Goal: Task Accomplishment & Management: Use online tool/utility

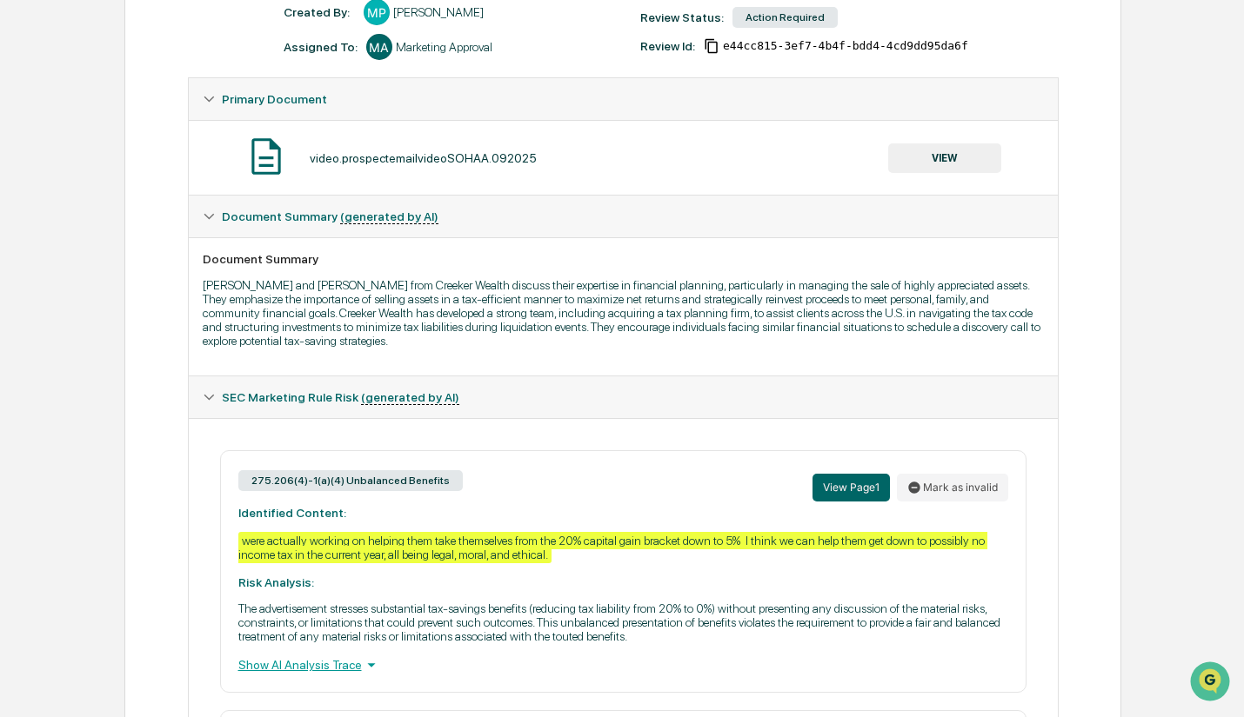
scroll to position [261, 0]
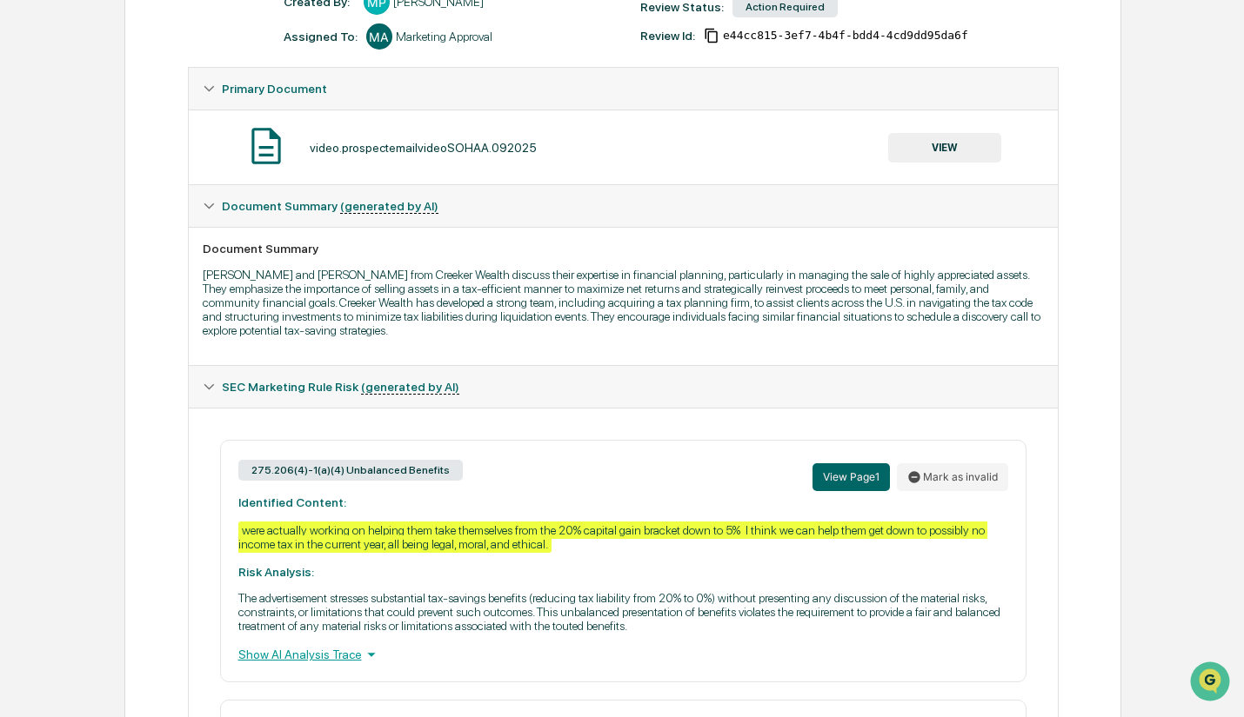
click at [984, 152] on button "VIEW" at bounding box center [944, 148] width 113 height 30
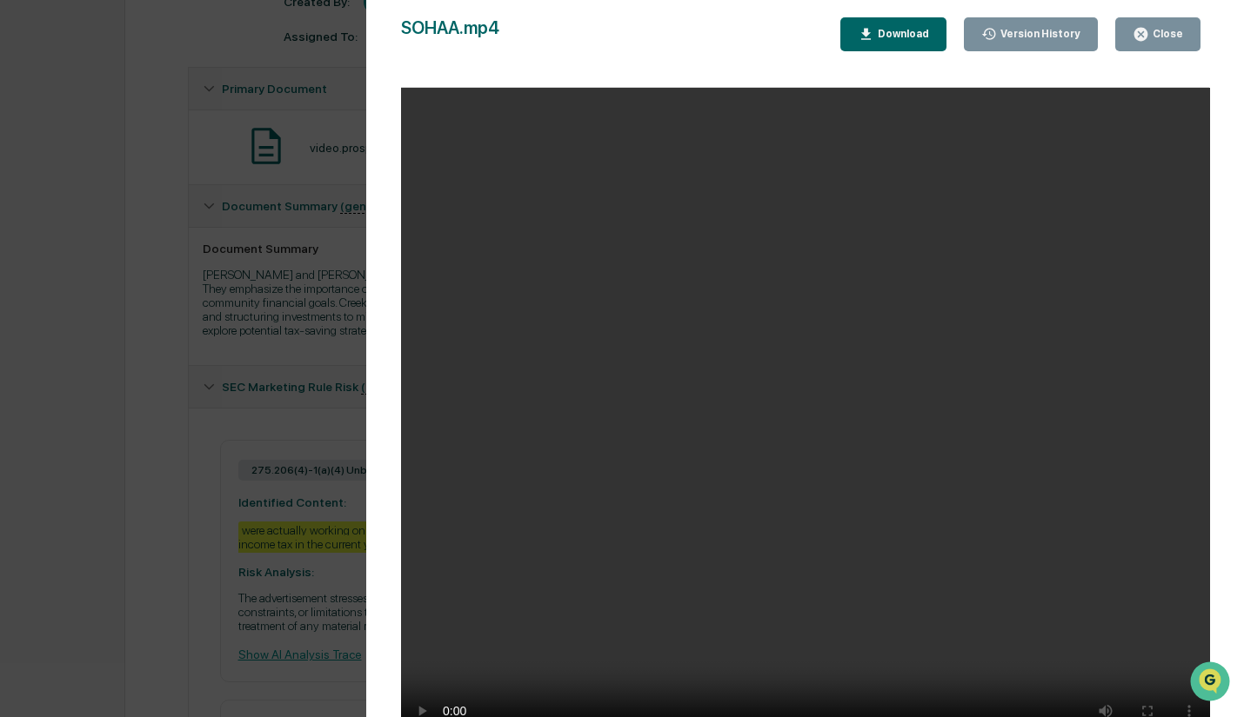
click at [1164, 38] on div "Close" at bounding box center [1166, 34] width 34 height 12
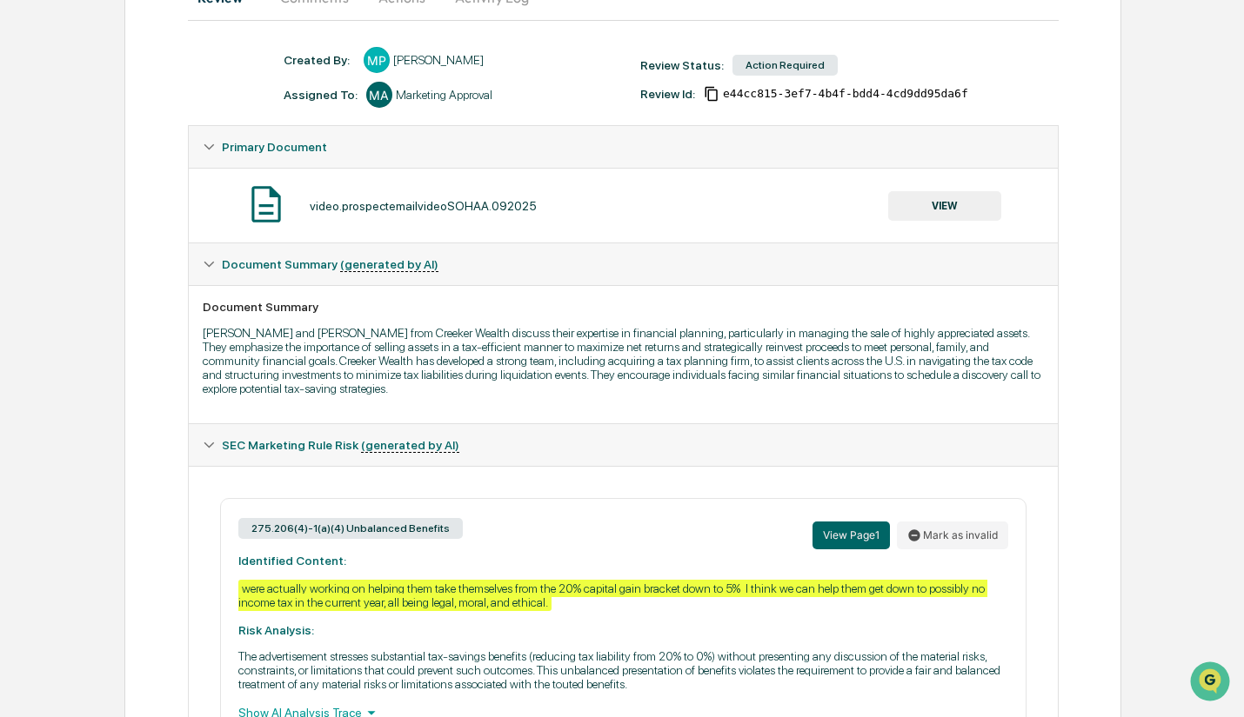
scroll to position [77, 0]
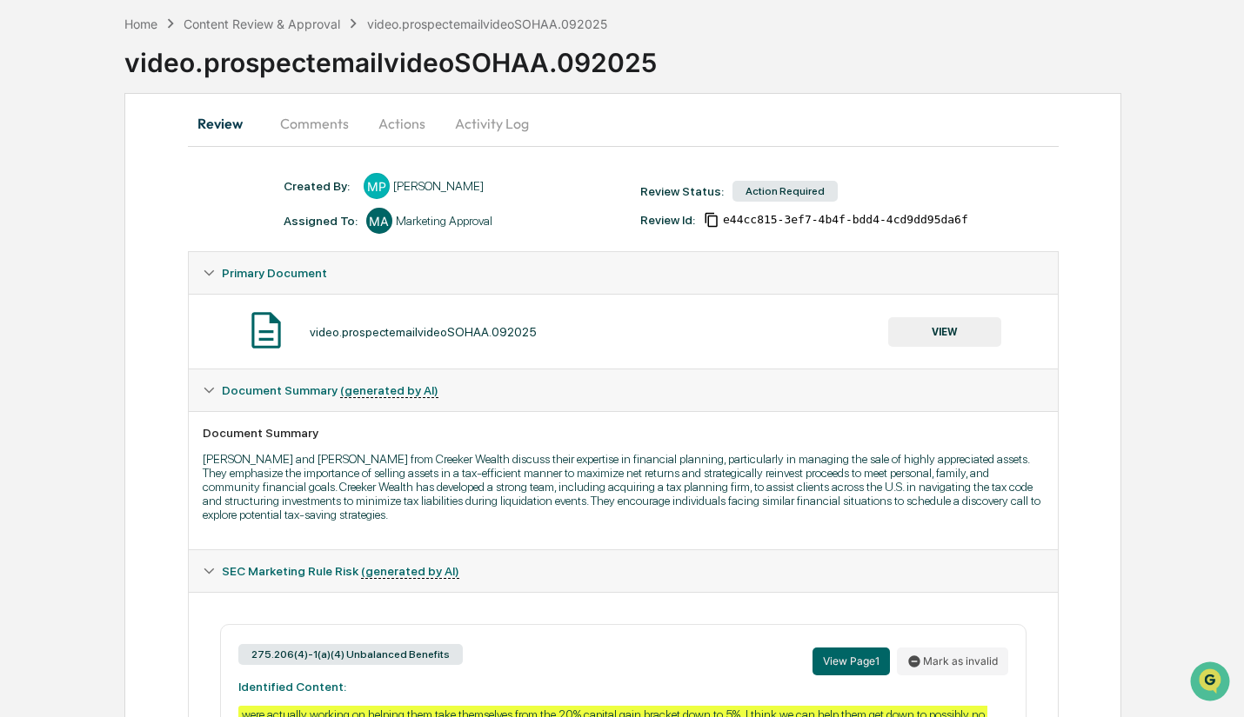
click at [408, 125] on button "Actions" at bounding box center [402, 124] width 78 height 42
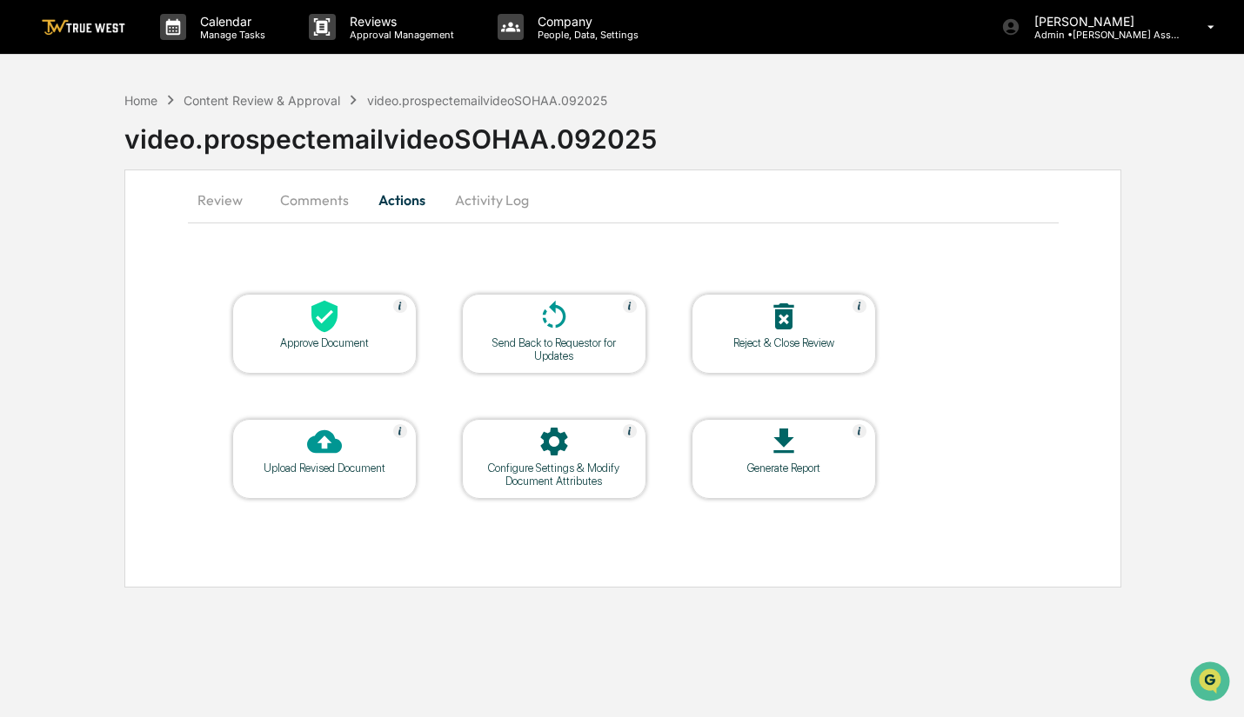
scroll to position [0, 0]
click at [327, 315] on icon at bounding box center [325, 316] width 35 height 35
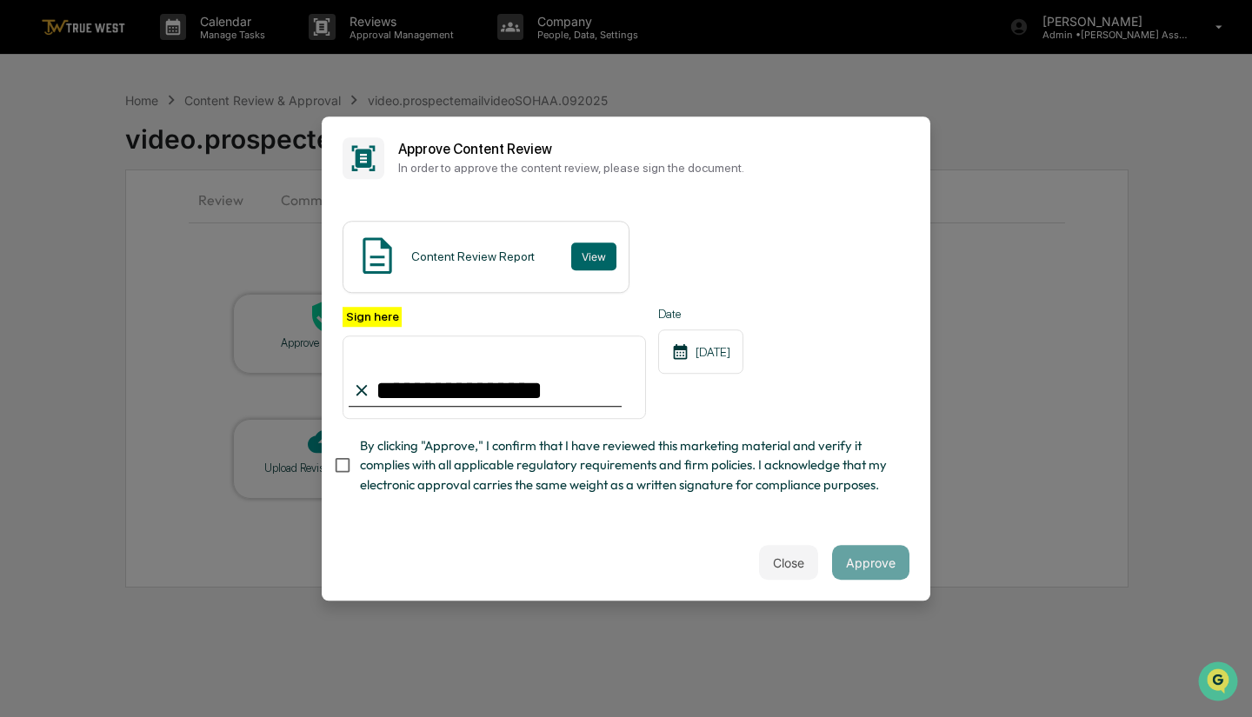
type input "**********"
drag, startPoint x: 470, startPoint y: 503, endPoint x: 381, endPoint y: 509, distance: 88.9
click at [470, 503] on div "**********" at bounding box center [626, 405] width 567 height 197
click at [858, 561] on button "Approve" at bounding box center [870, 562] width 77 height 35
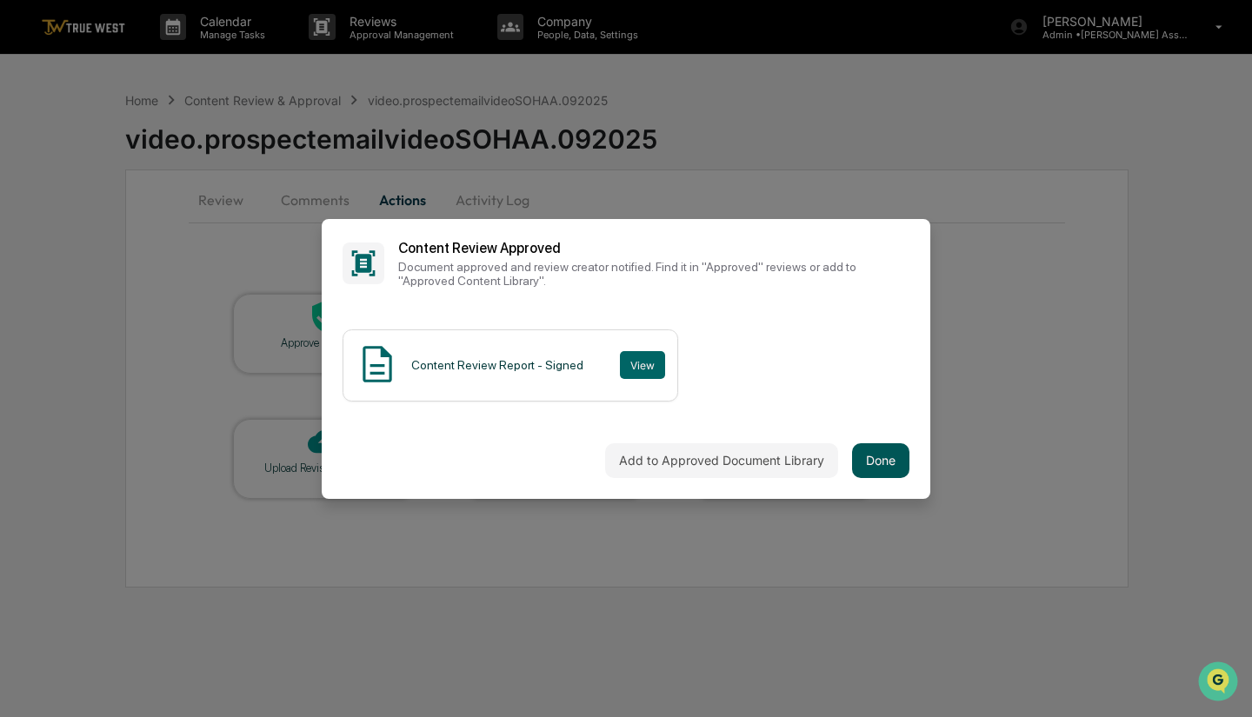
click at [865, 462] on button "Done" at bounding box center [880, 461] width 57 height 35
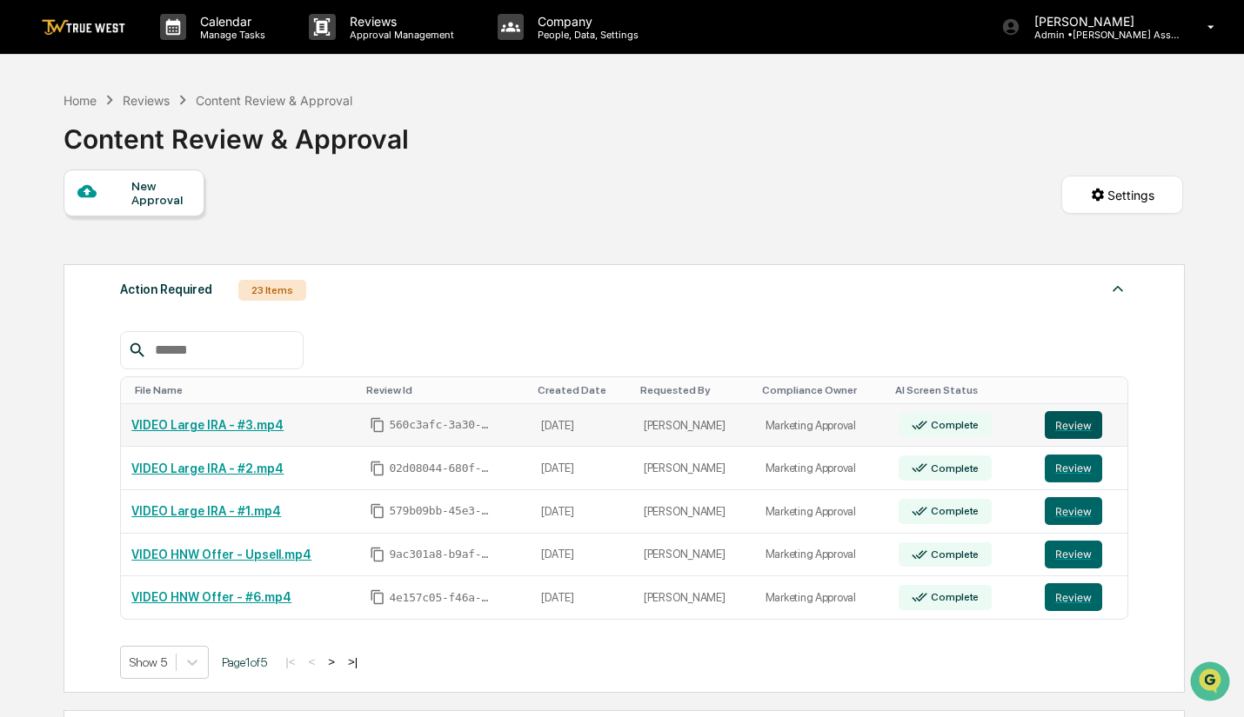
click at [1066, 423] on button "Review" at bounding box center [1072, 425] width 57 height 28
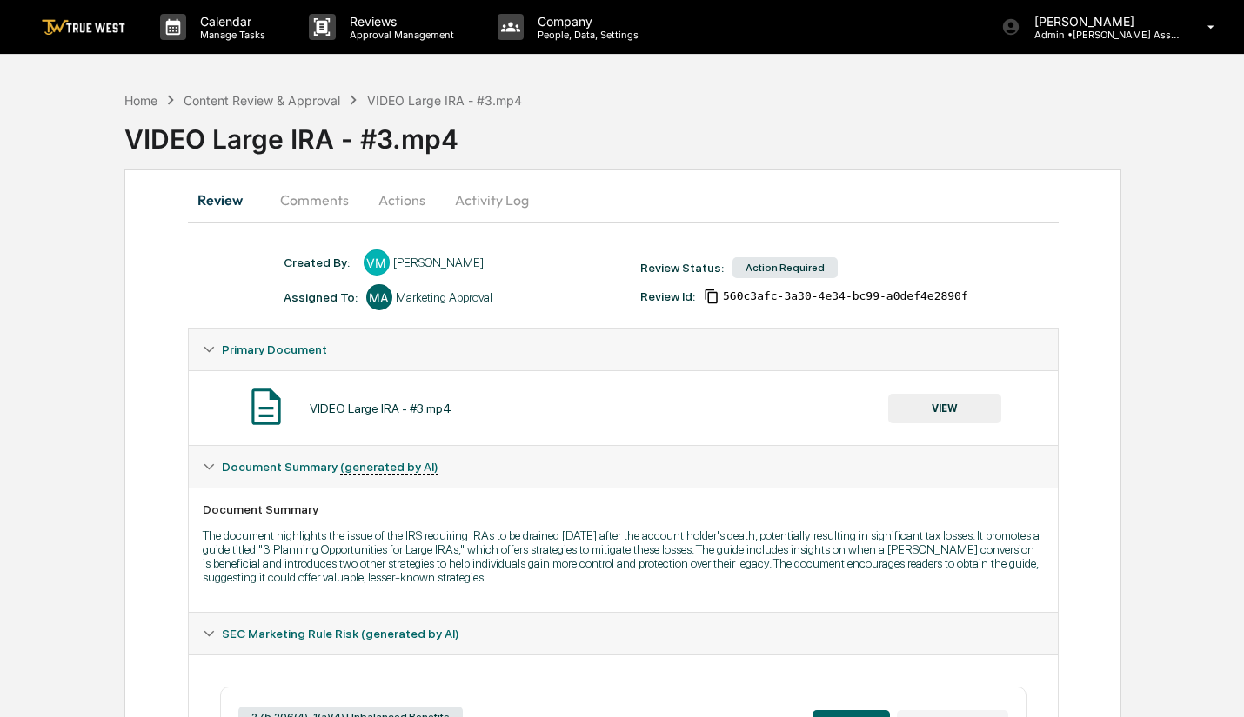
click at [388, 185] on button "Actions" at bounding box center [402, 200] width 78 height 42
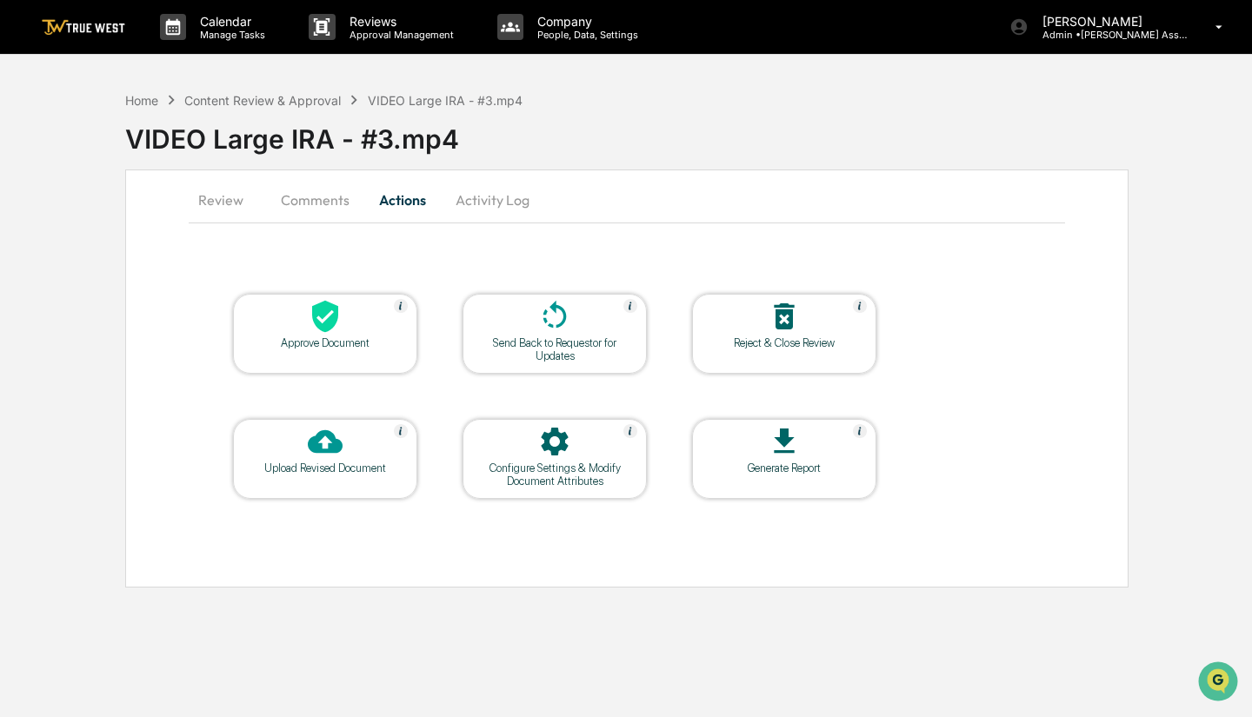
click at [810, 340] on div "Reject & Close Review" at bounding box center [784, 343] width 157 height 13
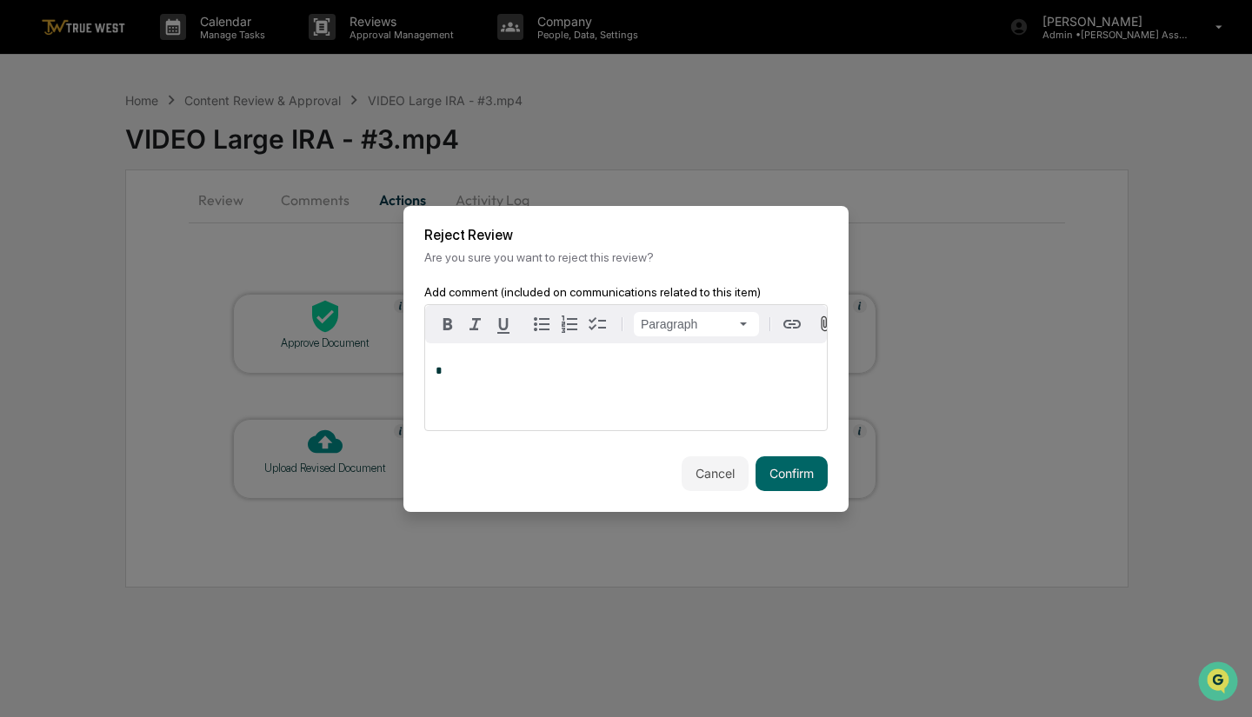
click at [519, 387] on div "*" at bounding box center [626, 387] width 402 height 87
click at [802, 474] on button "Confirm" at bounding box center [792, 474] width 72 height 35
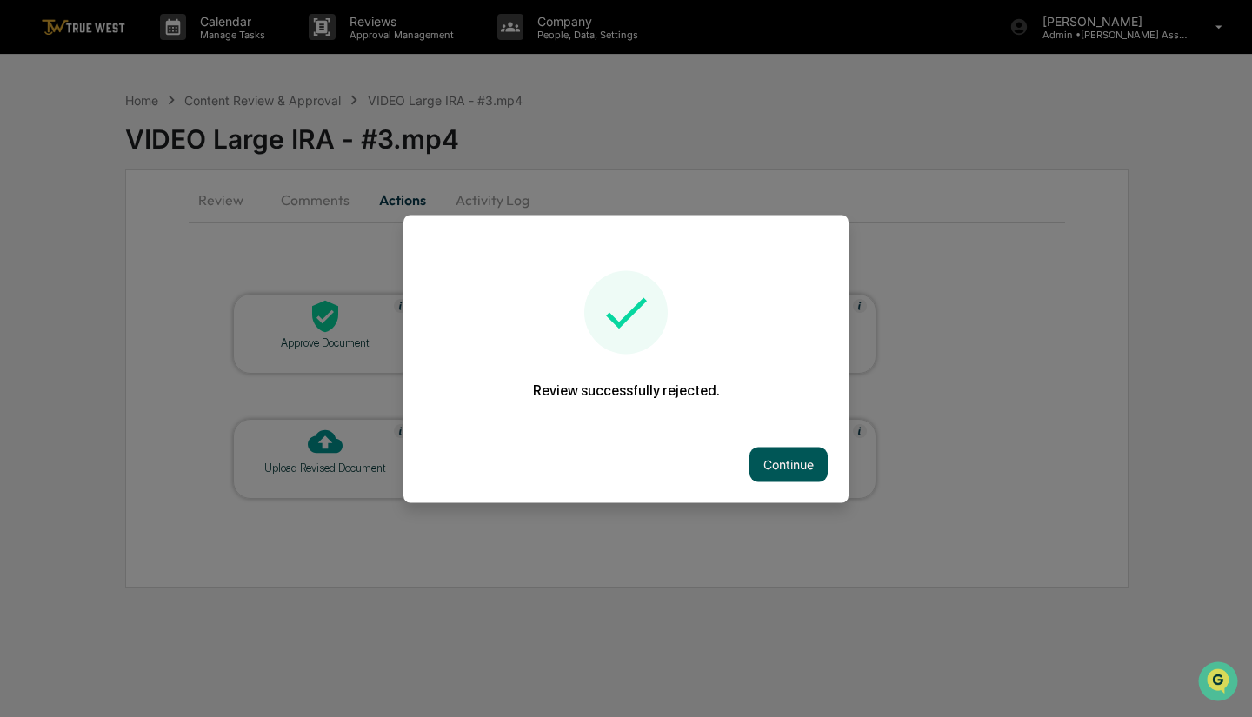
click at [791, 473] on button "Continue" at bounding box center [789, 464] width 78 height 35
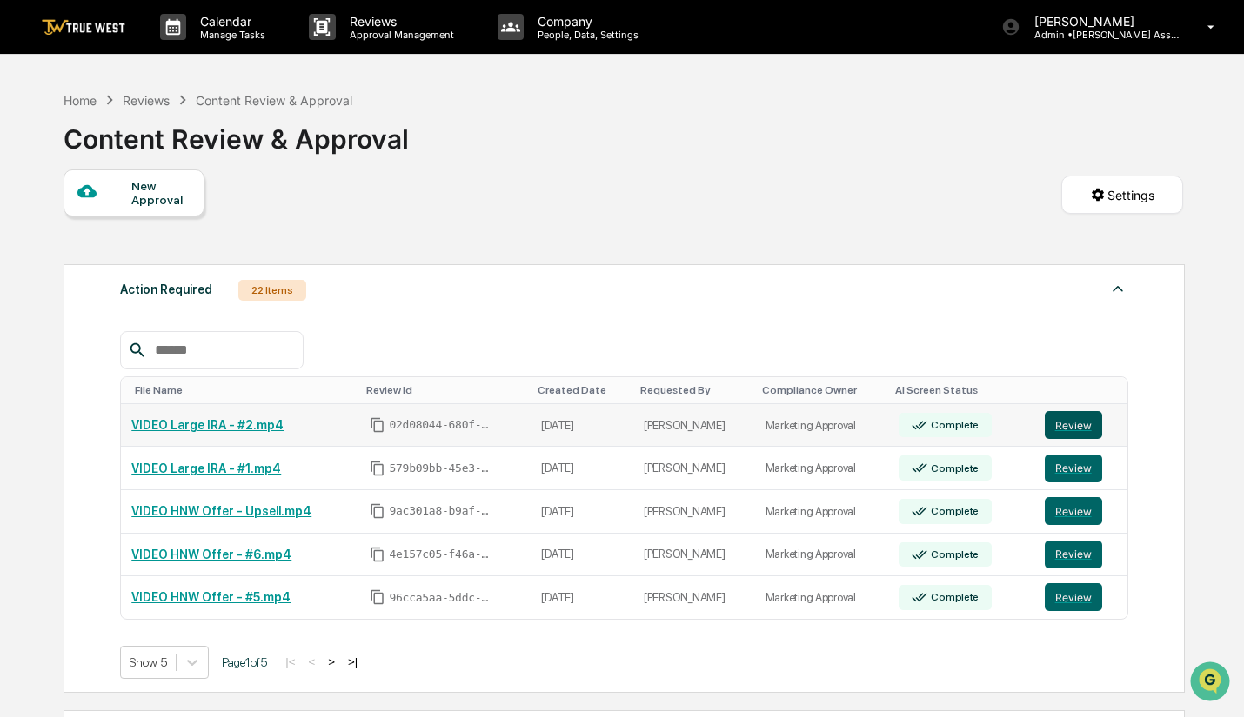
click at [1073, 437] on button "Review" at bounding box center [1072, 425] width 57 height 28
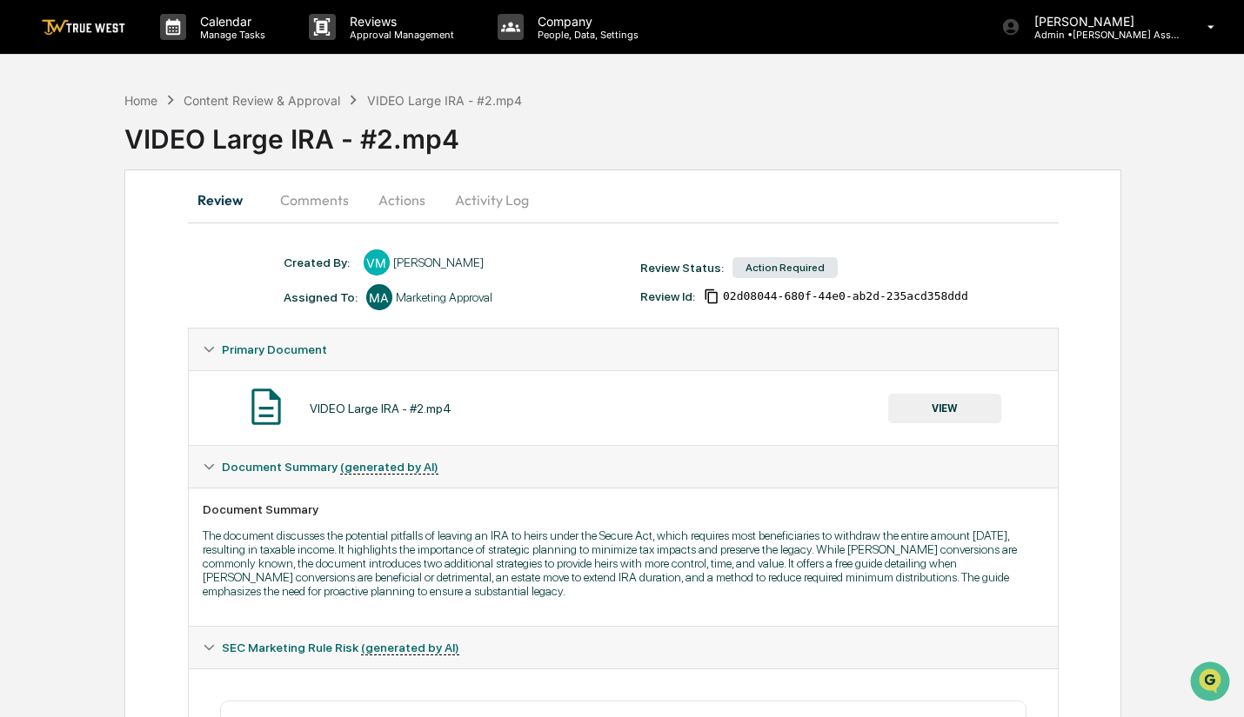
click at [387, 206] on button "Actions" at bounding box center [402, 200] width 78 height 42
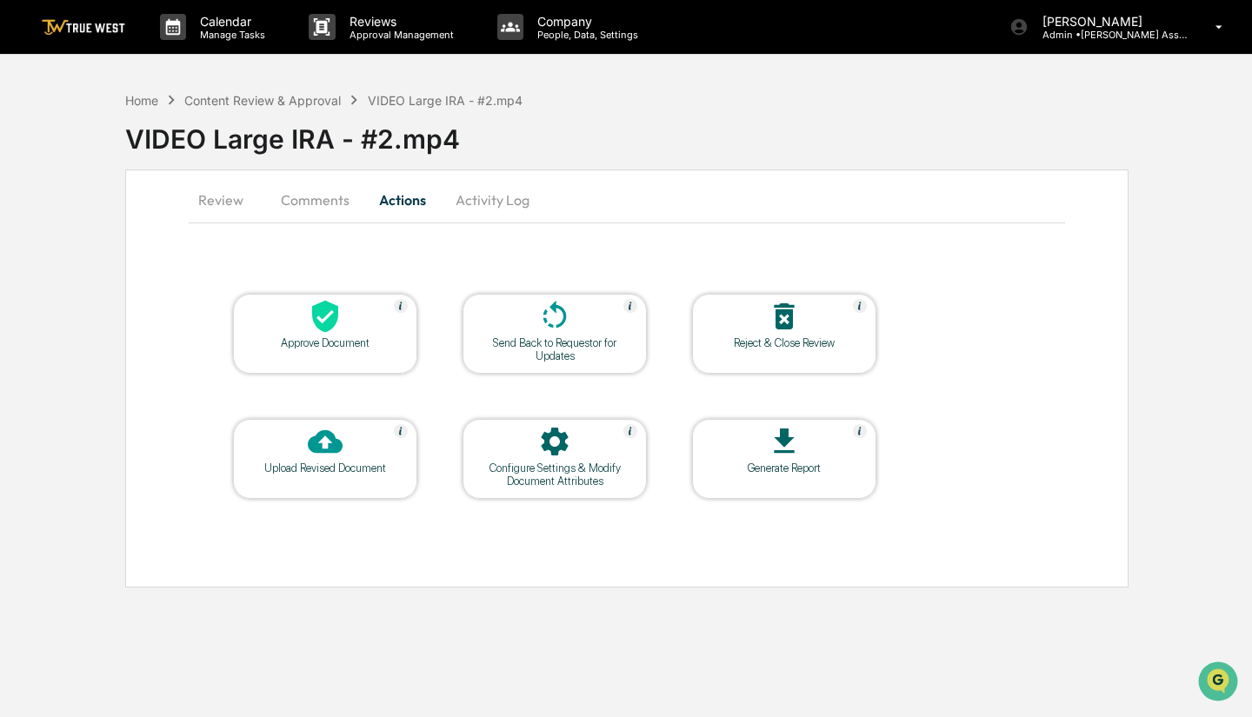
click at [755, 347] on div "Reject & Close Review" at bounding box center [784, 343] width 157 height 13
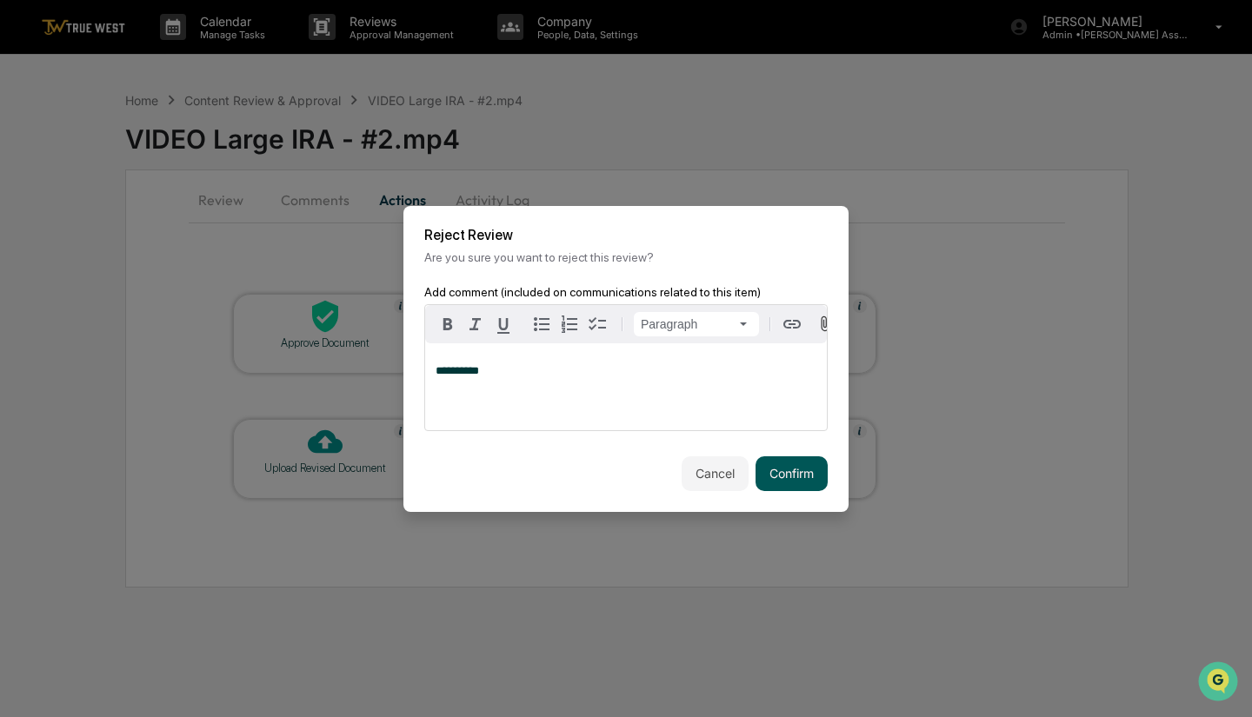
click at [788, 481] on button "Confirm" at bounding box center [792, 474] width 72 height 35
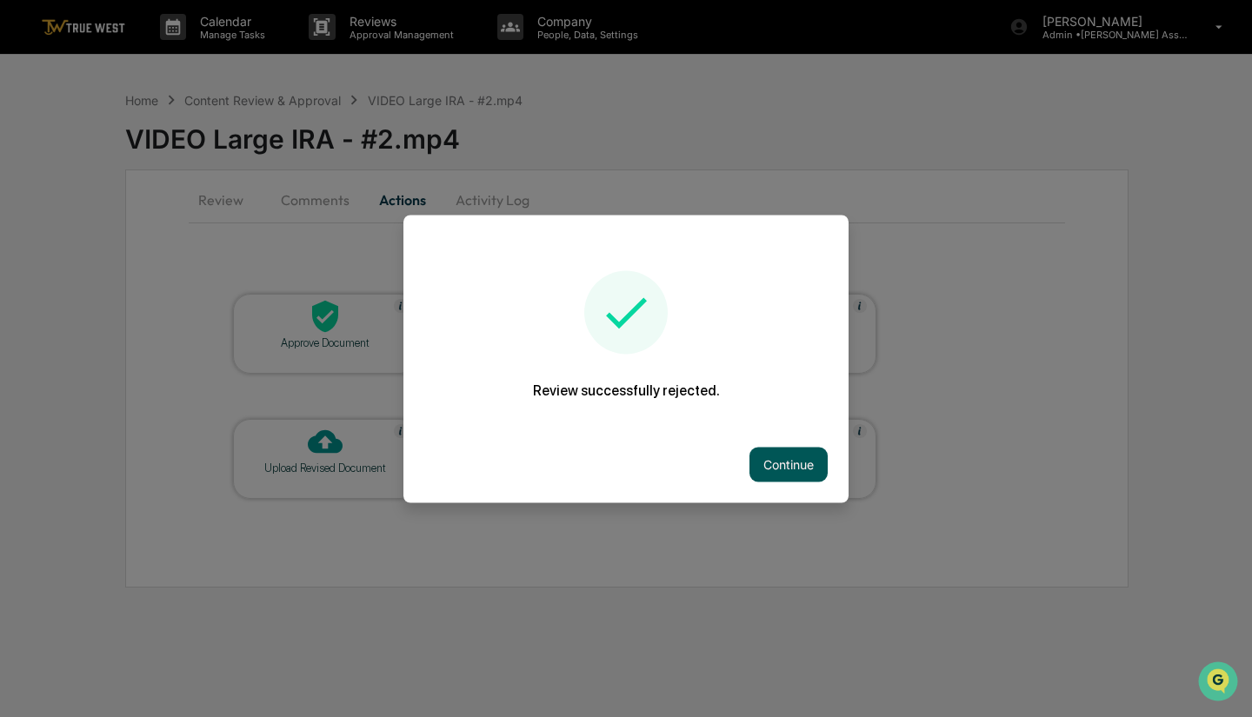
click at [785, 456] on button "Continue" at bounding box center [789, 464] width 78 height 35
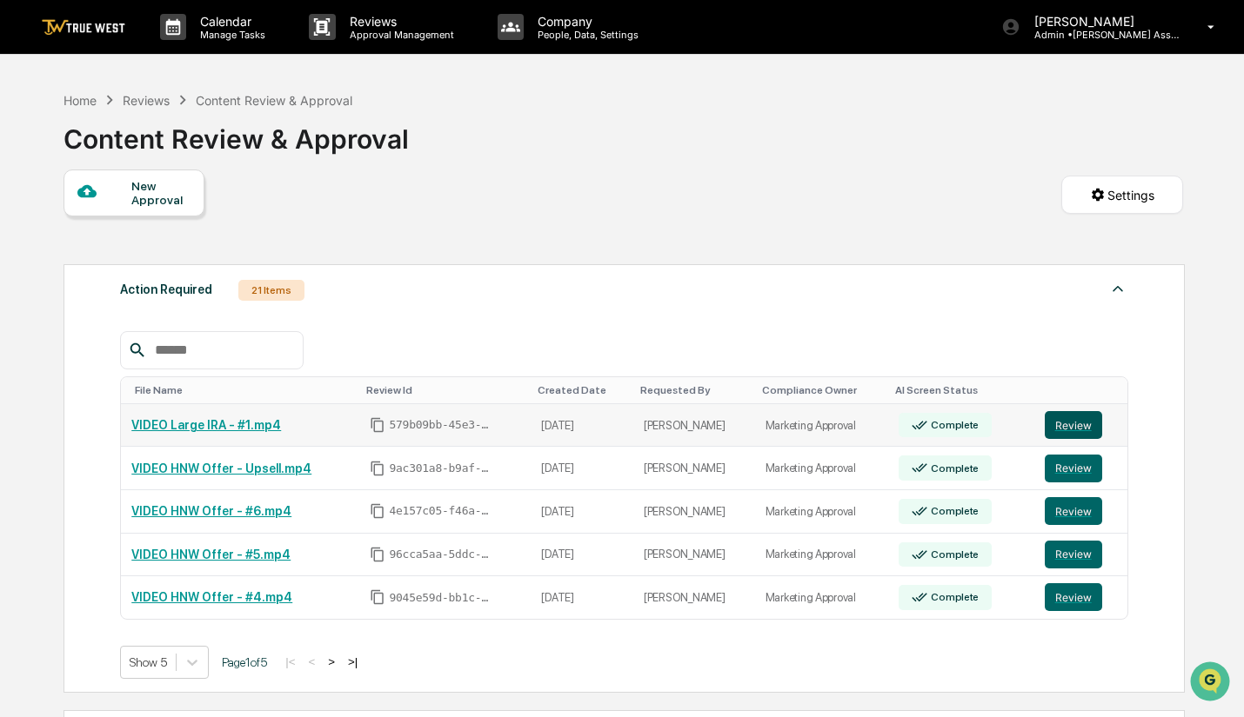
click at [1071, 424] on button "Review" at bounding box center [1072, 425] width 57 height 28
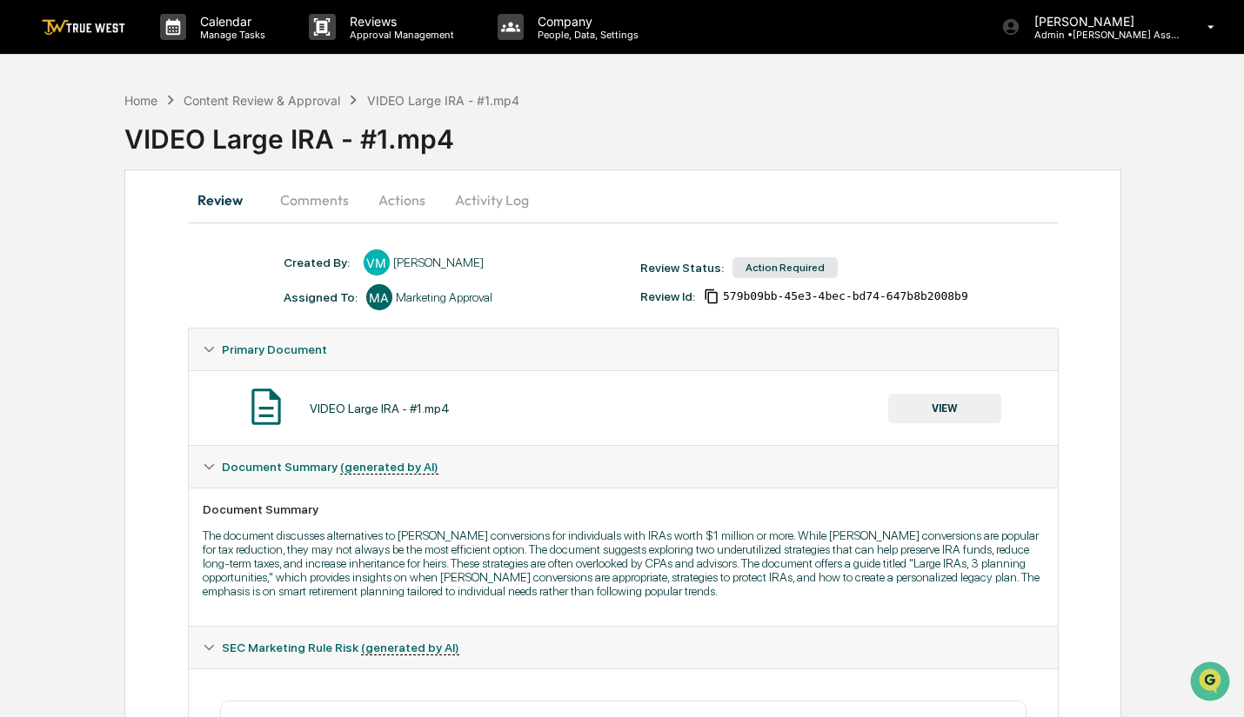
click at [392, 206] on button "Actions" at bounding box center [402, 200] width 78 height 42
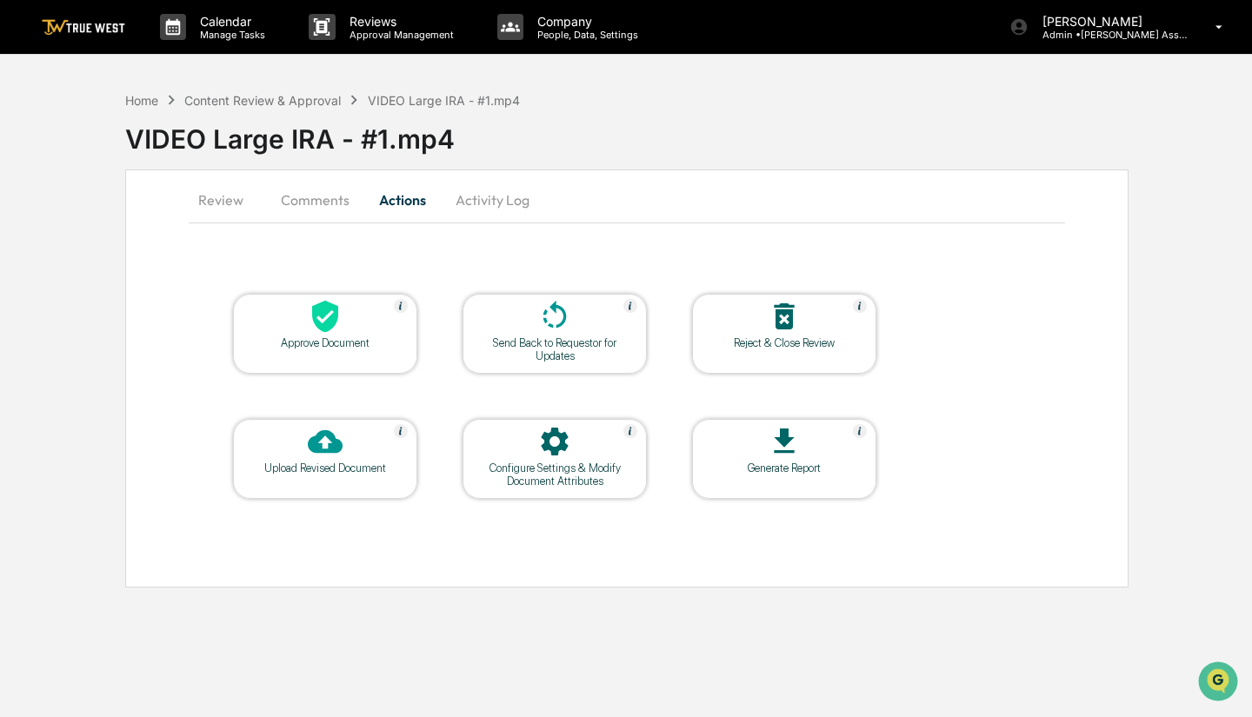
click at [822, 343] on div "Reject & Close Review" at bounding box center [784, 343] width 157 height 13
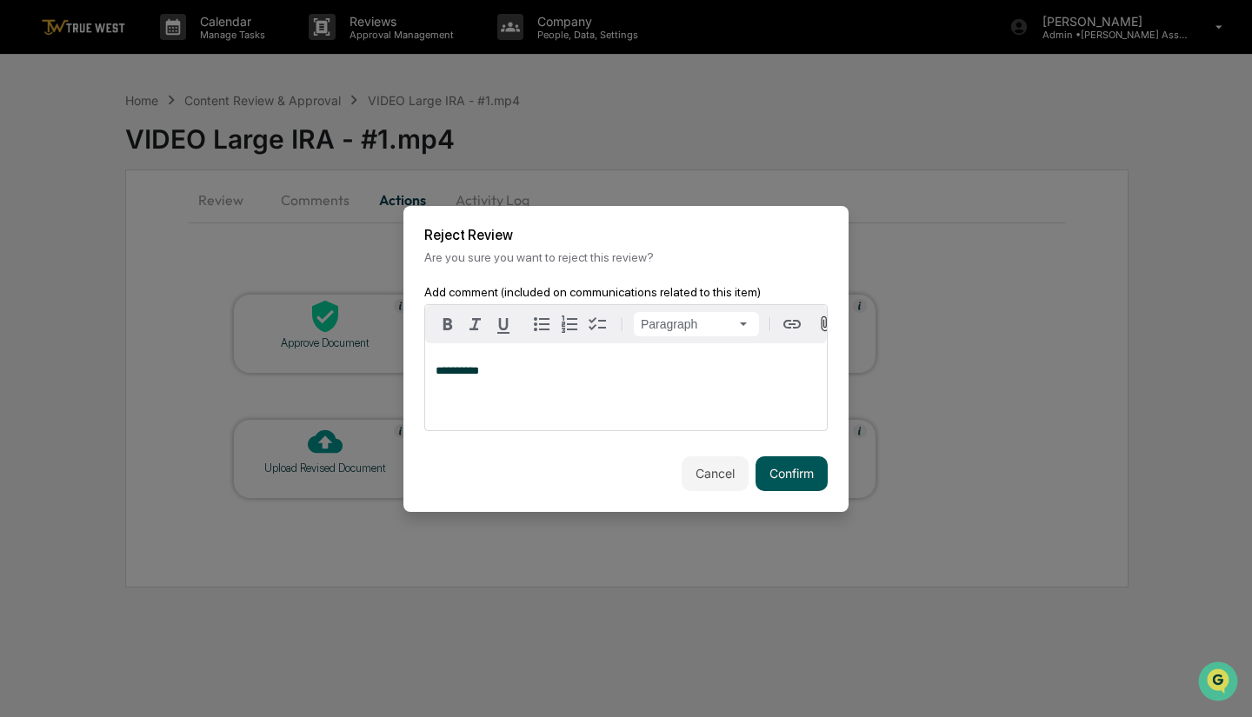
click at [774, 475] on button "Confirm" at bounding box center [792, 474] width 72 height 35
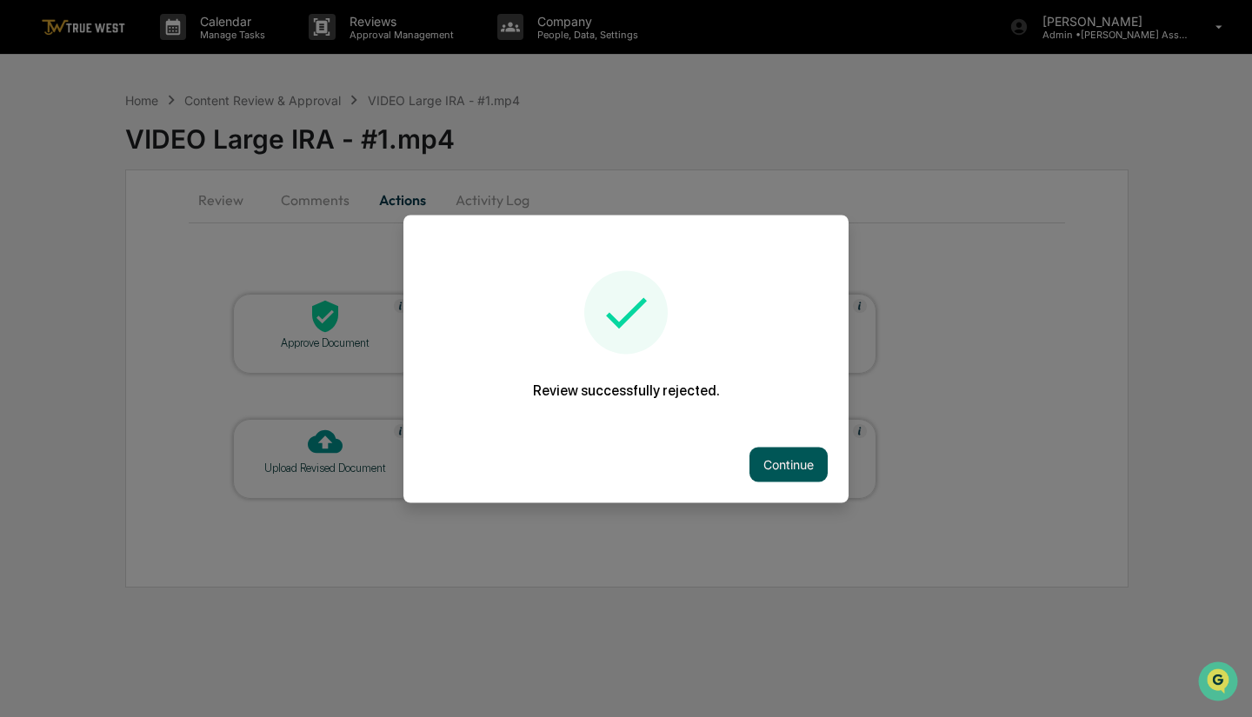
click at [776, 475] on button "Continue" at bounding box center [789, 464] width 78 height 35
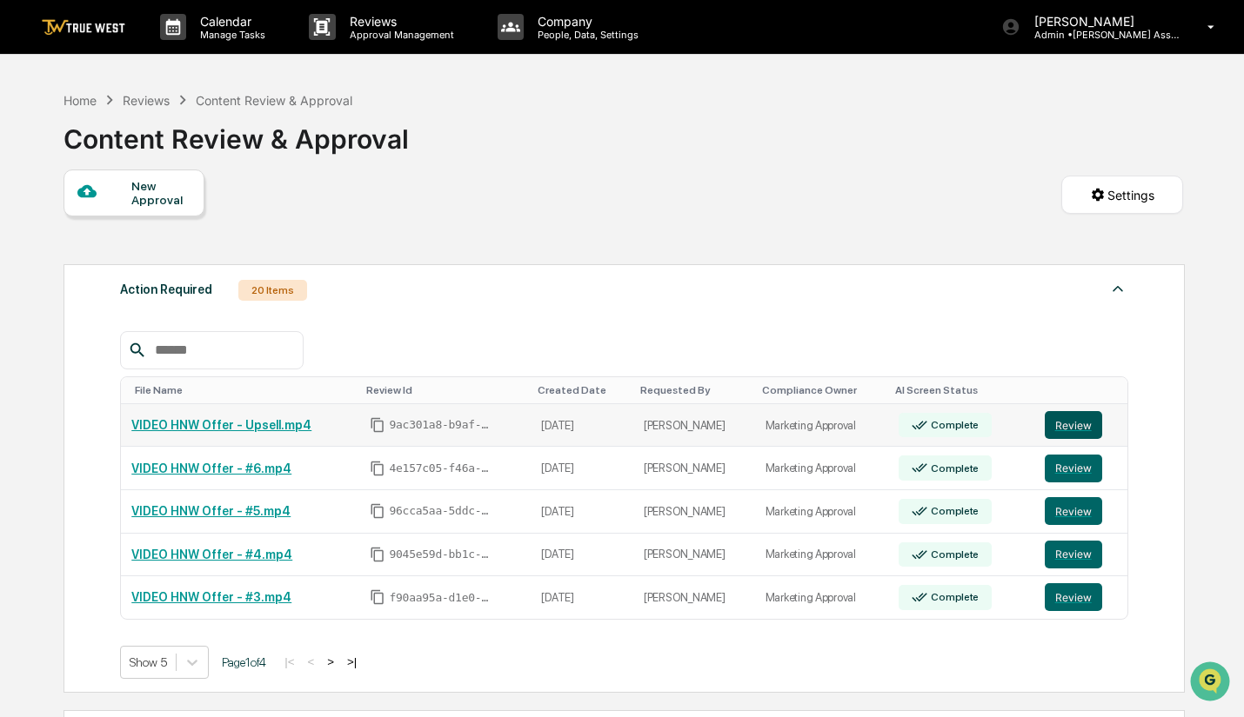
click at [1056, 431] on button "Review" at bounding box center [1072, 425] width 57 height 28
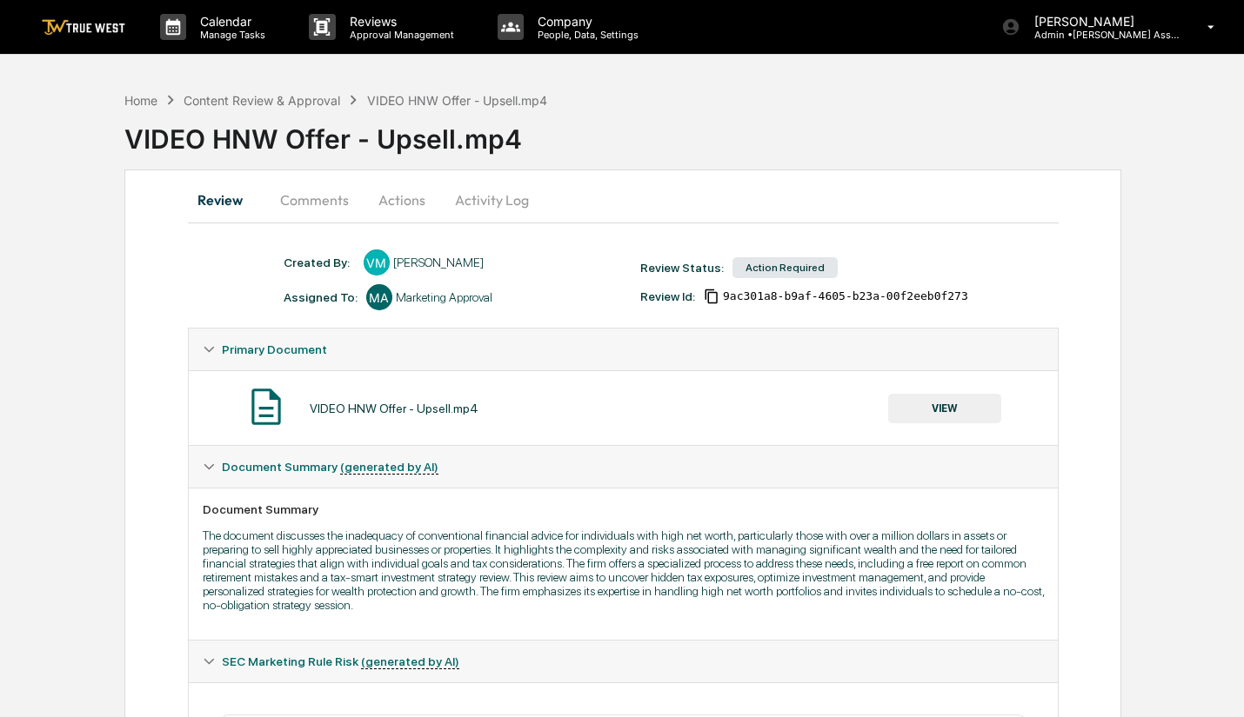
click at [408, 197] on button "Actions" at bounding box center [402, 200] width 78 height 42
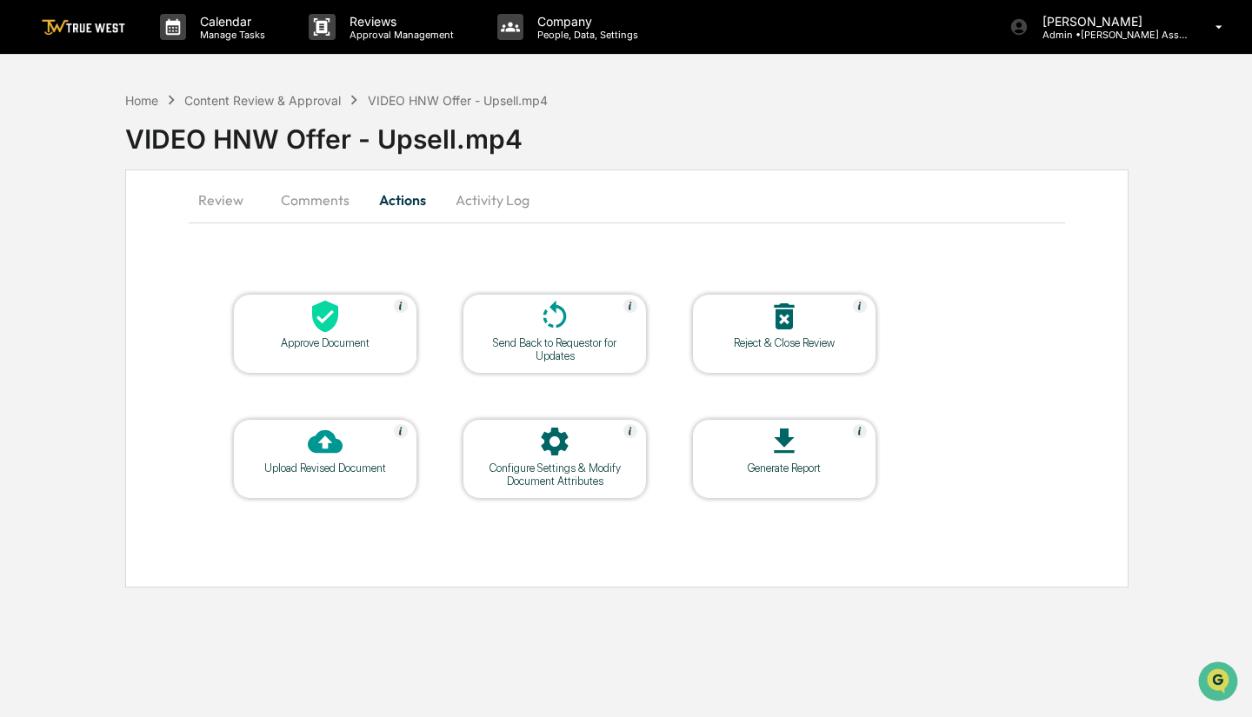
click at [338, 347] on div "Approve Document" at bounding box center [325, 343] width 157 height 13
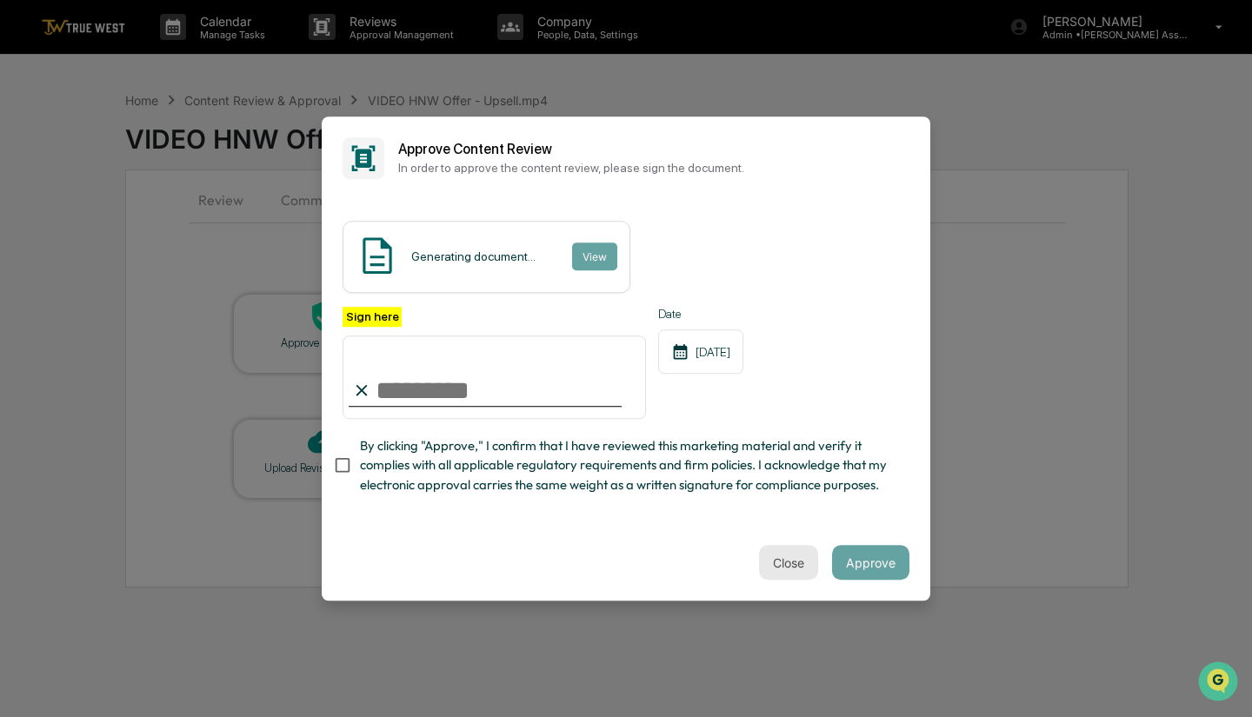
click at [791, 552] on button "Close" at bounding box center [788, 562] width 59 height 35
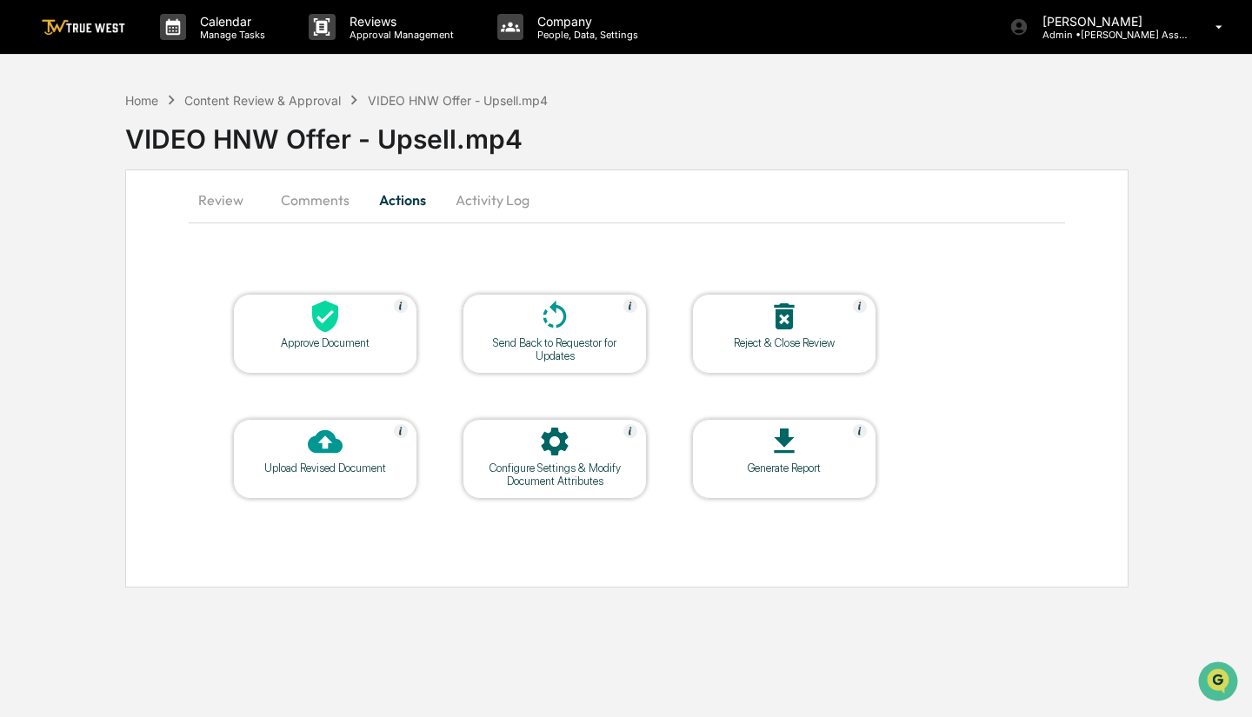
click at [765, 349] on div "Reject & Close Review" at bounding box center [784, 343] width 157 height 13
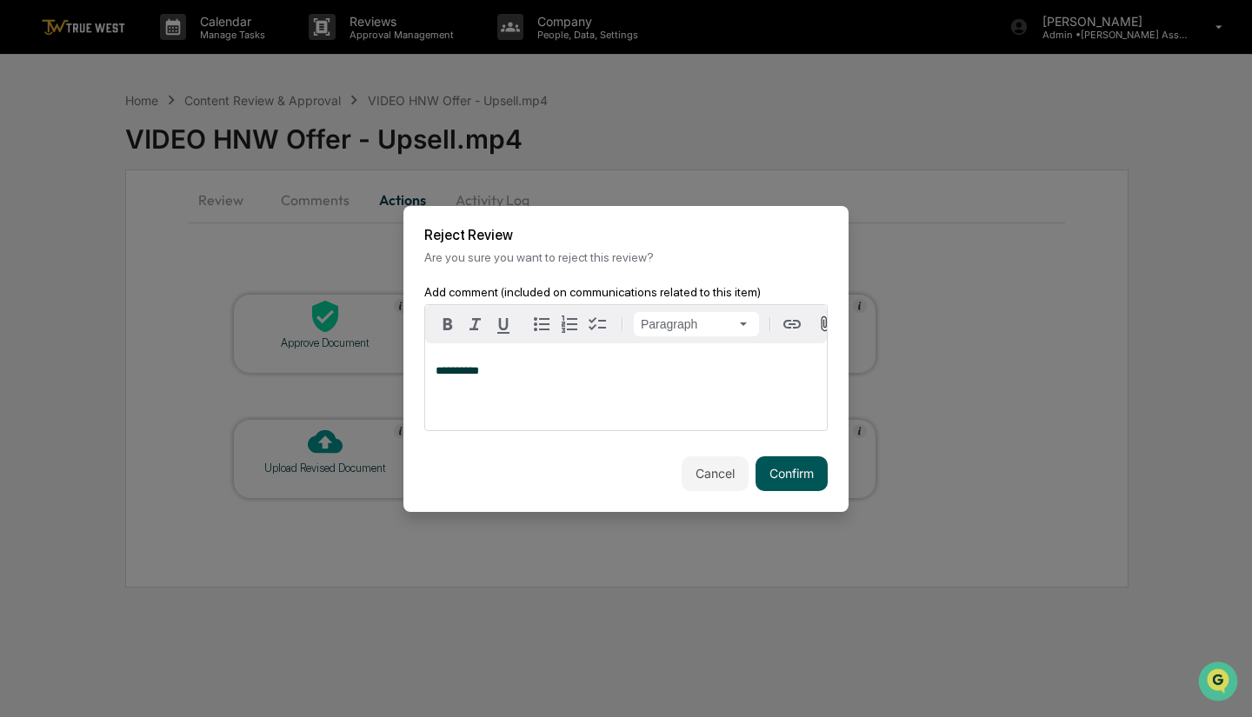
click at [797, 478] on button "Confirm" at bounding box center [792, 474] width 72 height 35
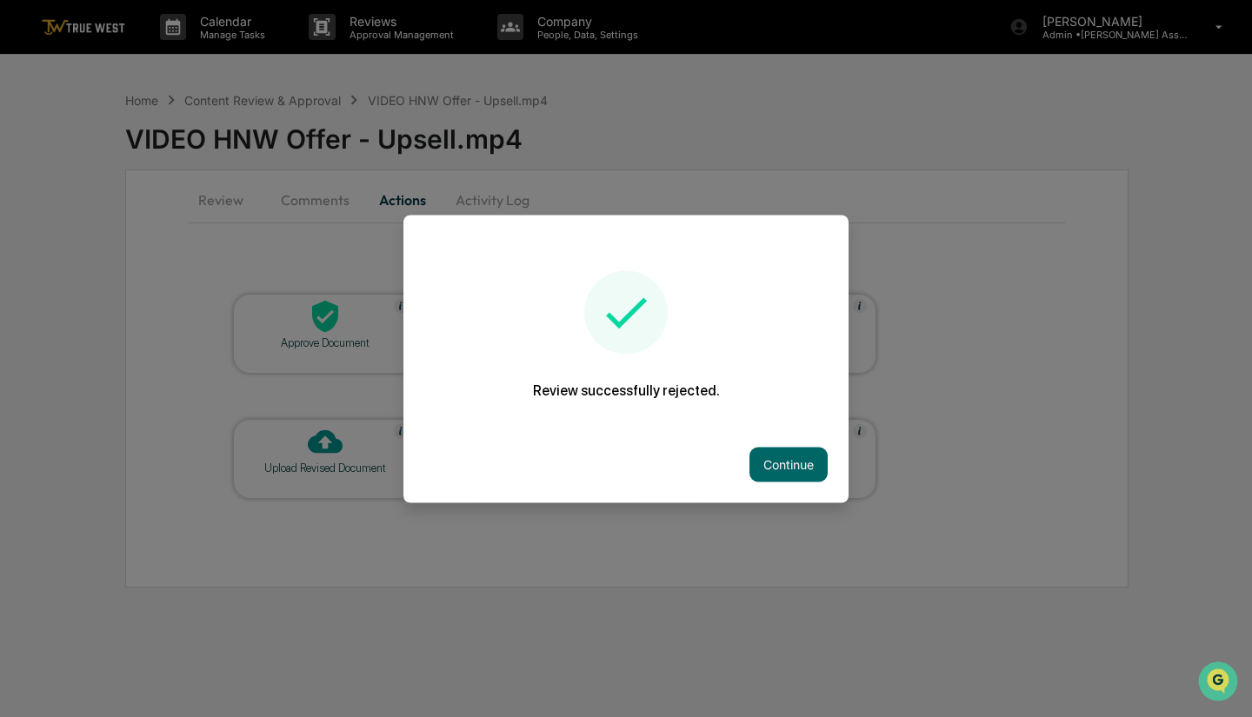
click at [797, 483] on div "Continue" at bounding box center [626, 464] width 445 height 77
click at [797, 474] on button "Continue" at bounding box center [789, 464] width 78 height 35
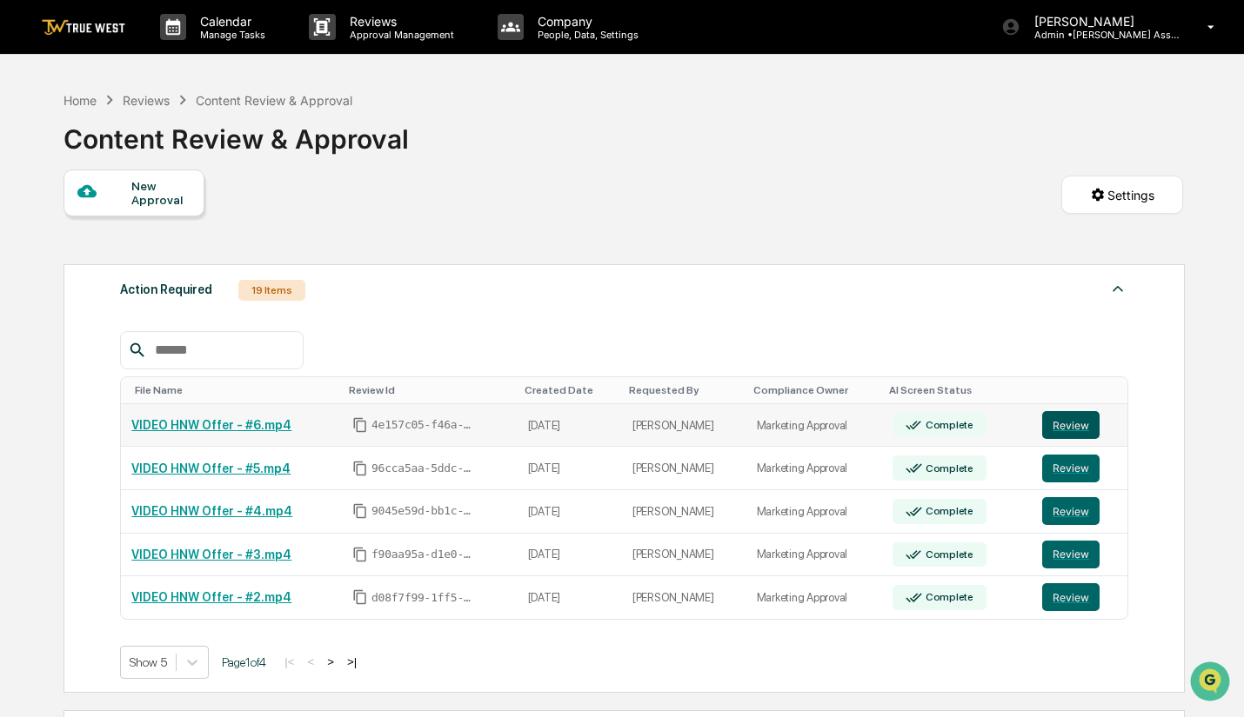
click at [1065, 436] on button "Review" at bounding box center [1070, 425] width 57 height 28
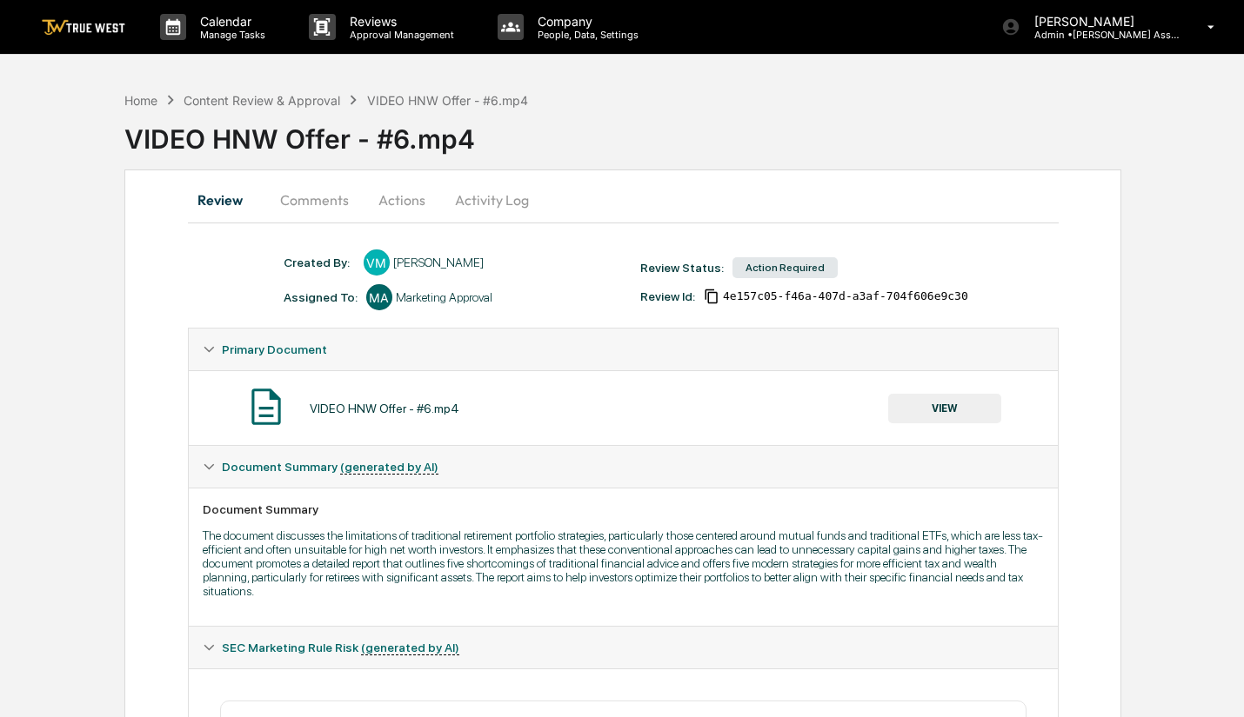
click at [408, 204] on button "Actions" at bounding box center [402, 200] width 78 height 42
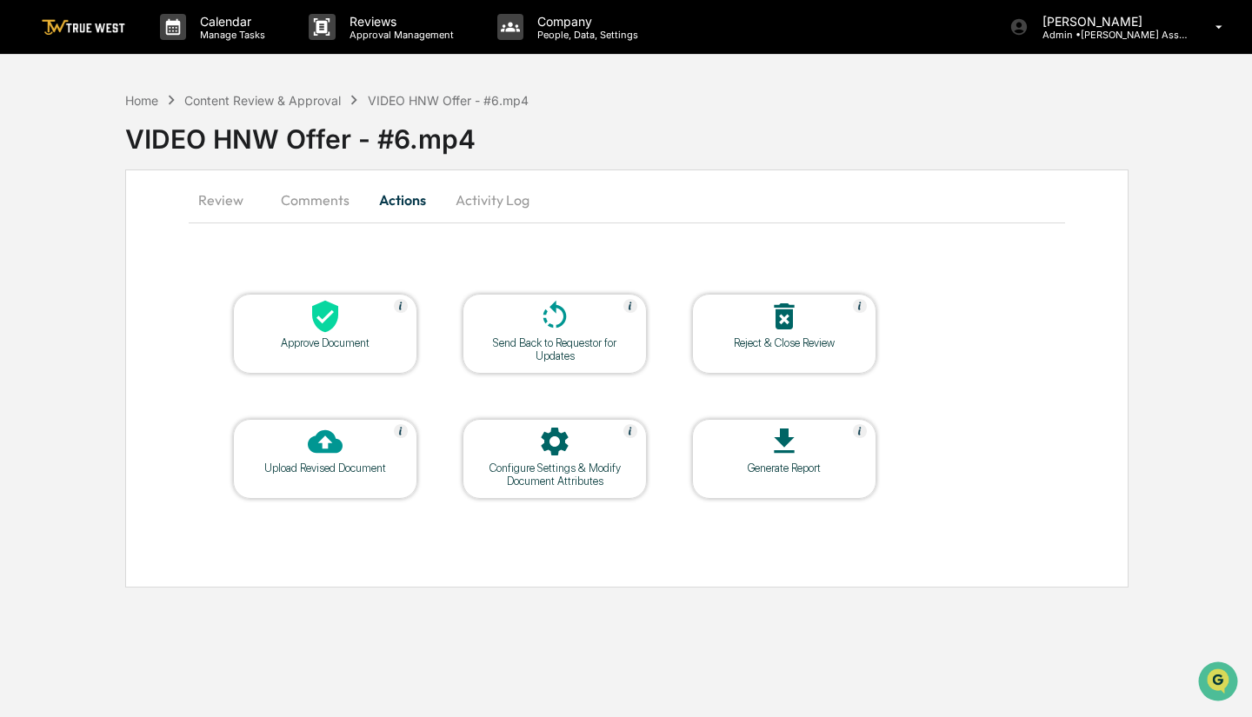
click at [749, 347] on div "Reject & Close Review" at bounding box center [784, 343] width 157 height 13
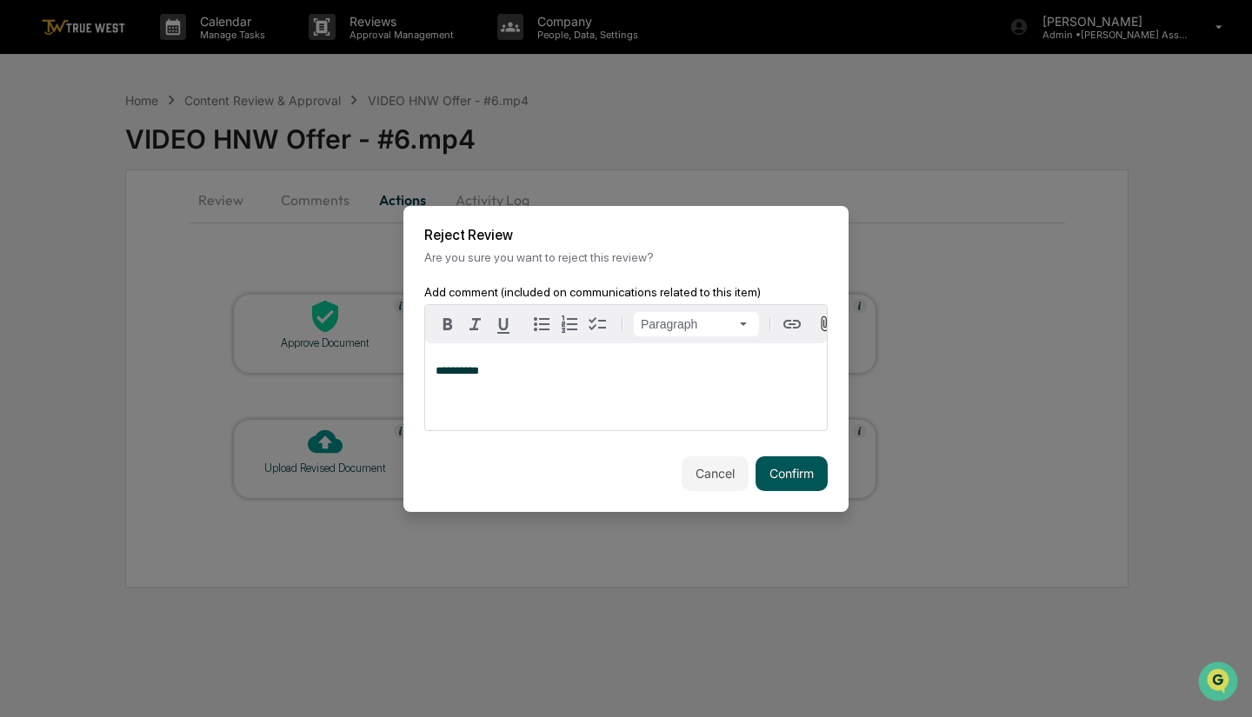
click at [813, 475] on button "Confirm" at bounding box center [792, 474] width 72 height 35
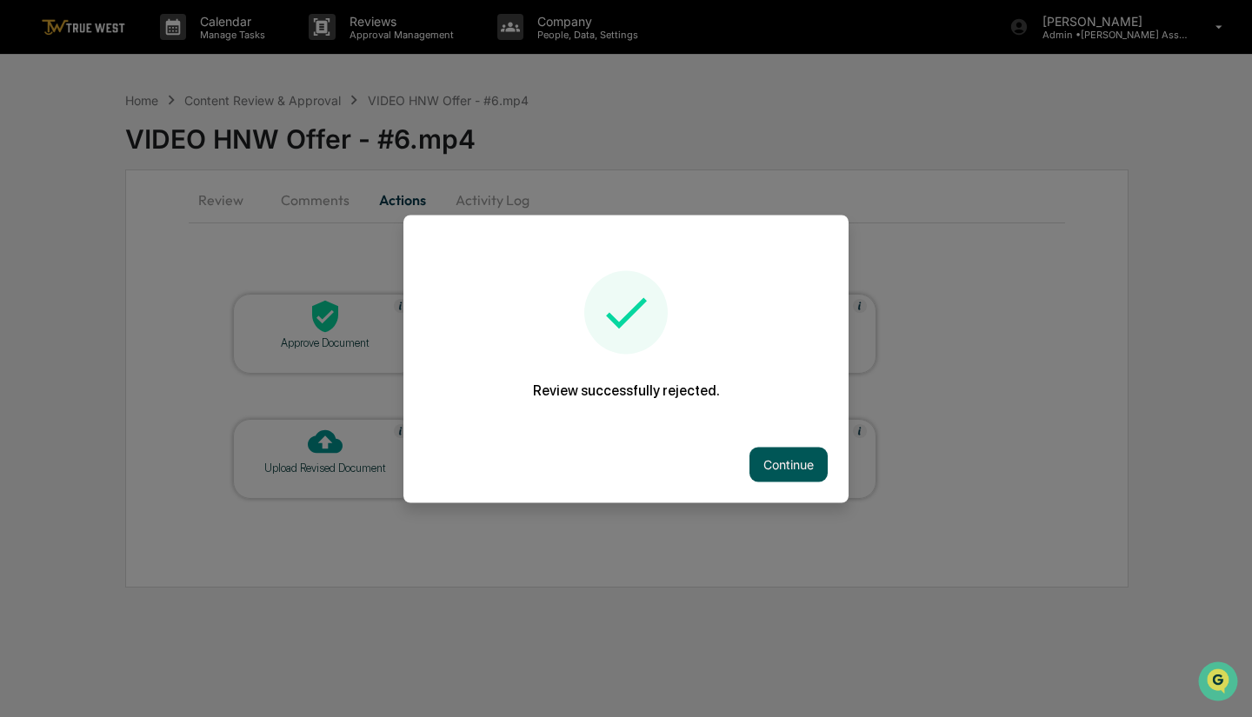
click at [798, 468] on button "Continue" at bounding box center [789, 464] width 78 height 35
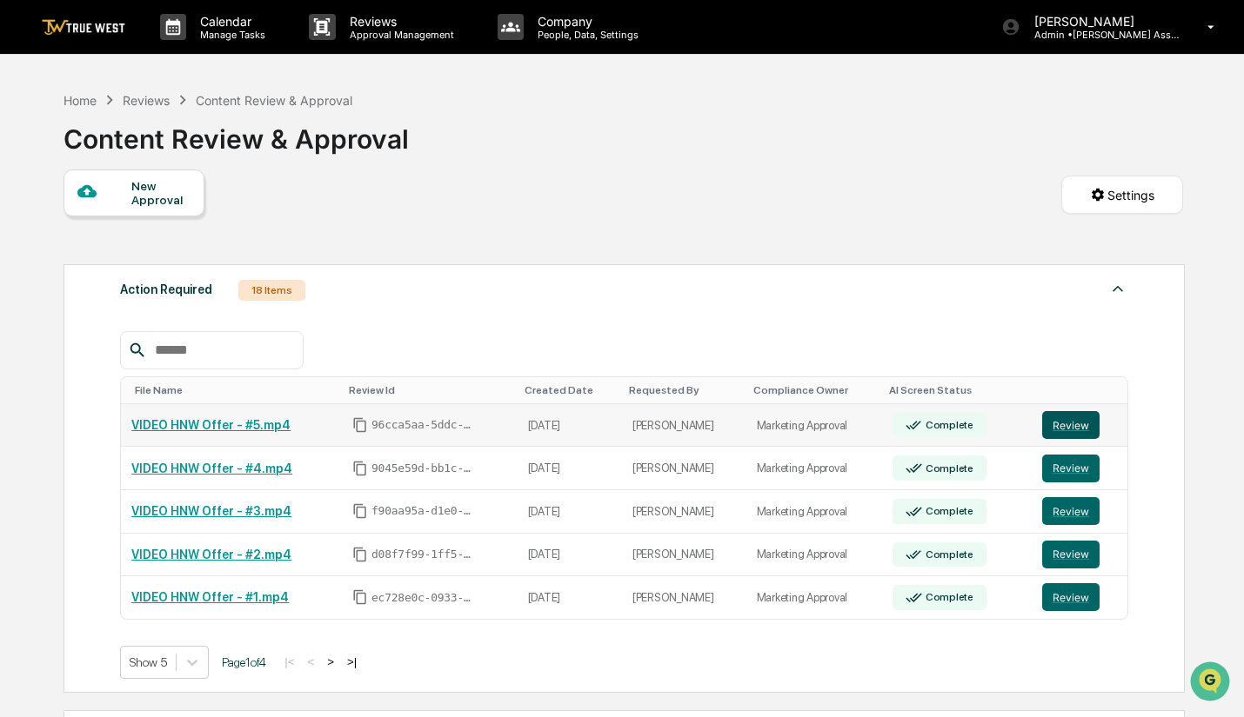
click at [1064, 424] on button "Review" at bounding box center [1070, 425] width 57 height 28
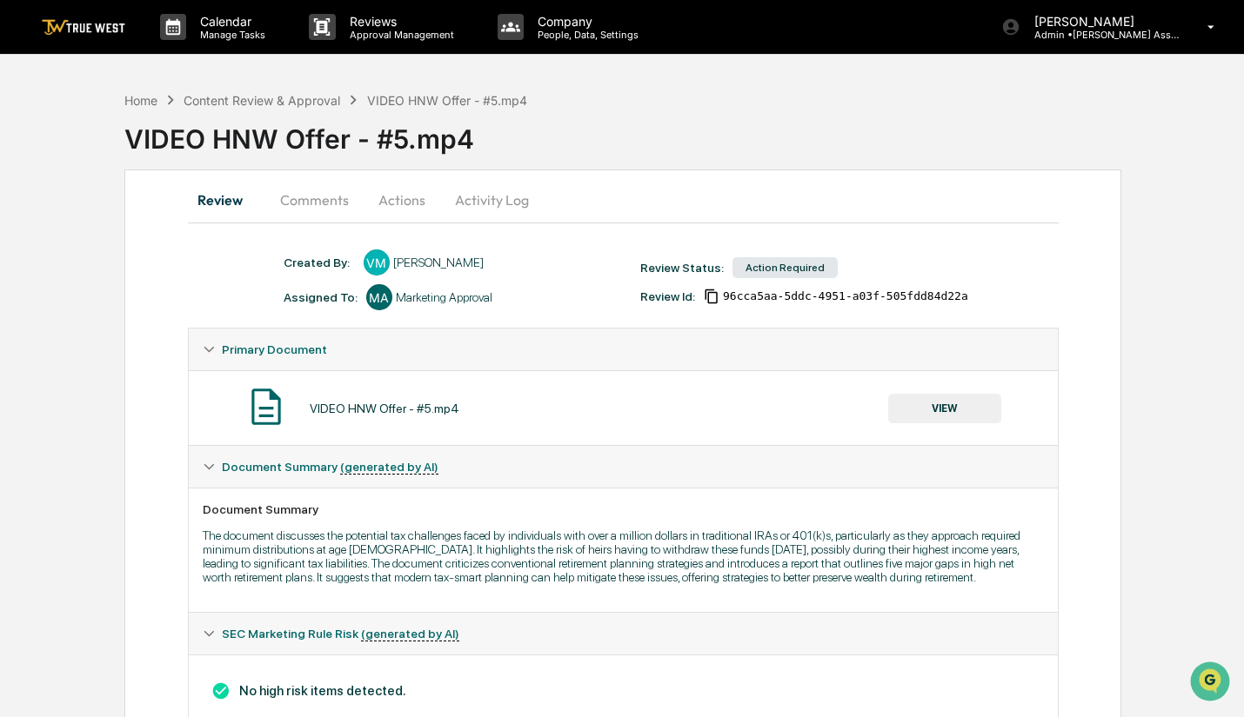
click at [404, 198] on button "Actions" at bounding box center [402, 200] width 78 height 42
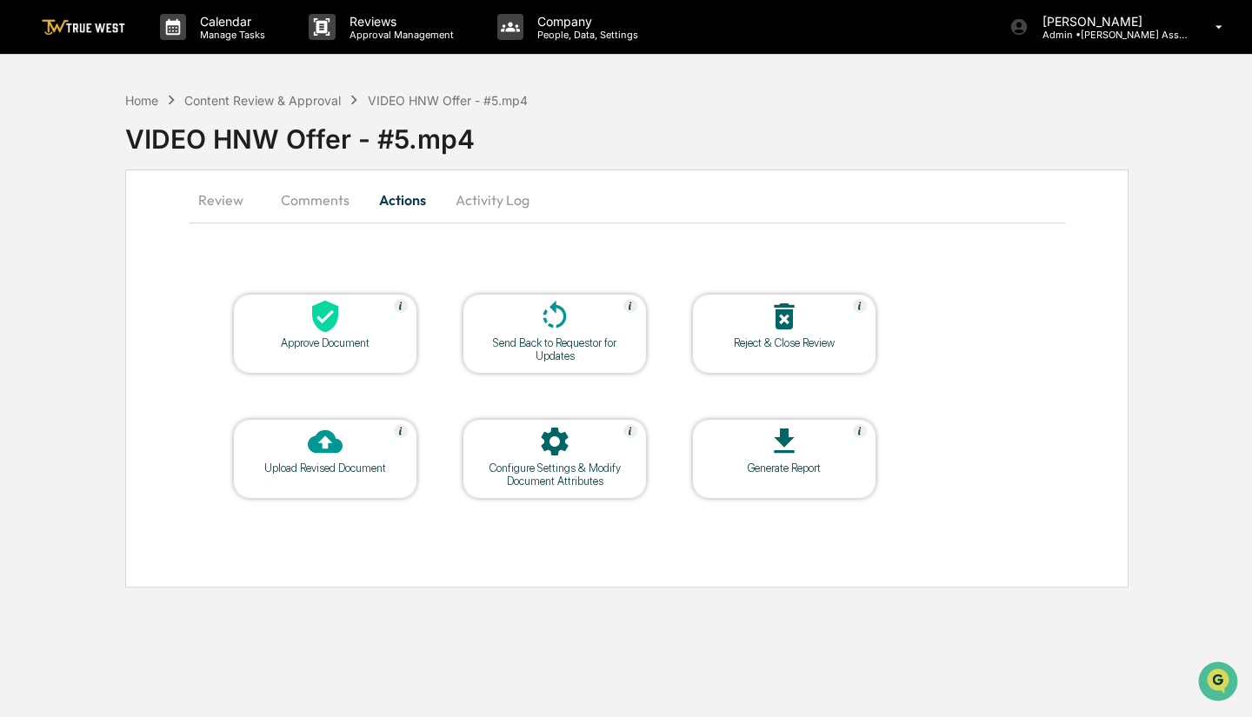
click at [358, 355] on div "Approve Document" at bounding box center [325, 334] width 184 height 80
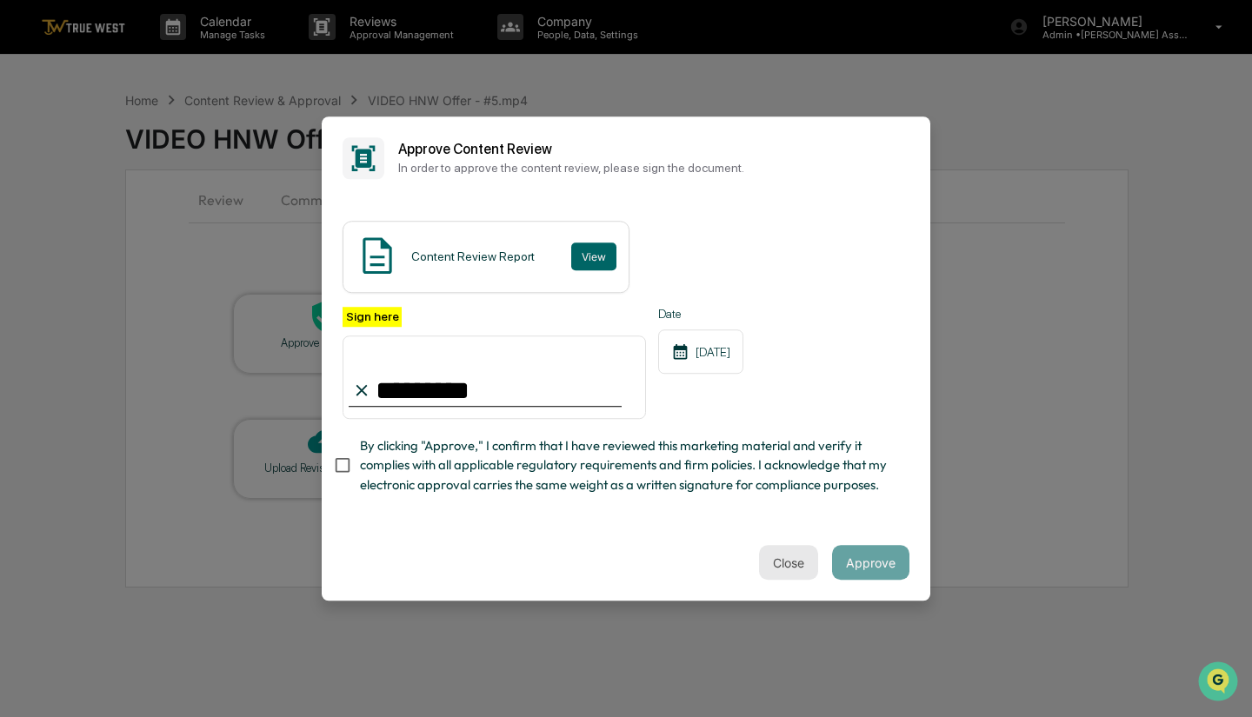
type input "*********"
click at [805, 564] on button "Close" at bounding box center [788, 562] width 59 height 35
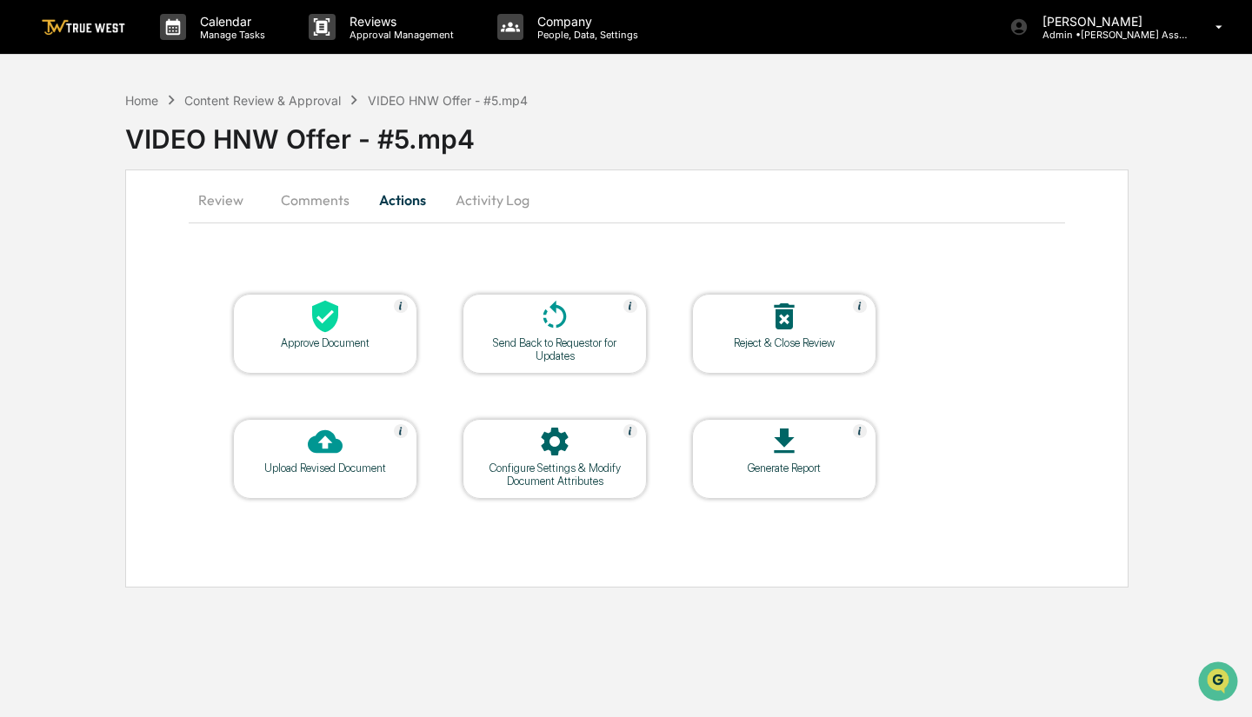
click at [790, 345] on div "Reject & Close Review" at bounding box center [784, 343] width 157 height 13
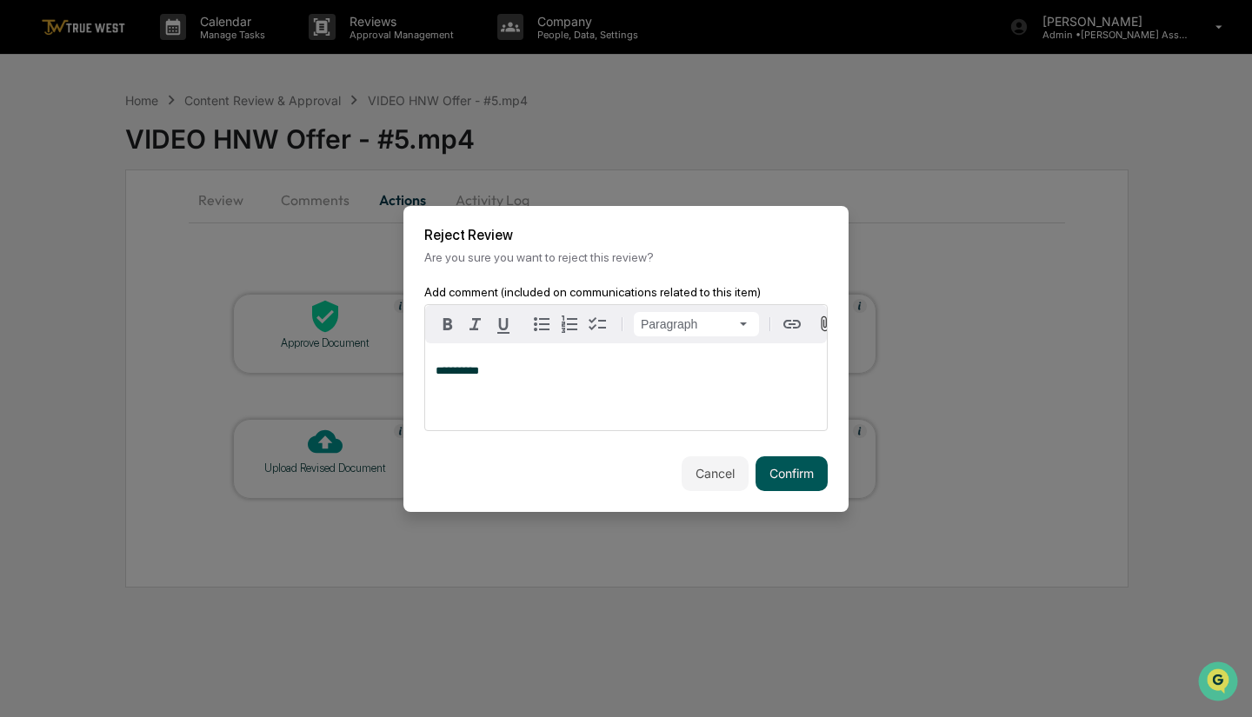
click at [813, 481] on button "Confirm" at bounding box center [792, 474] width 72 height 35
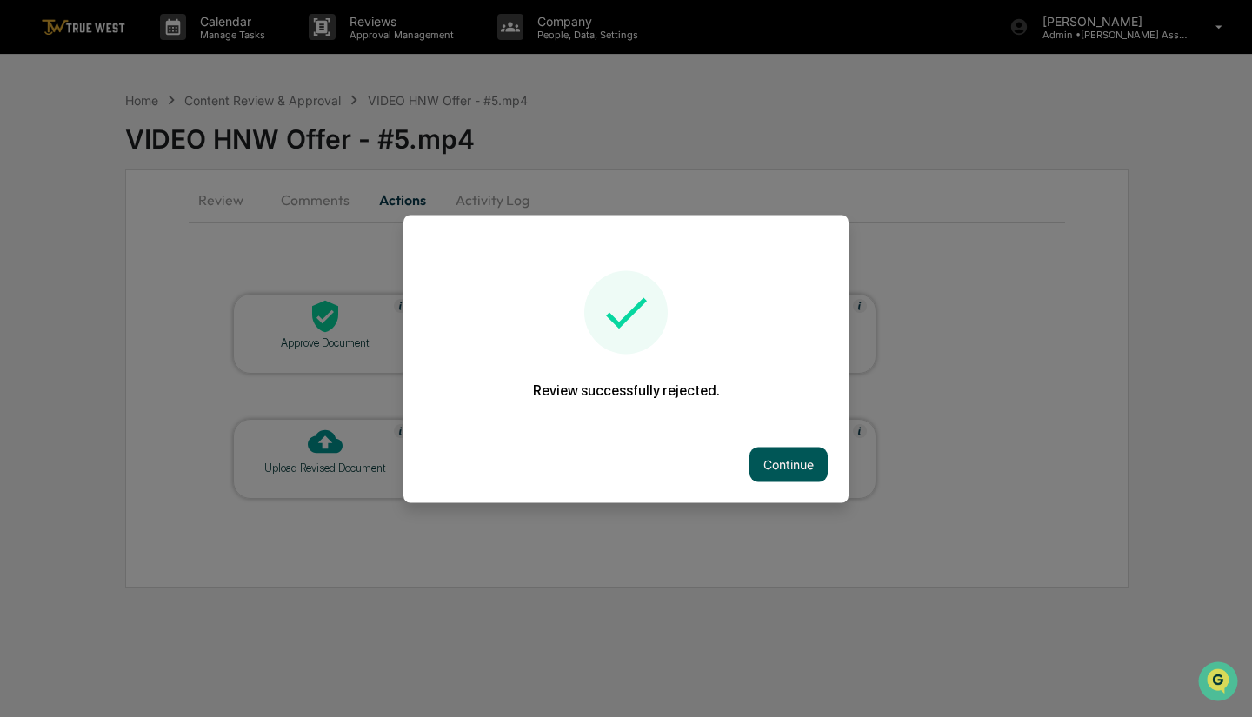
click at [802, 474] on button "Continue" at bounding box center [789, 464] width 78 height 35
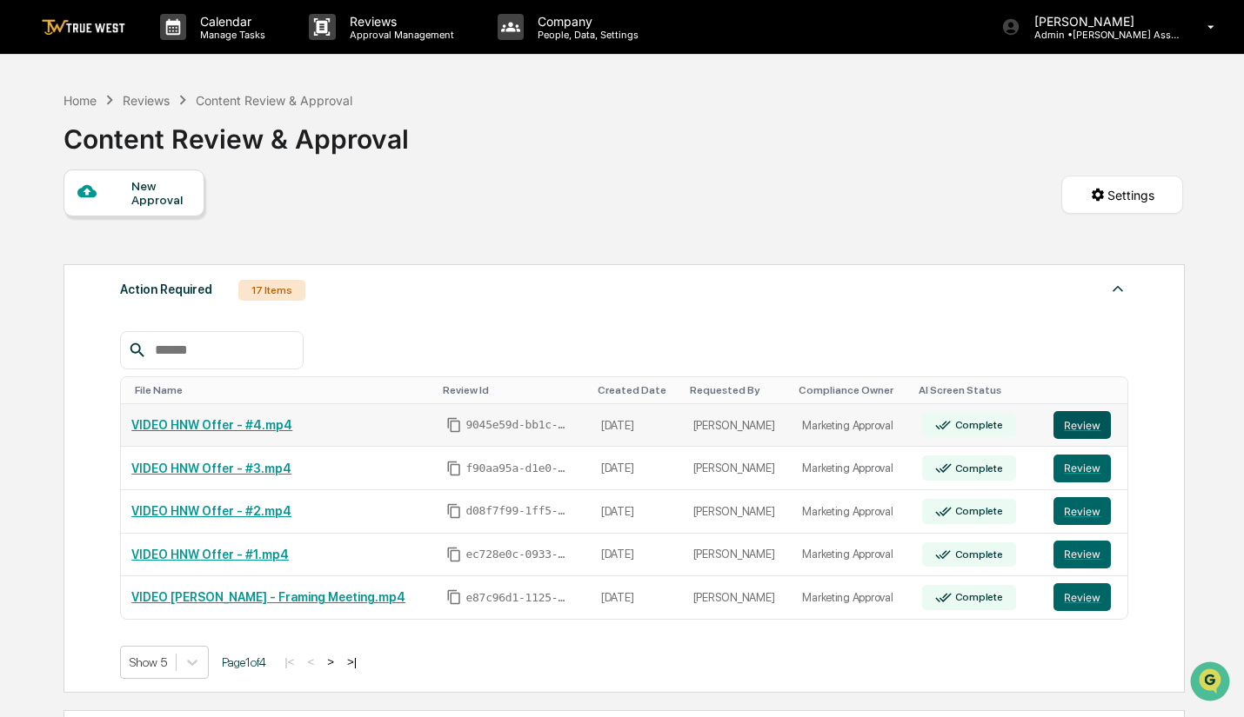
click at [1064, 423] on button "Review" at bounding box center [1081, 425] width 57 height 28
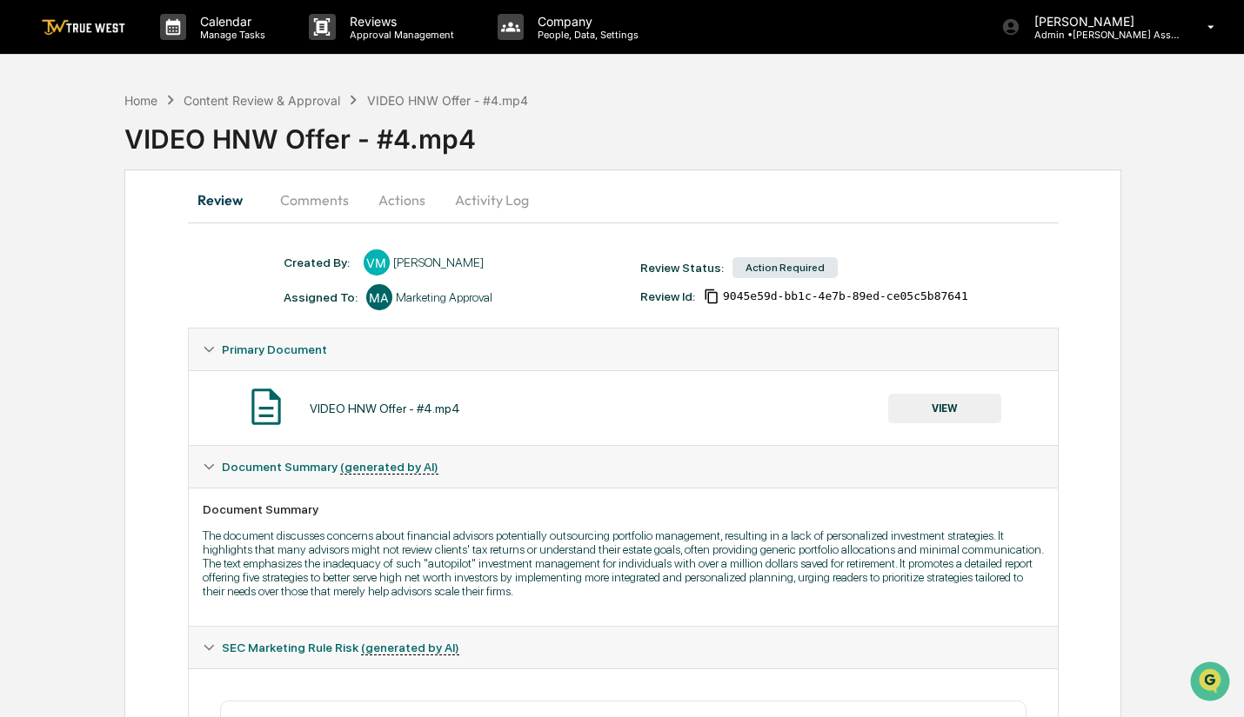
click at [392, 201] on button "Actions" at bounding box center [402, 200] width 78 height 42
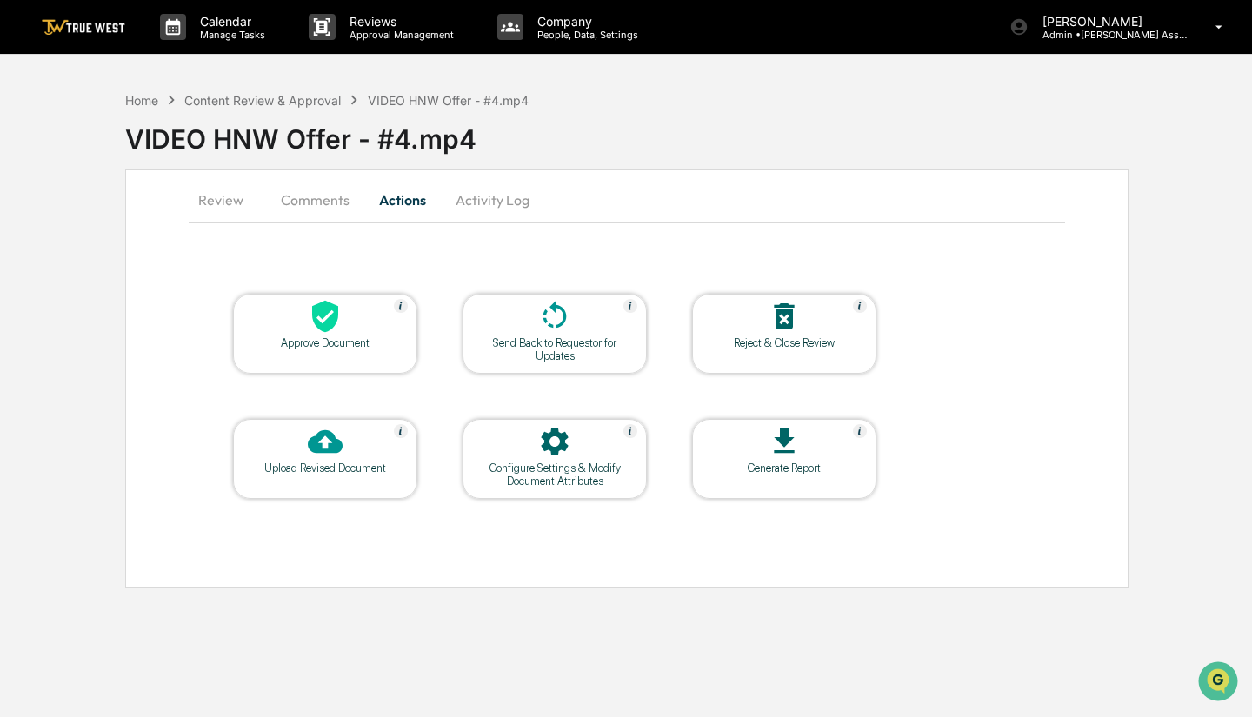
click at [757, 347] on div "Reject & Close Review" at bounding box center [784, 343] width 157 height 13
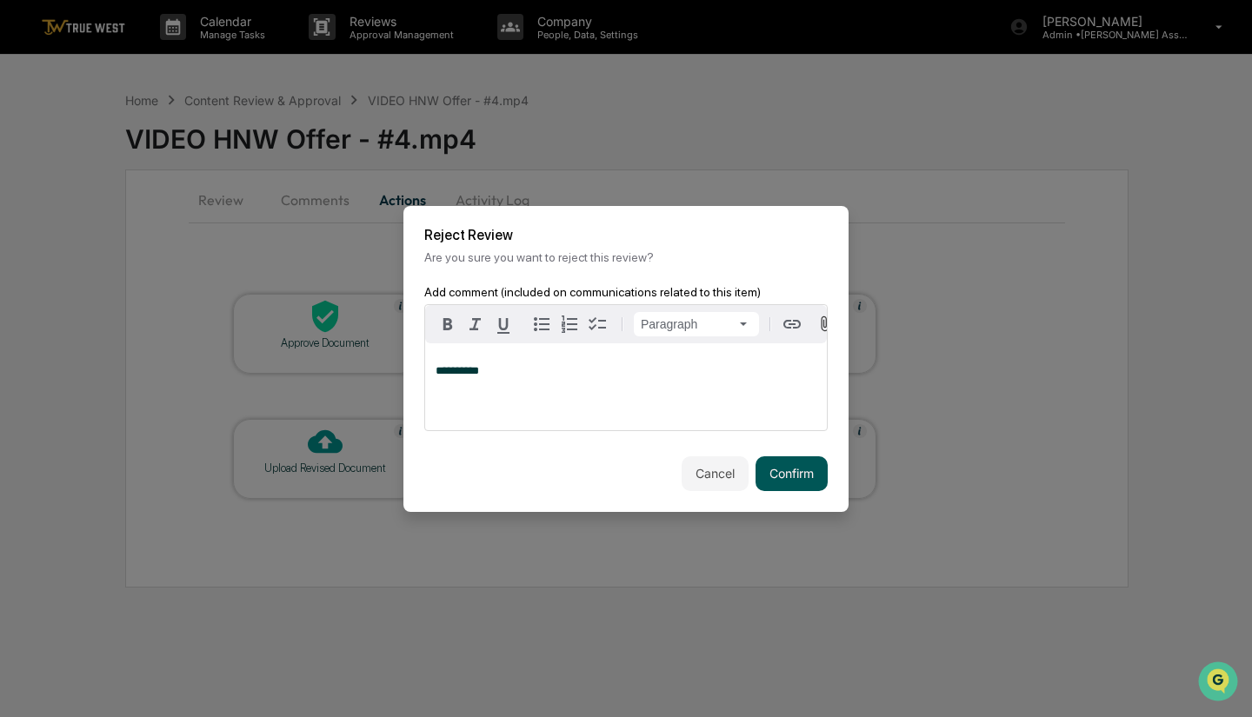
click at [780, 471] on button "Confirm" at bounding box center [792, 474] width 72 height 35
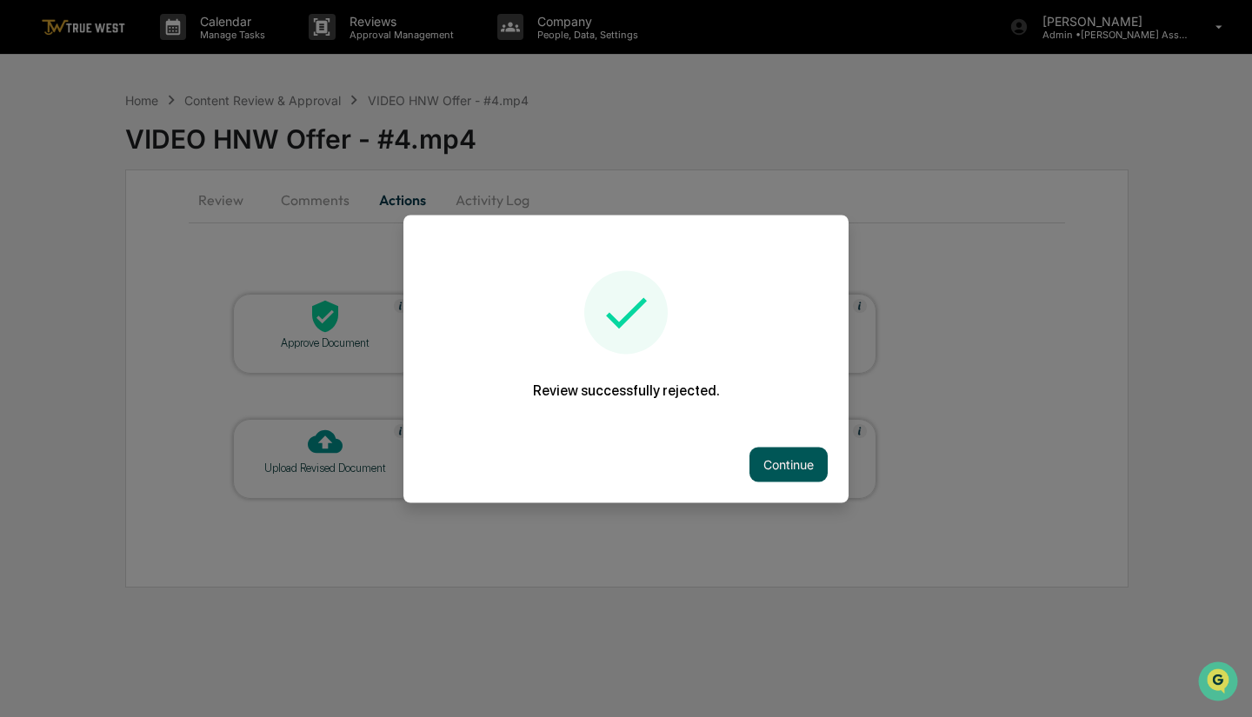
click at [812, 468] on button "Continue" at bounding box center [789, 464] width 78 height 35
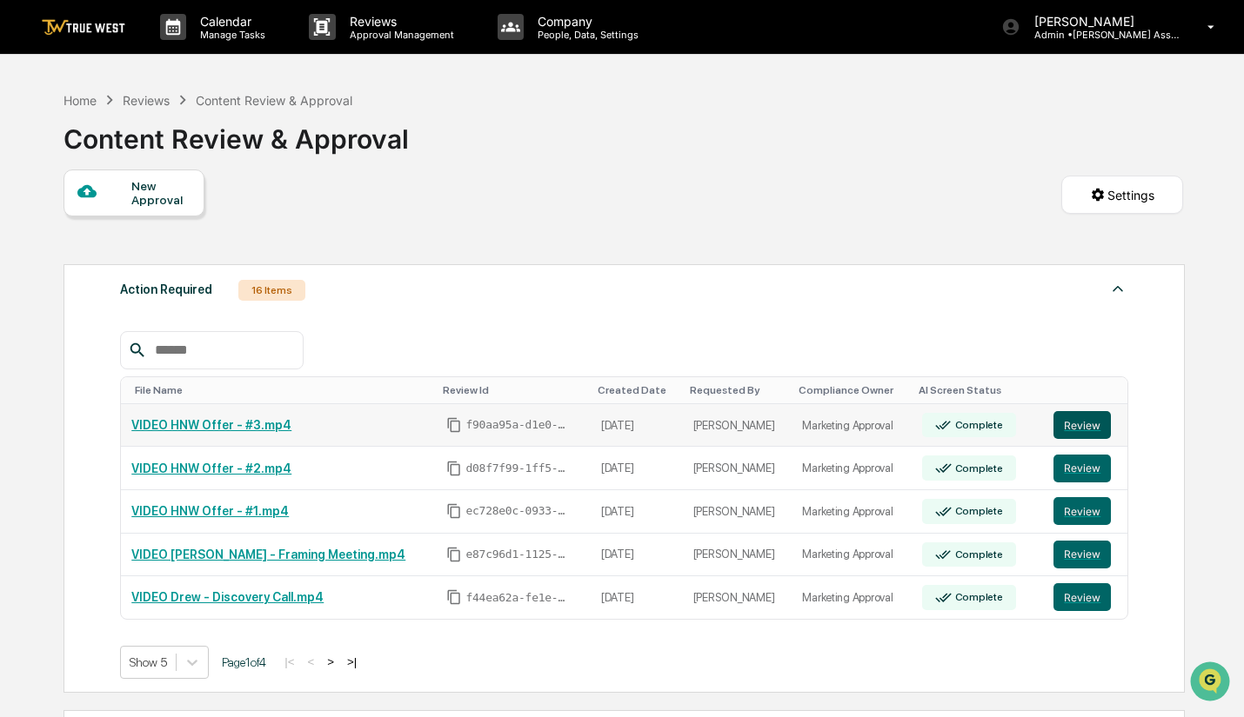
click at [1084, 424] on button "Review" at bounding box center [1081, 425] width 57 height 28
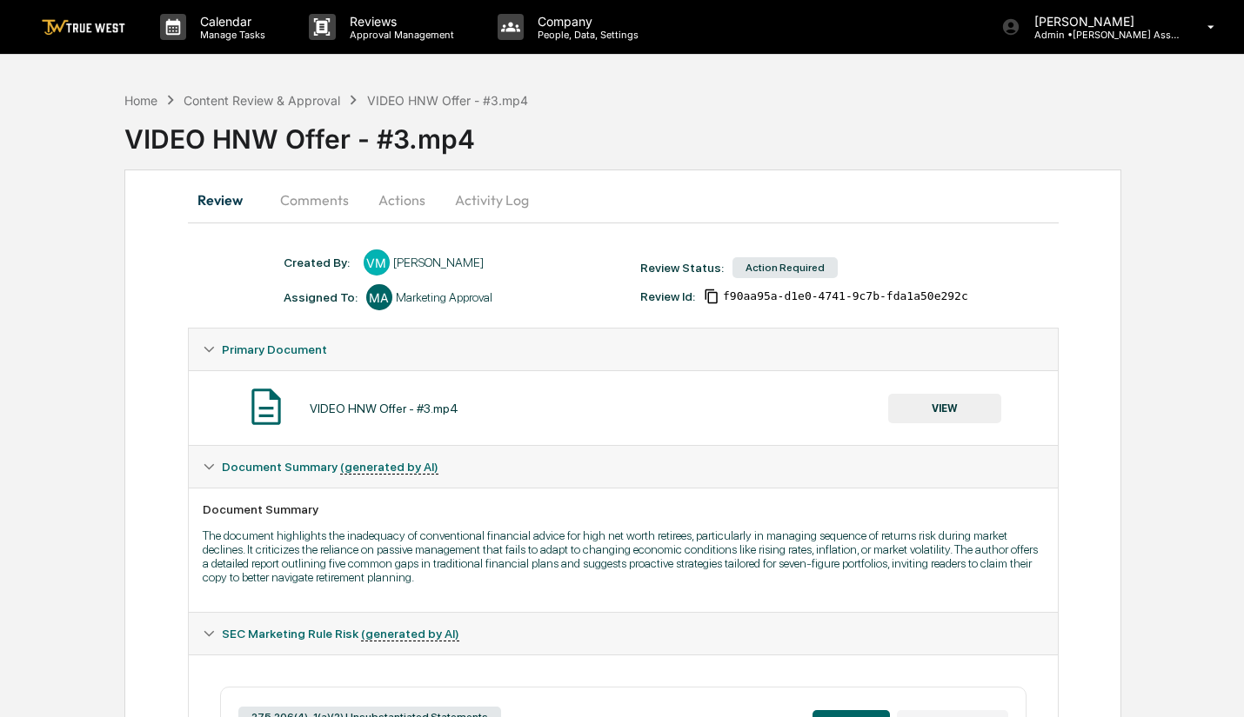
click at [390, 191] on button "Actions" at bounding box center [402, 200] width 78 height 42
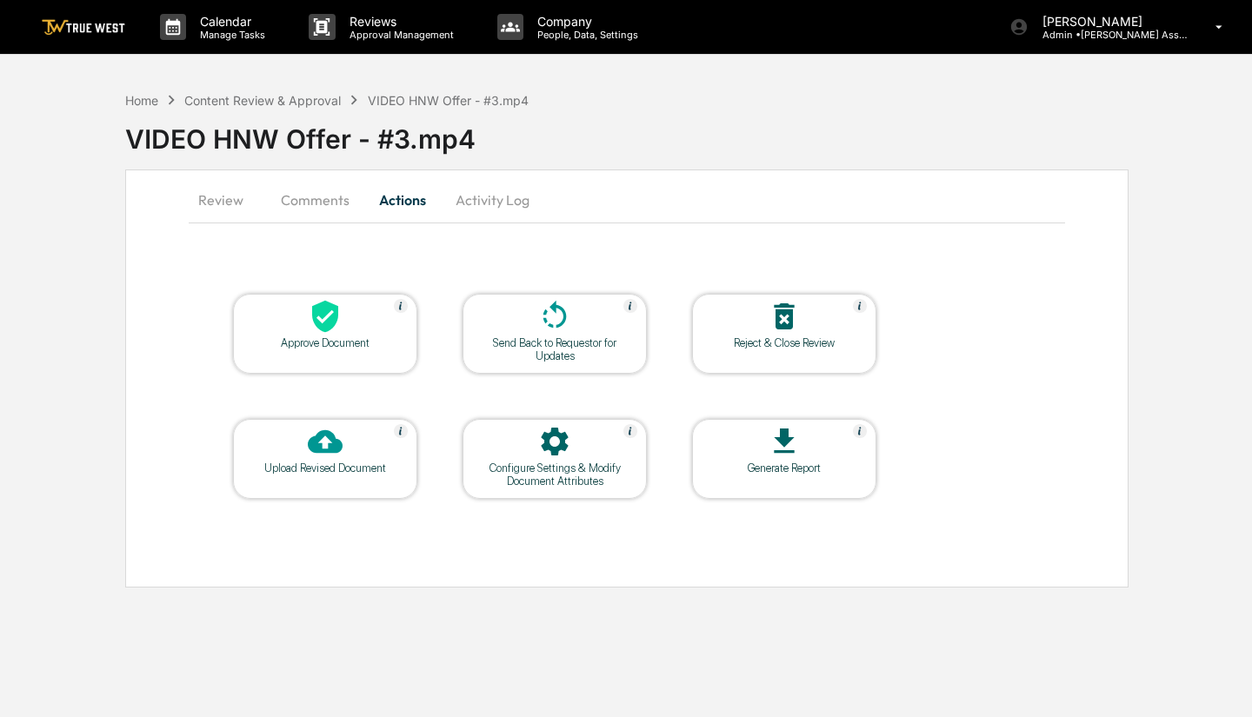
click at [784, 343] on div "Reject & Close Review" at bounding box center [784, 343] width 157 height 13
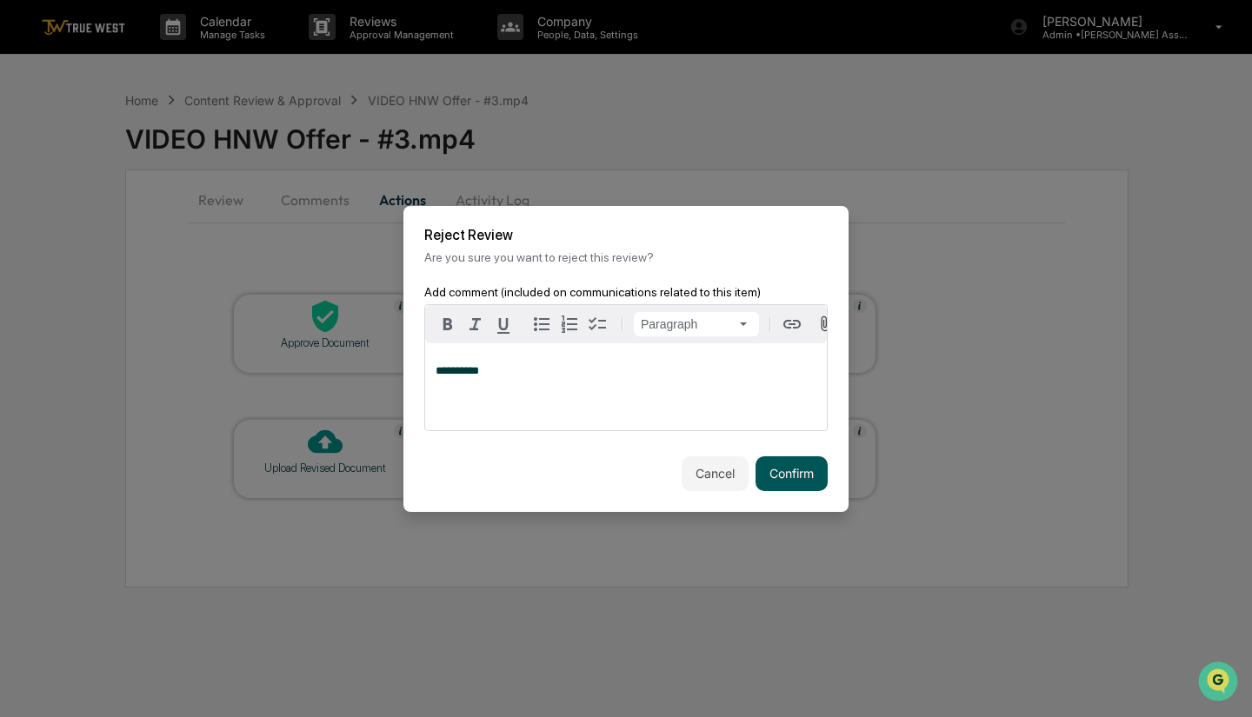
click at [803, 475] on button "Confirm" at bounding box center [792, 474] width 72 height 35
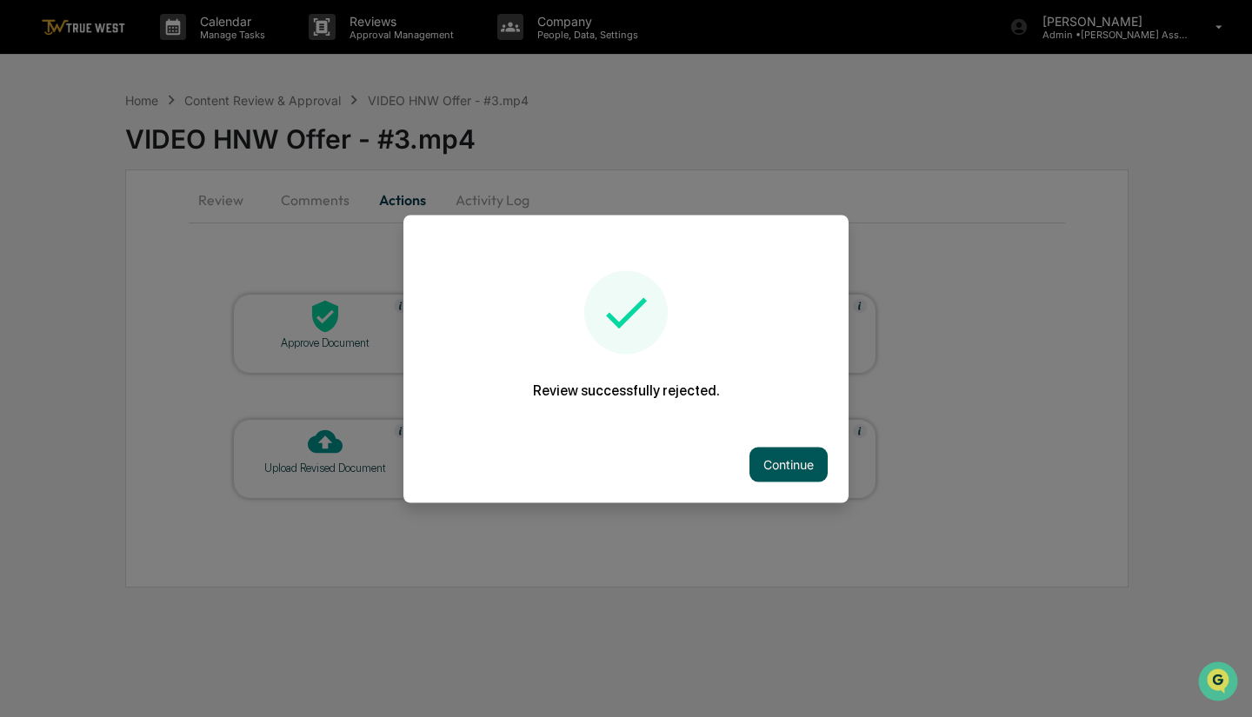
click at [798, 471] on button "Continue" at bounding box center [789, 464] width 78 height 35
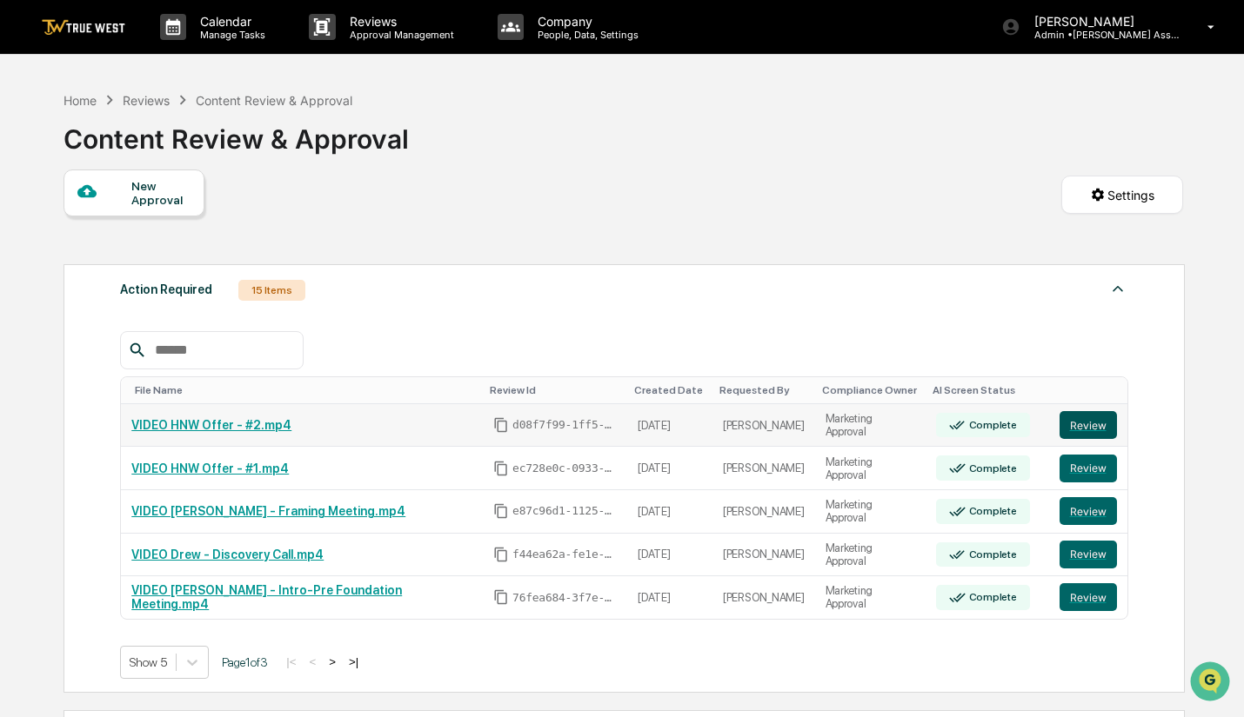
click at [1090, 431] on button "Review" at bounding box center [1087, 425] width 57 height 28
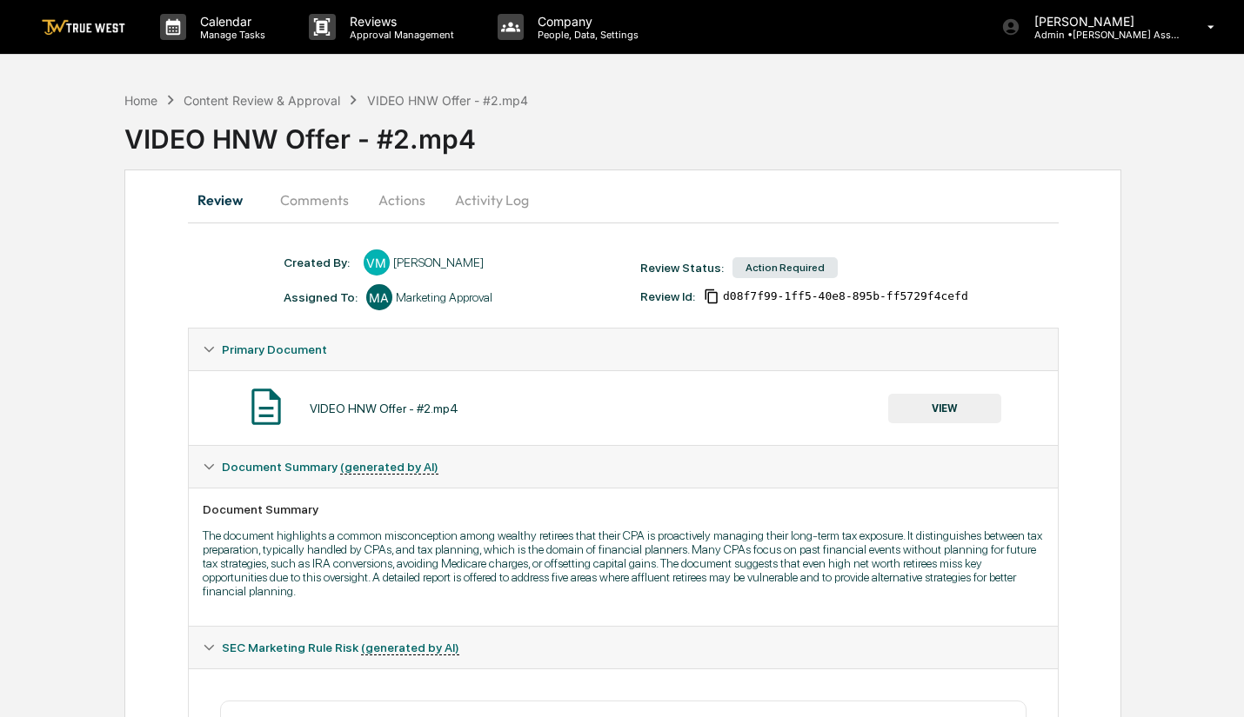
click at [419, 202] on button "Actions" at bounding box center [402, 200] width 78 height 42
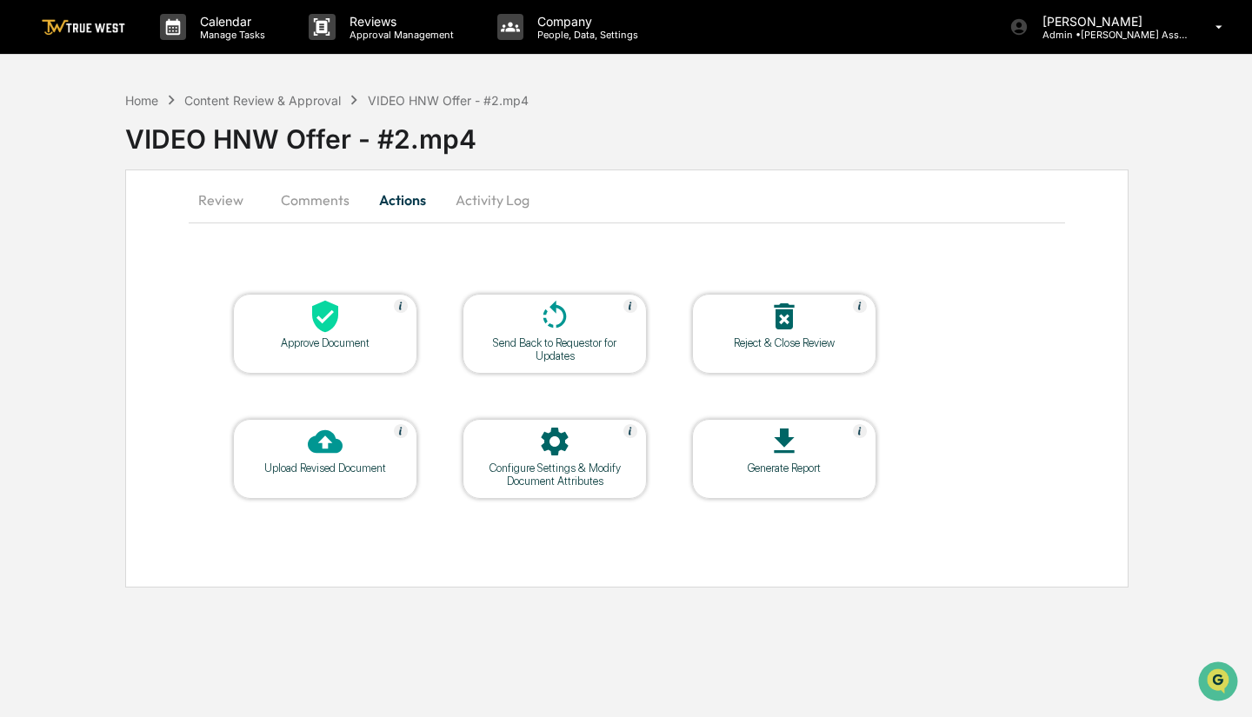
click at [846, 353] on div "Reject & Close Review" at bounding box center [784, 334] width 184 height 80
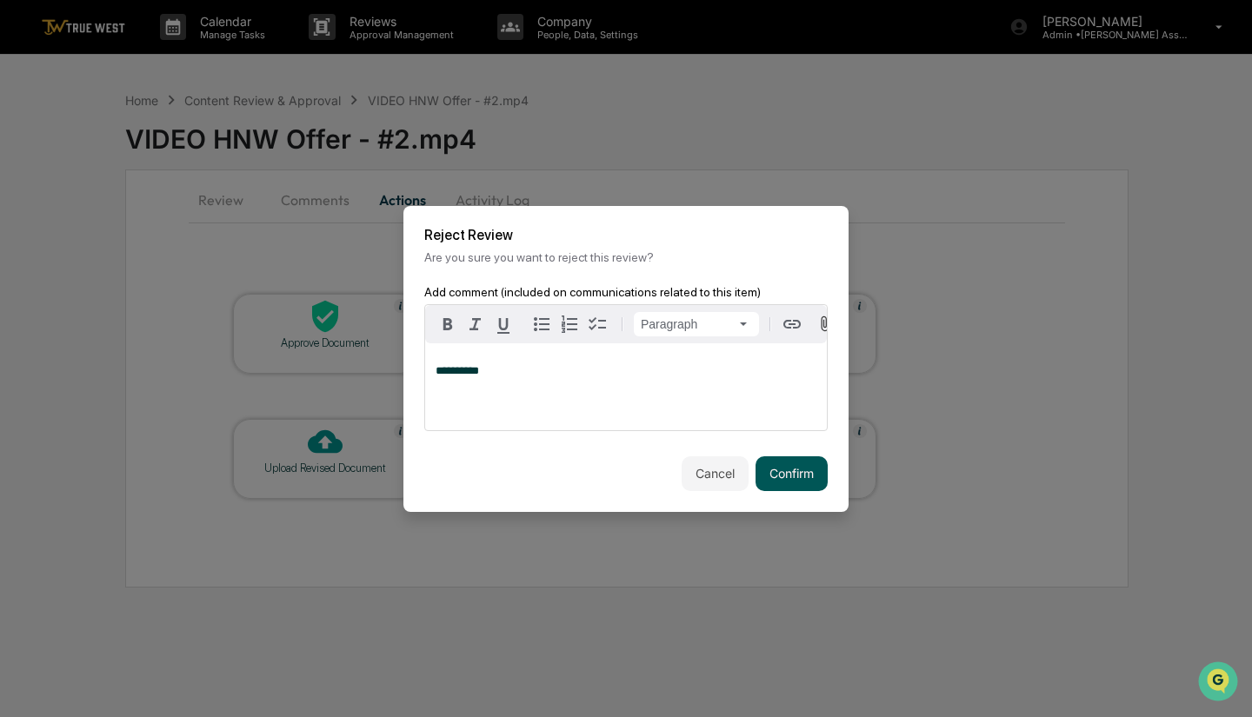
click at [779, 472] on button "Confirm" at bounding box center [792, 474] width 72 height 35
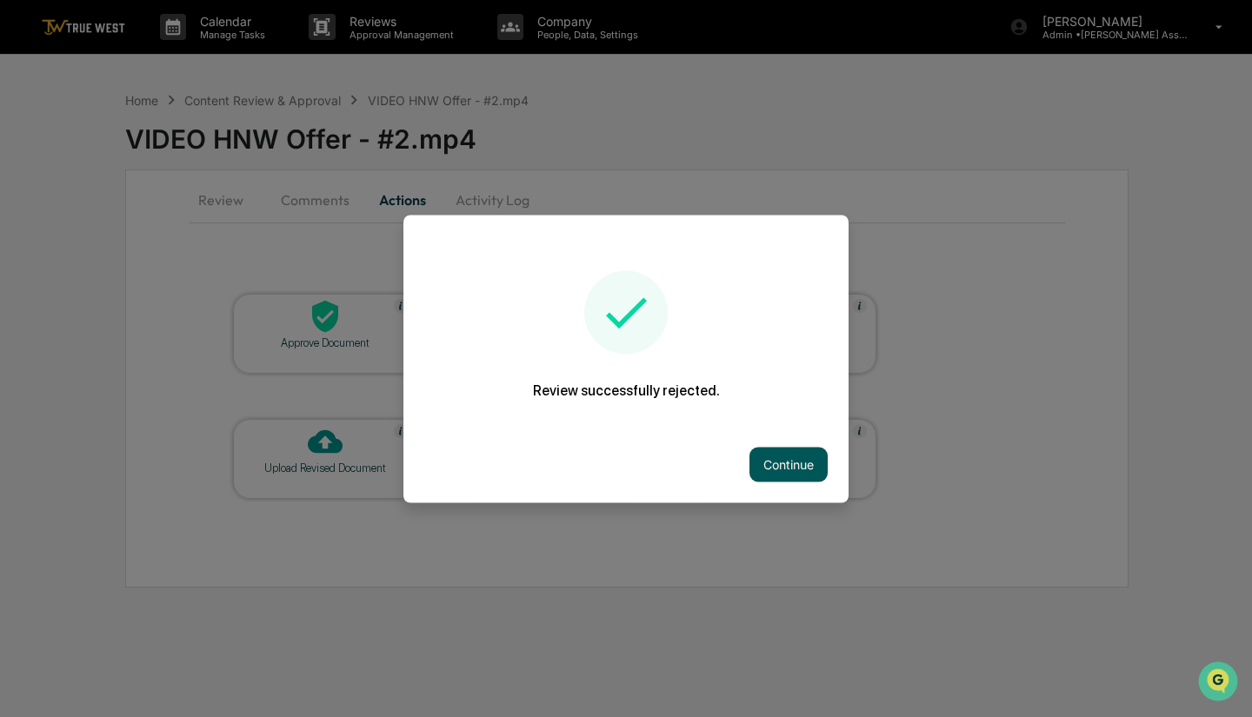
click at [782, 463] on button "Continue" at bounding box center [789, 464] width 78 height 35
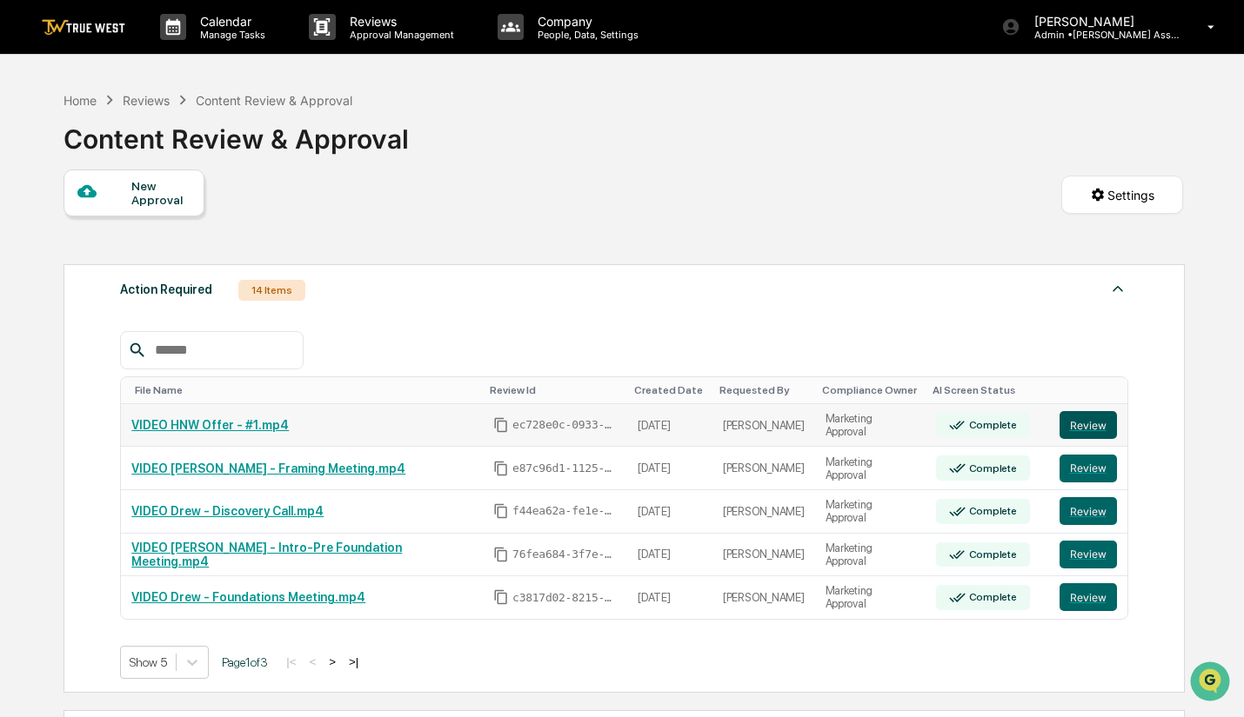
click at [1076, 436] on button "Review" at bounding box center [1087, 425] width 57 height 28
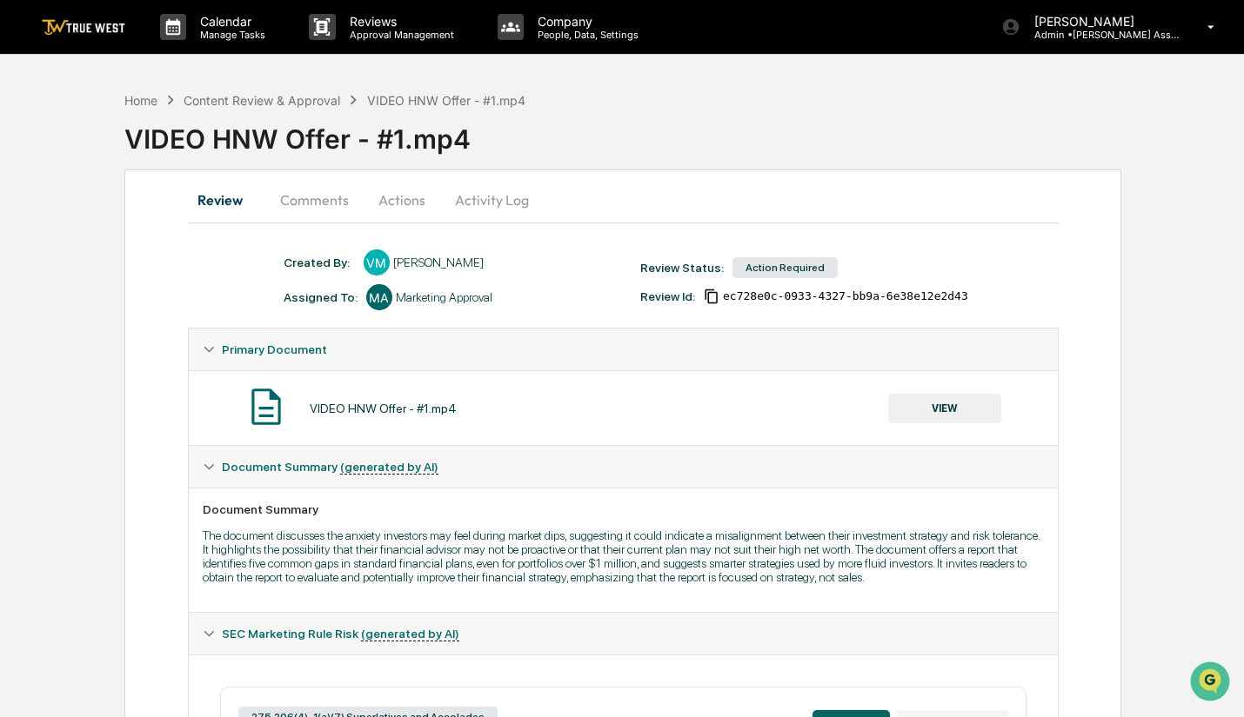
click at [407, 198] on button "Actions" at bounding box center [402, 200] width 78 height 42
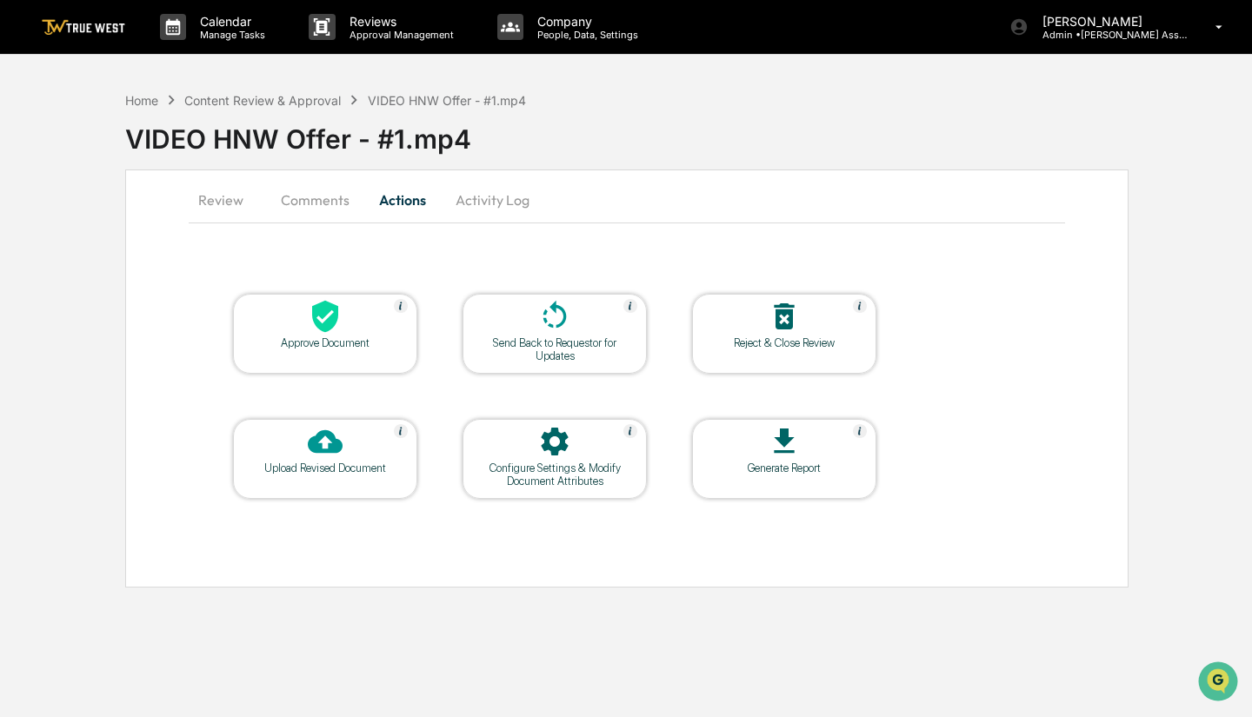
click at [756, 346] on div "Reject & Close Review" at bounding box center [784, 343] width 157 height 13
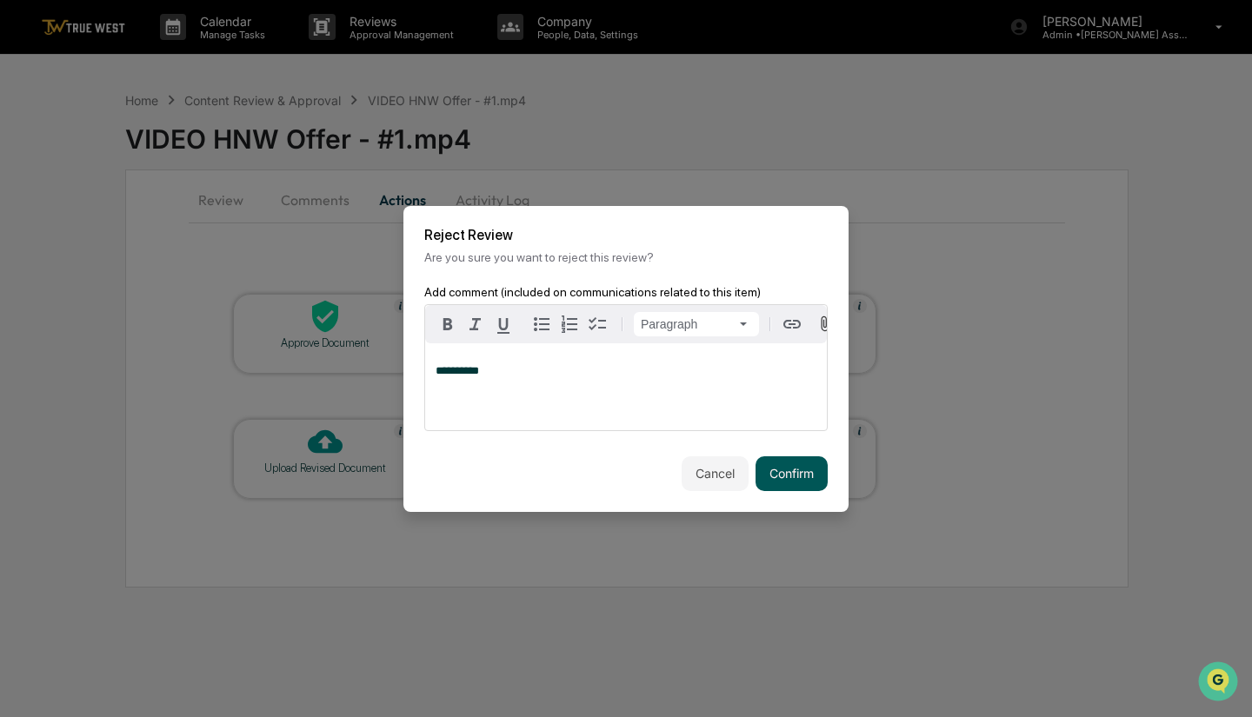
click at [802, 477] on button "Confirm" at bounding box center [792, 474] width 72 height 35
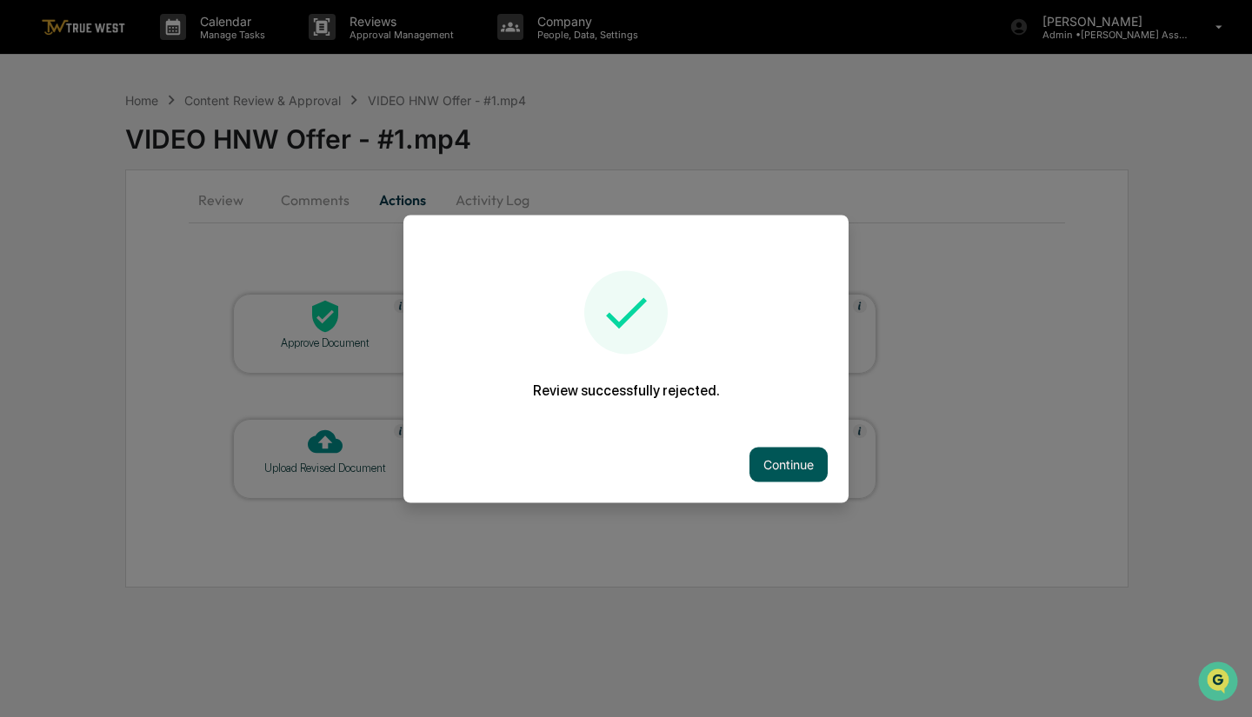
click at [802, 475] on button "Continue" at bounding box center [789, 464] width 78 height 35
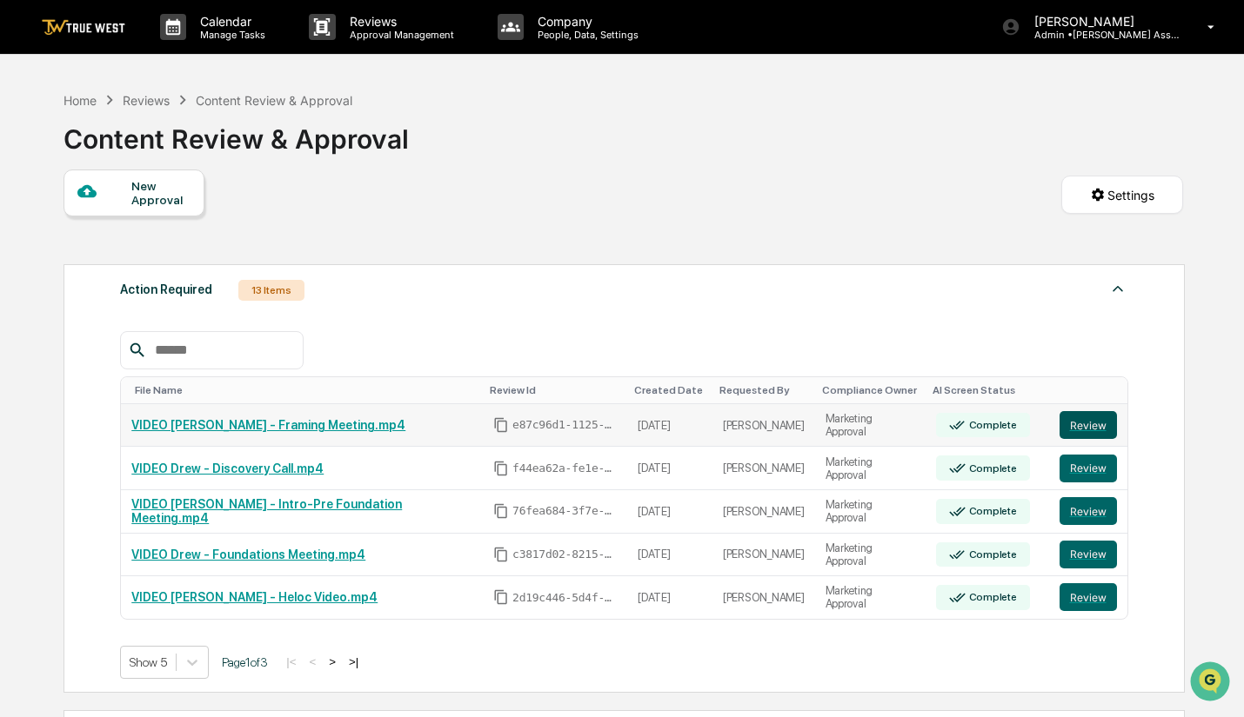
click at [1096, 433] on button "Review" at bounding box center [1087, 425] width 57 height 28
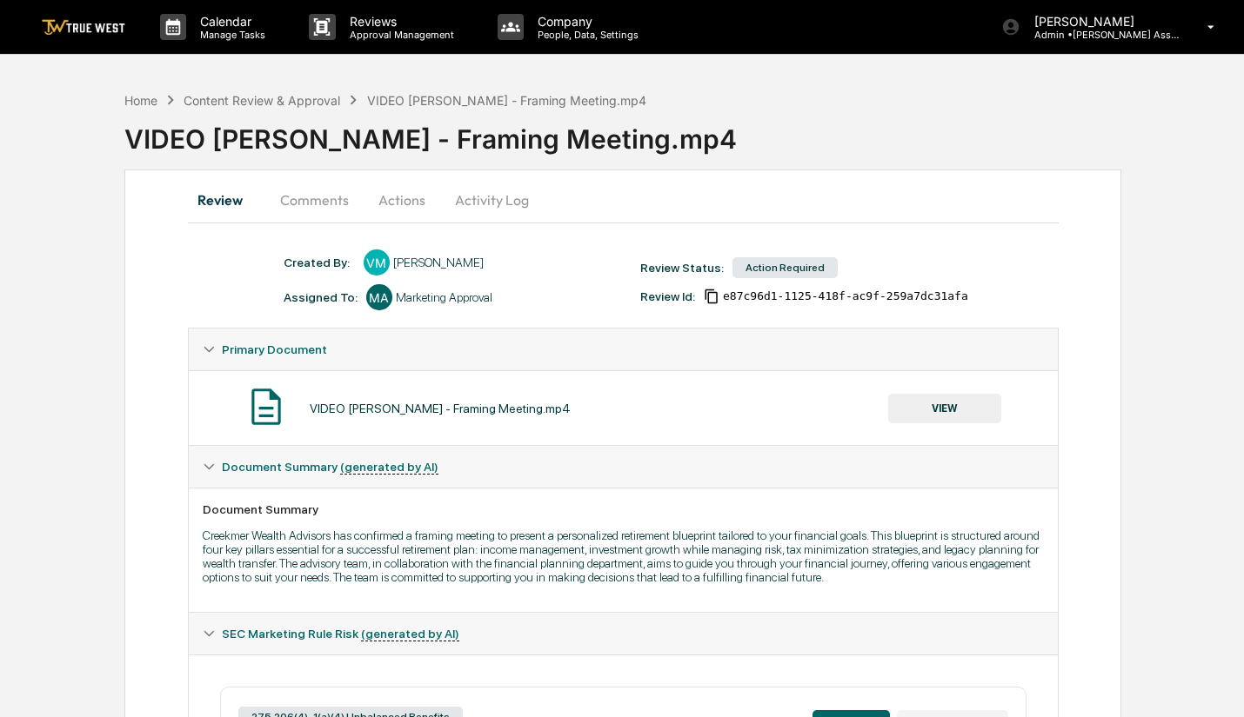
click at [958, 406] on button "VIEW" at bounding box center [944, 409] width 113 height 30
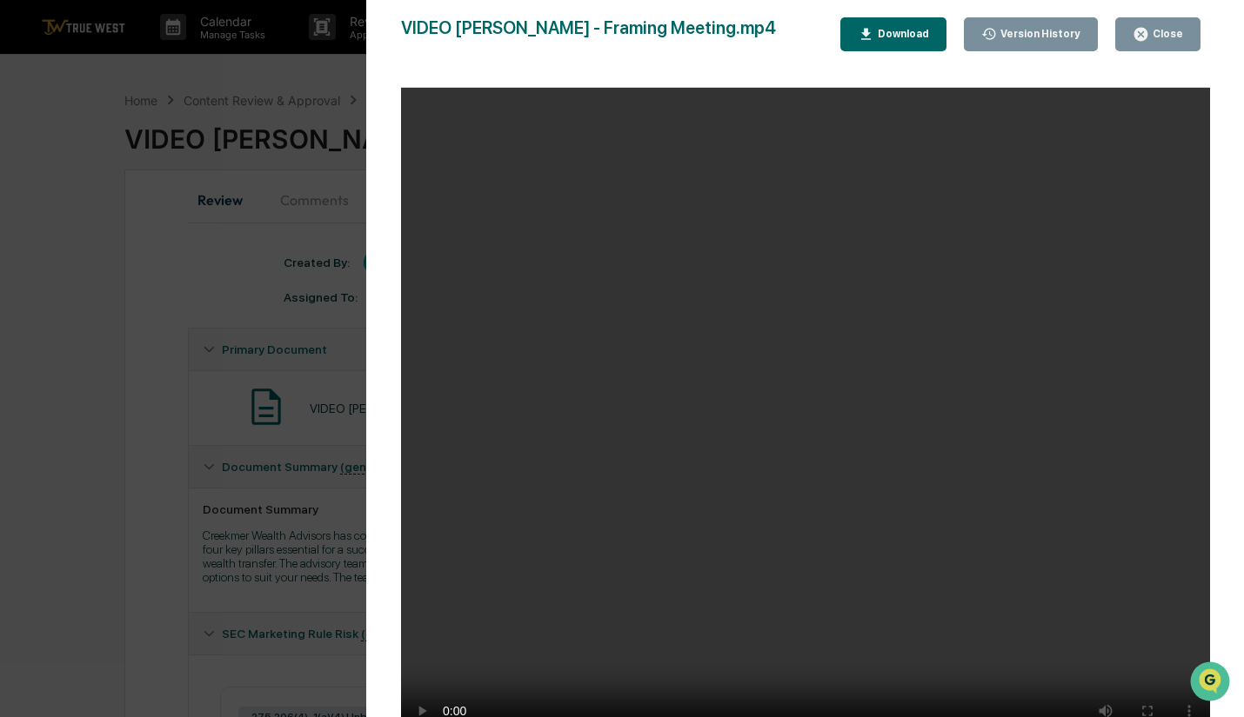
click at [1170, 37] on div "Close" at bounding box center [1166, 34] width 34 height 12
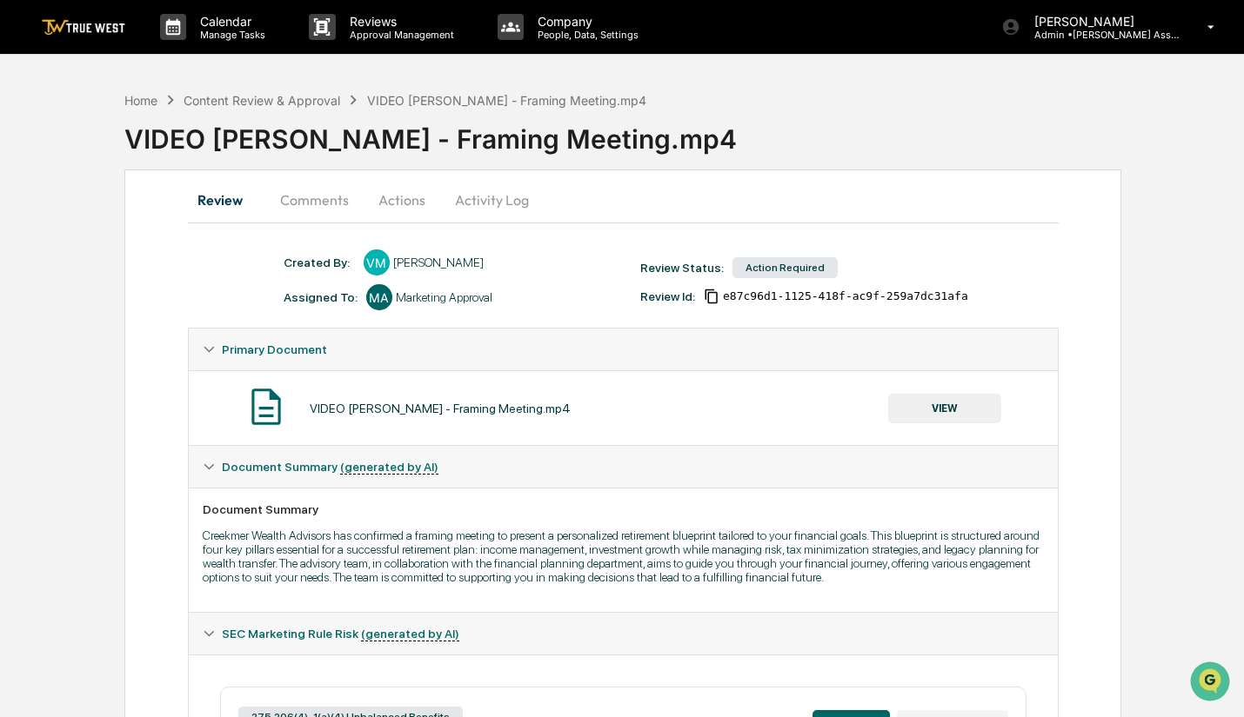
click at [510, 194] on button "Activity Log" at bounding box center [492, 200] width 102 height 42
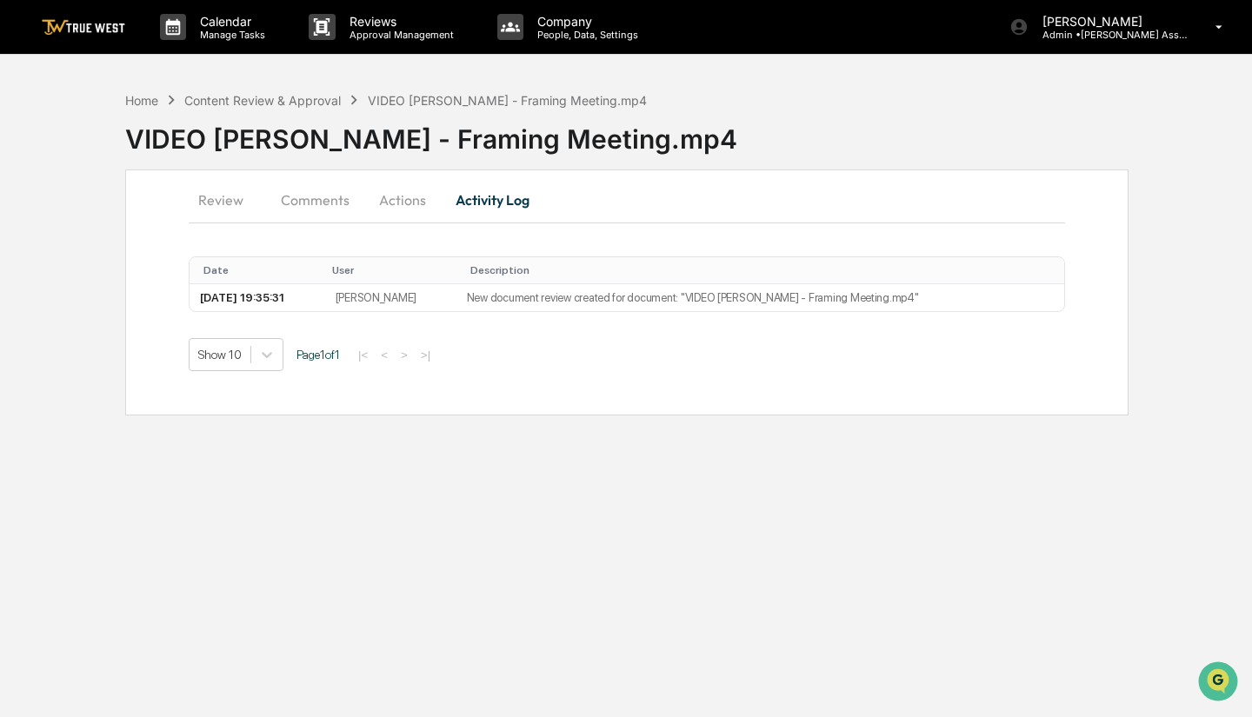
click at [399, 204] on button "Actions" at bounding box center [403, 200] width 78 height 42
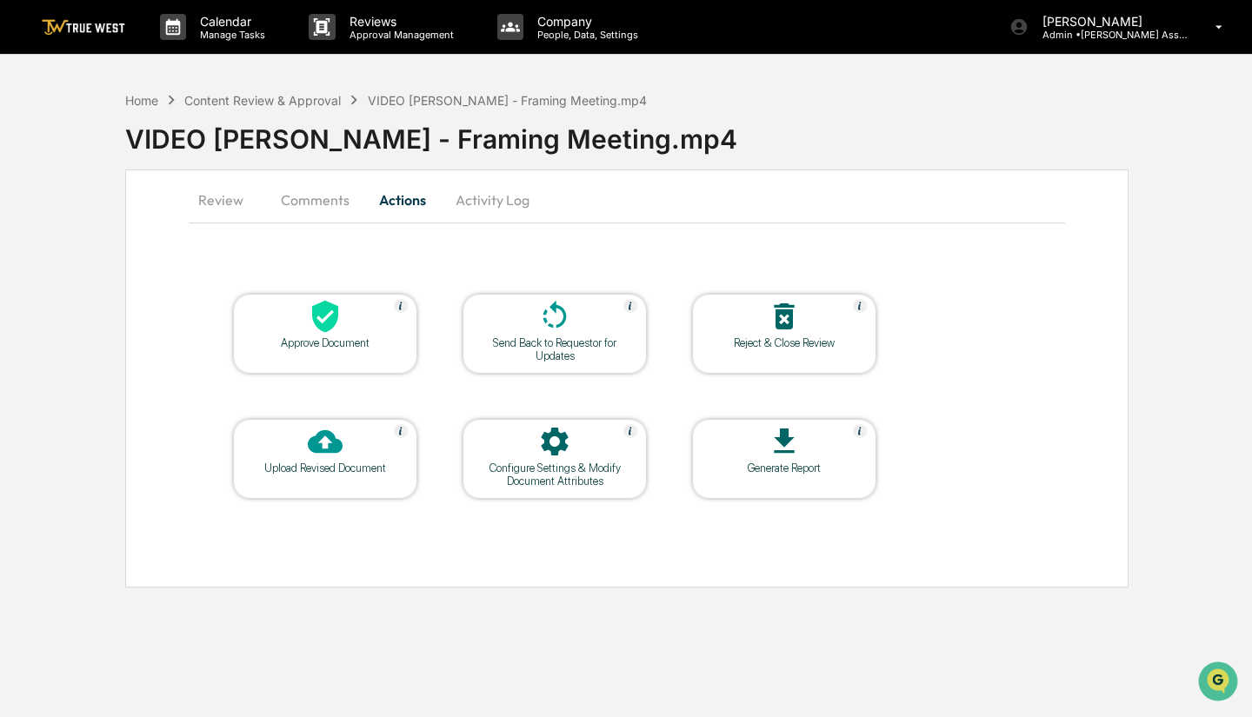
click at [799, 339] on div "Reject & Close Review" at bounding box center [784, 343] width 157 height 13
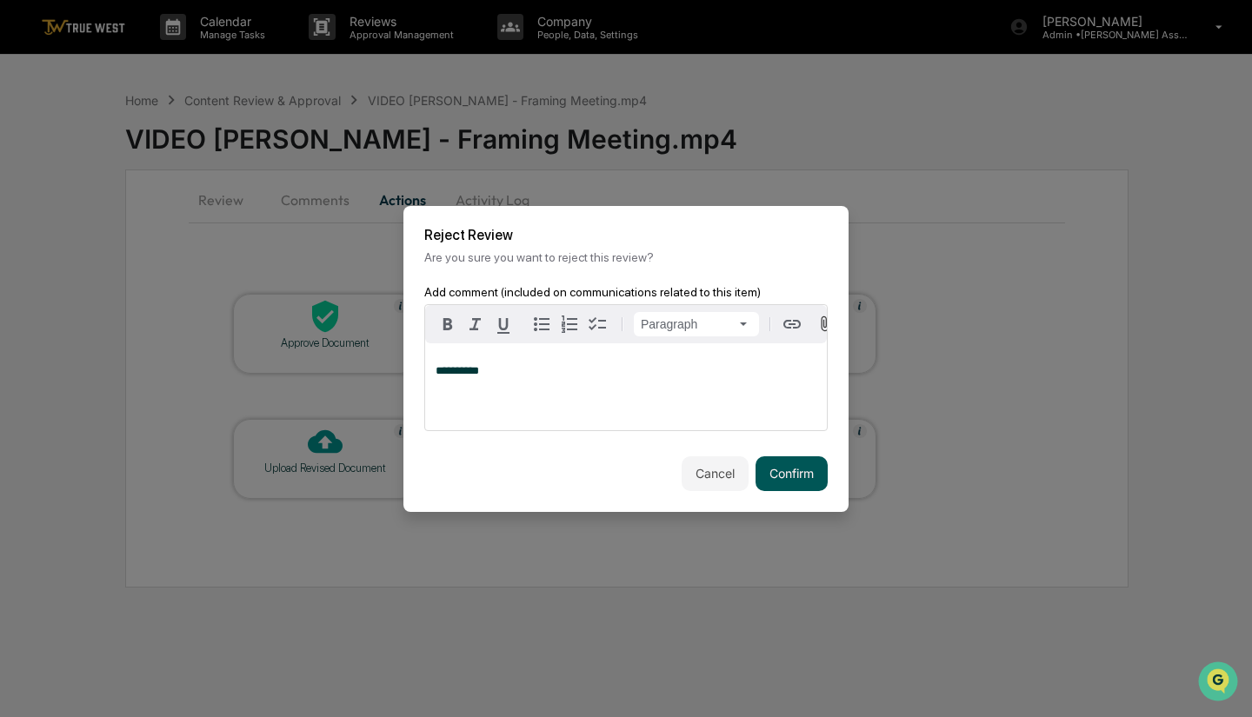
click at [799, 477] on button "Confirm" at bounding box center [792, 474] width 72 height 35
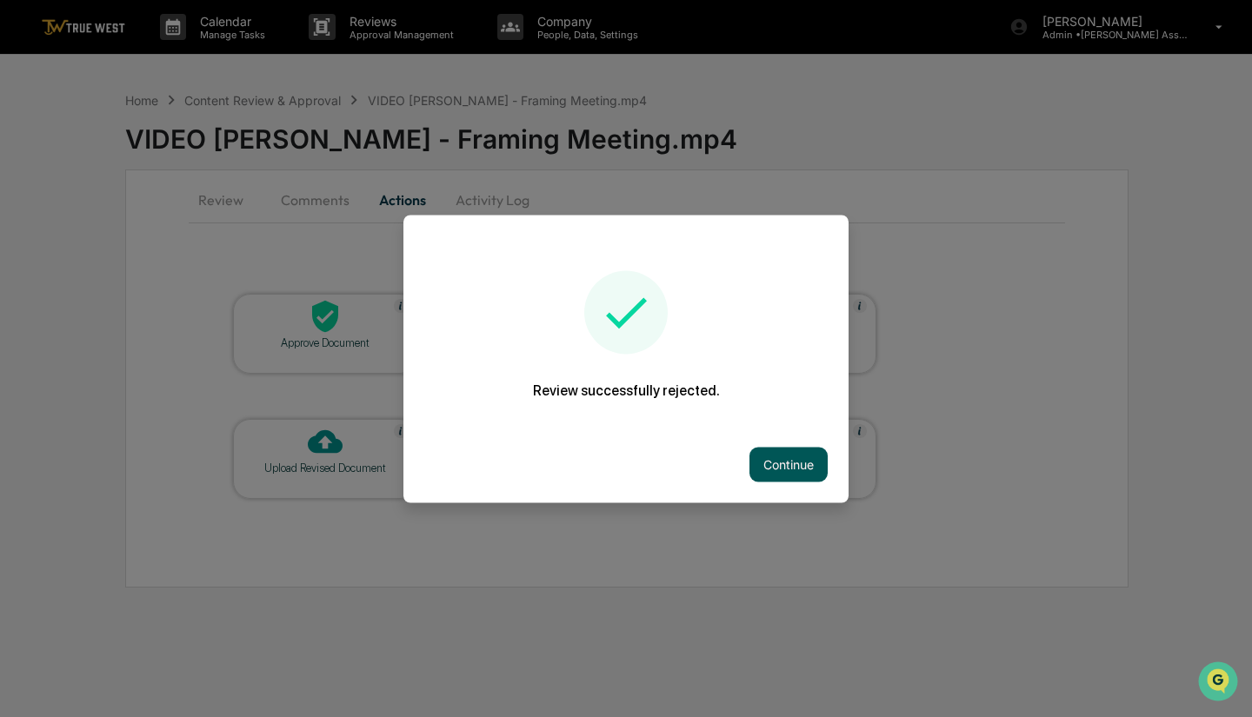
click at [804, 476] on button "Continue" at bounding box center [789, 464] width 78 height 35
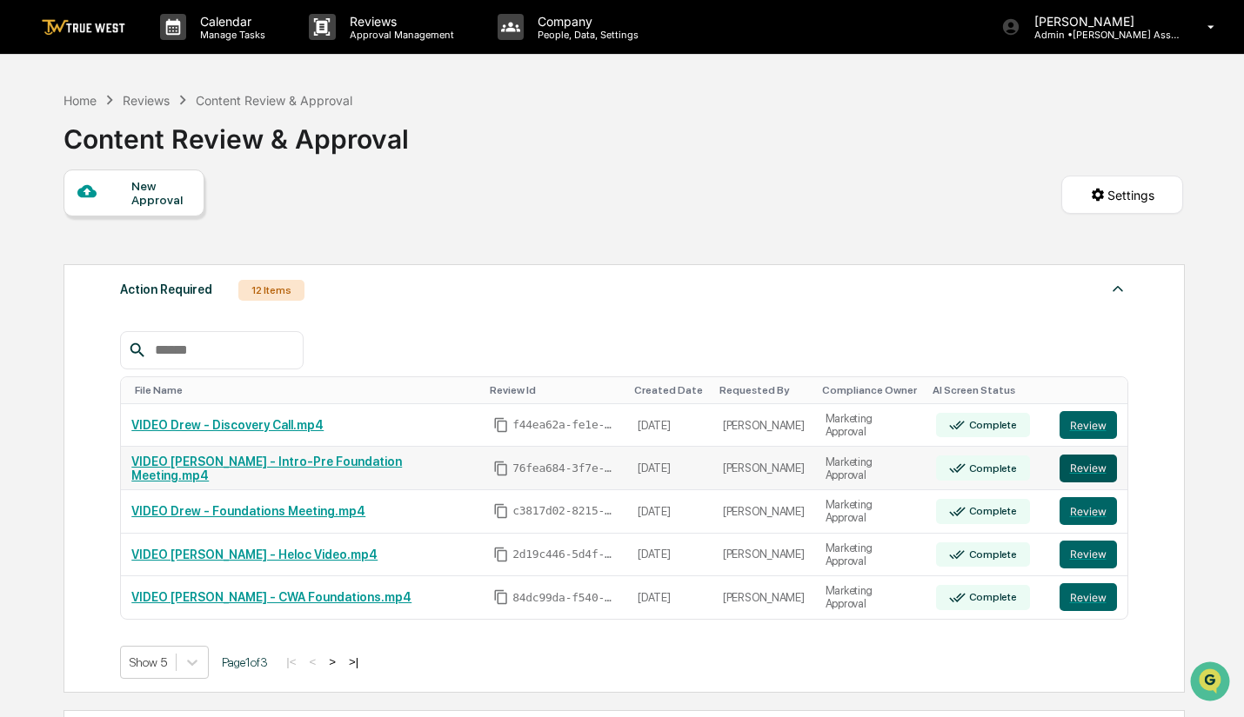
click at [1066, 467] on button "Review" at bounding box center [1087, 469] width 57 height 28
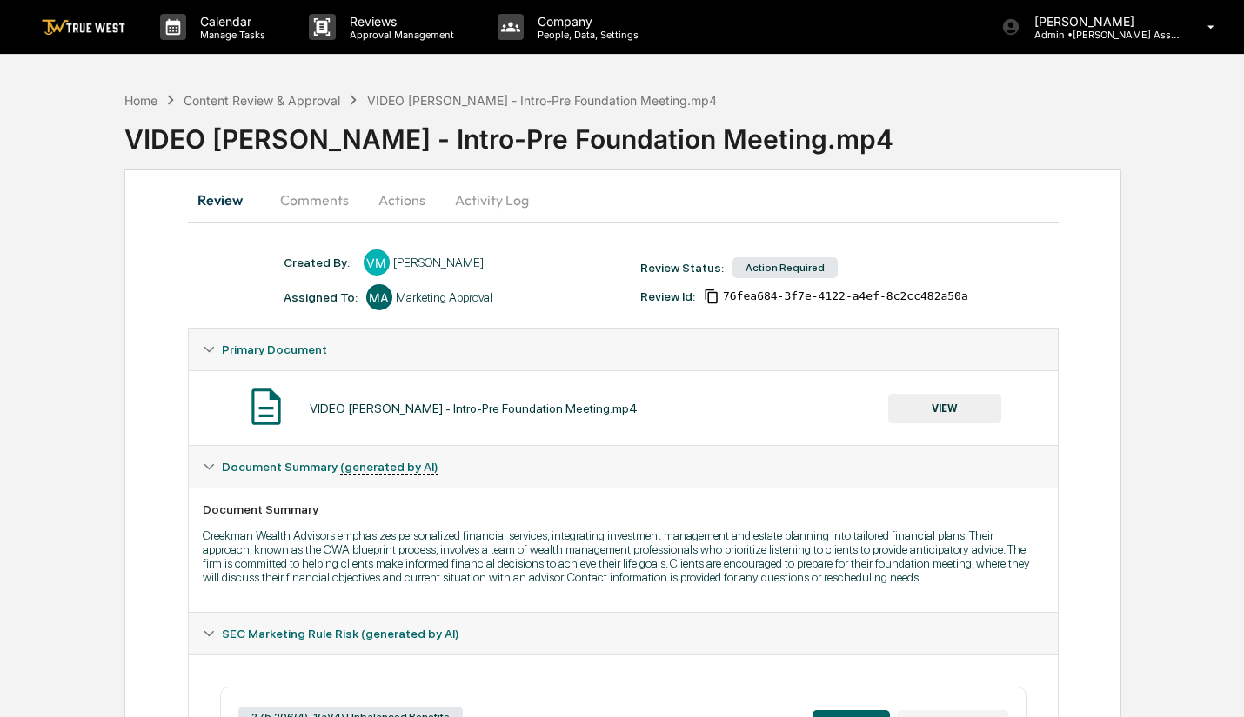
click at [951, 414] on button "VIEW" at bounding box center [944, 409] width 113 height 30
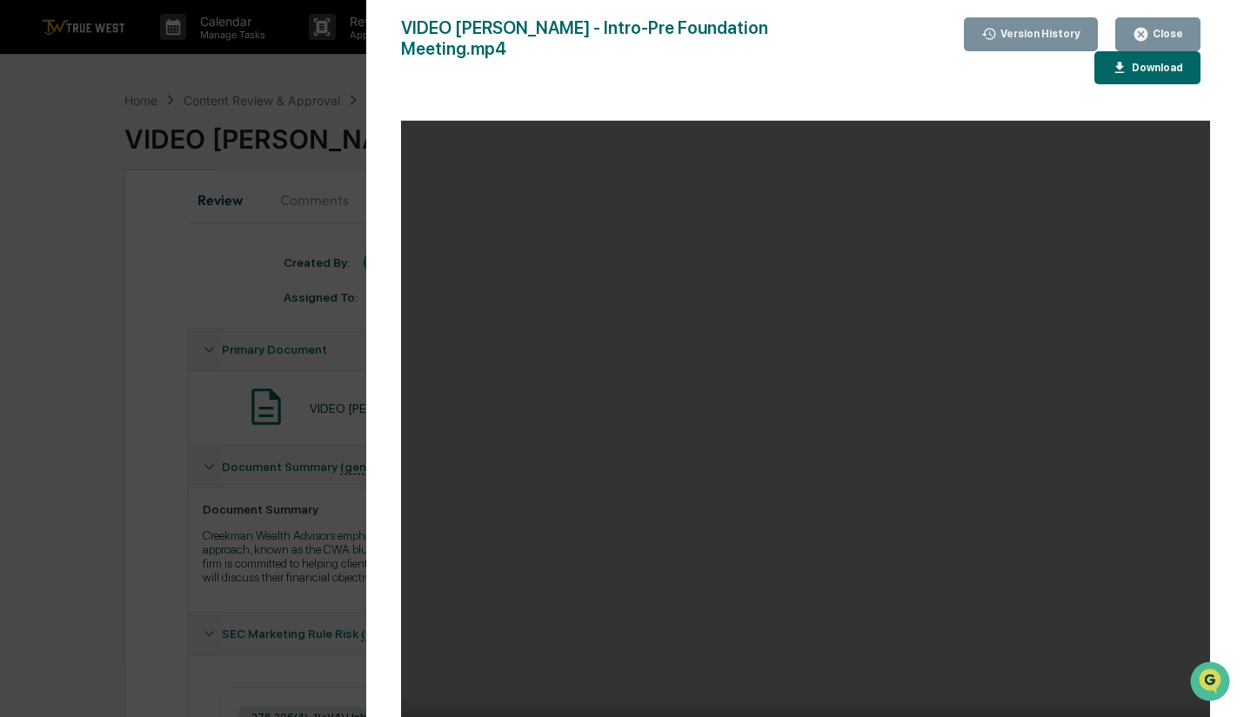
click at [1181, 43] on button "Close" at bounding box center [1157, 34] width 85 height 34
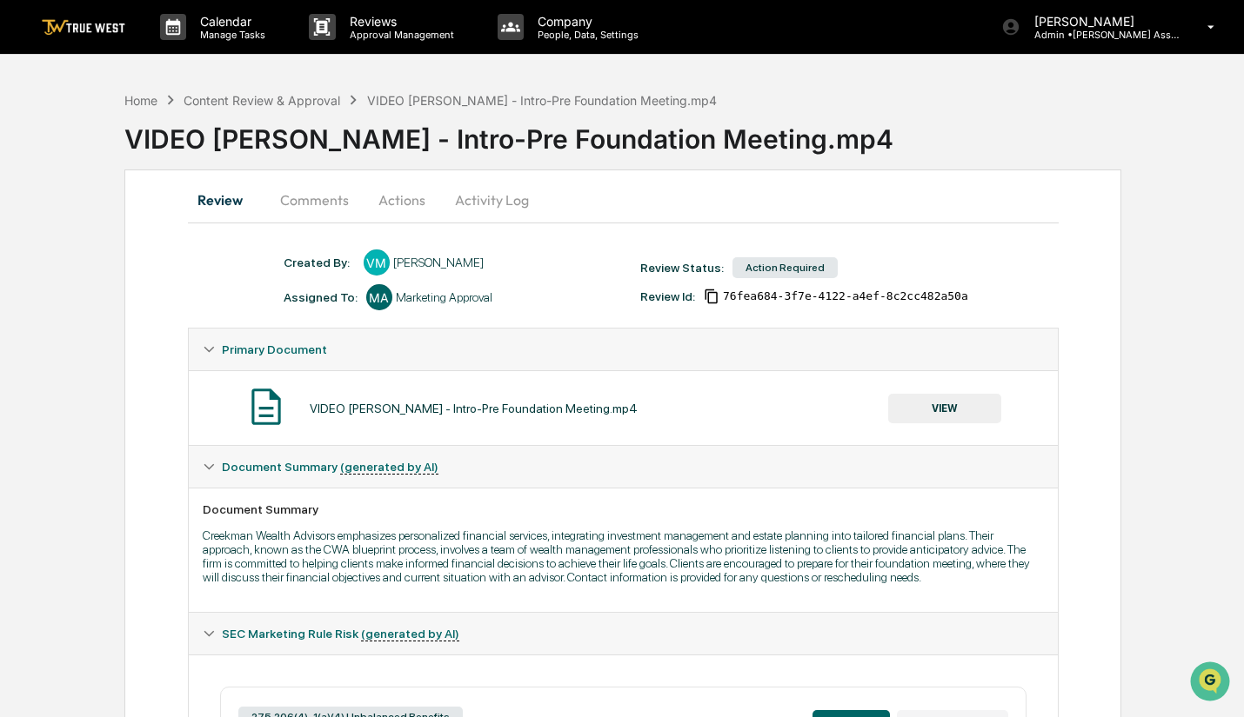
click at [403, 204] on button "Actions" at bounding box center [402, 200] width 78 height 42
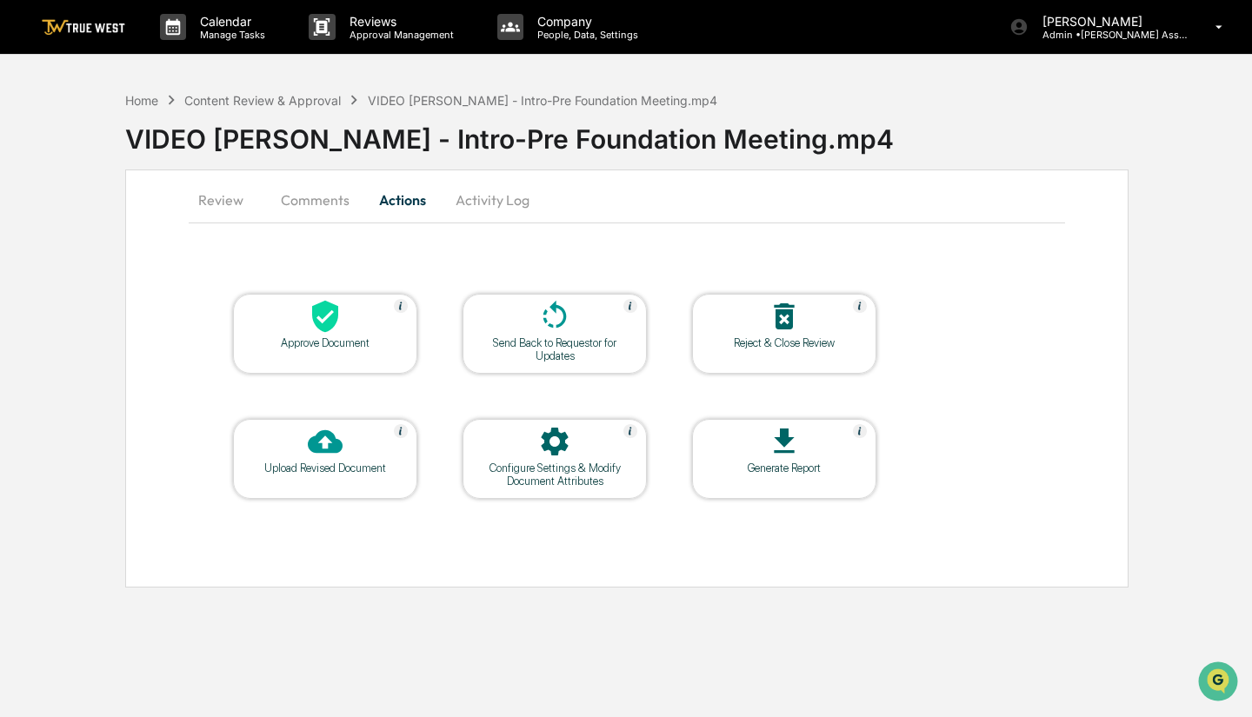
click at [796, 341] on div "Reject & Close Review" at bounding box center [784, 343] width 157 height 13
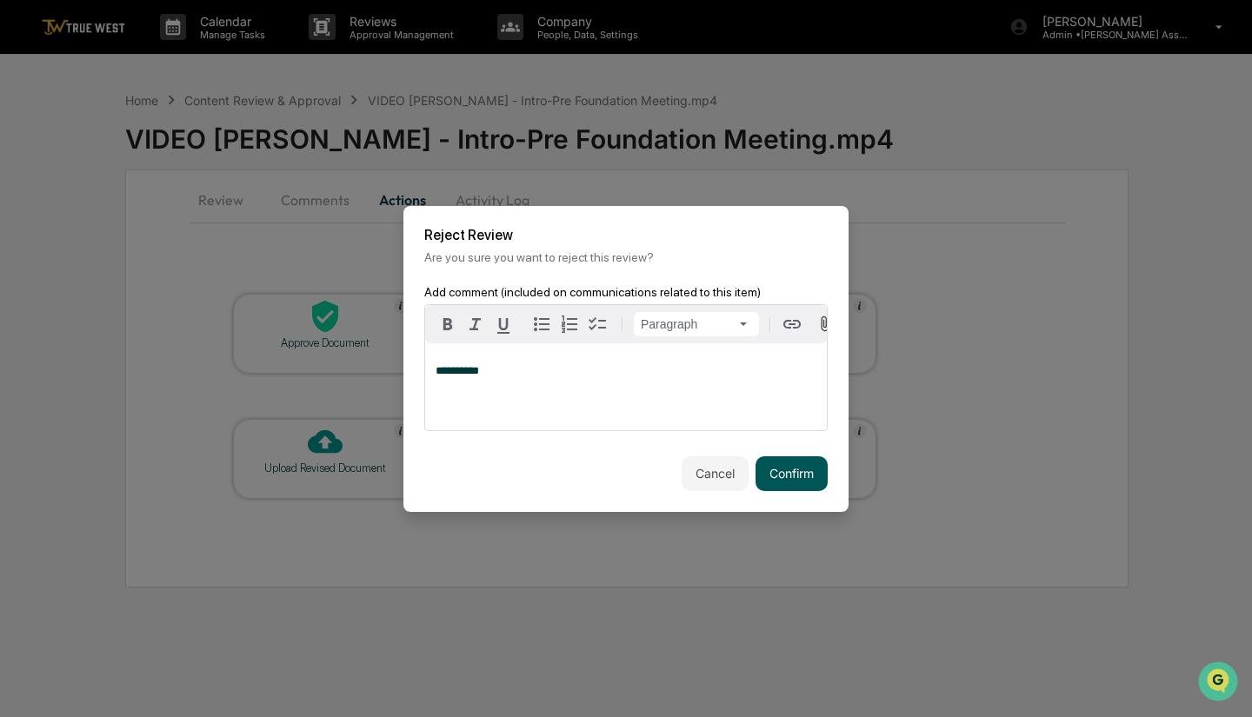
click at [824, 482] on button "Confirm" at bounding box center [792, 474] width 72 height 35
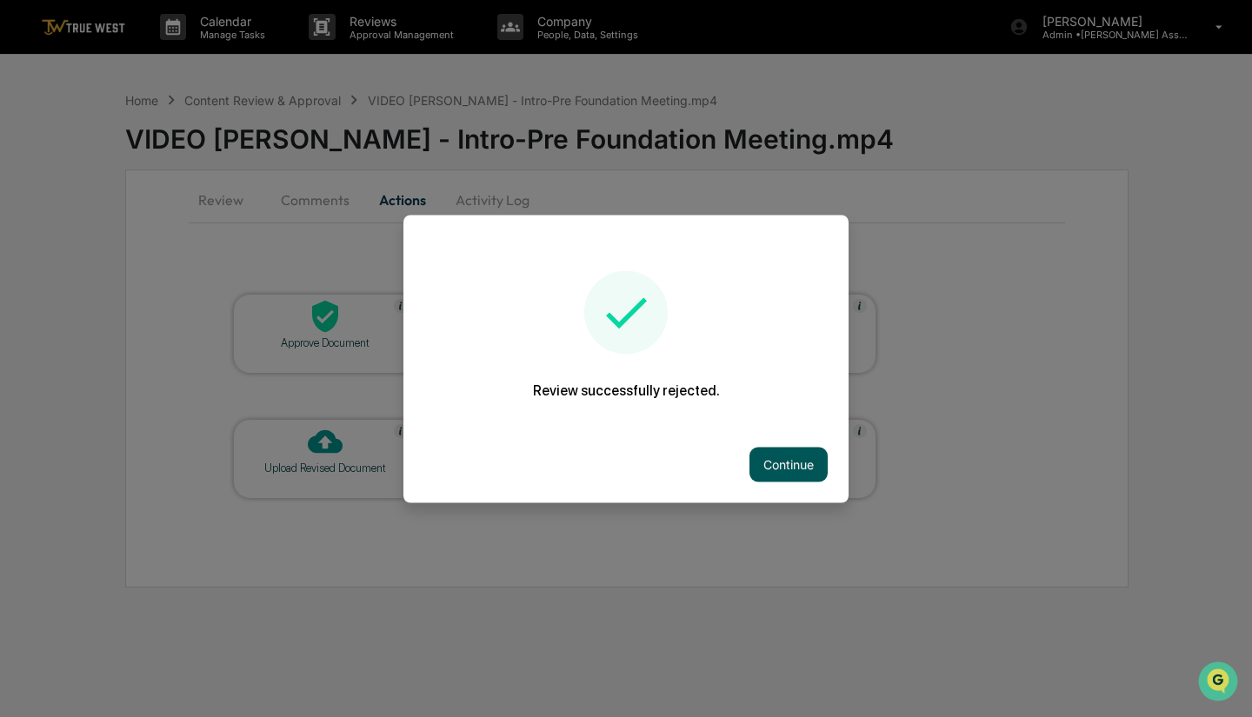
click at [804, 463] on button "Continue" at bounding box center [789, 464] width 78 height 35
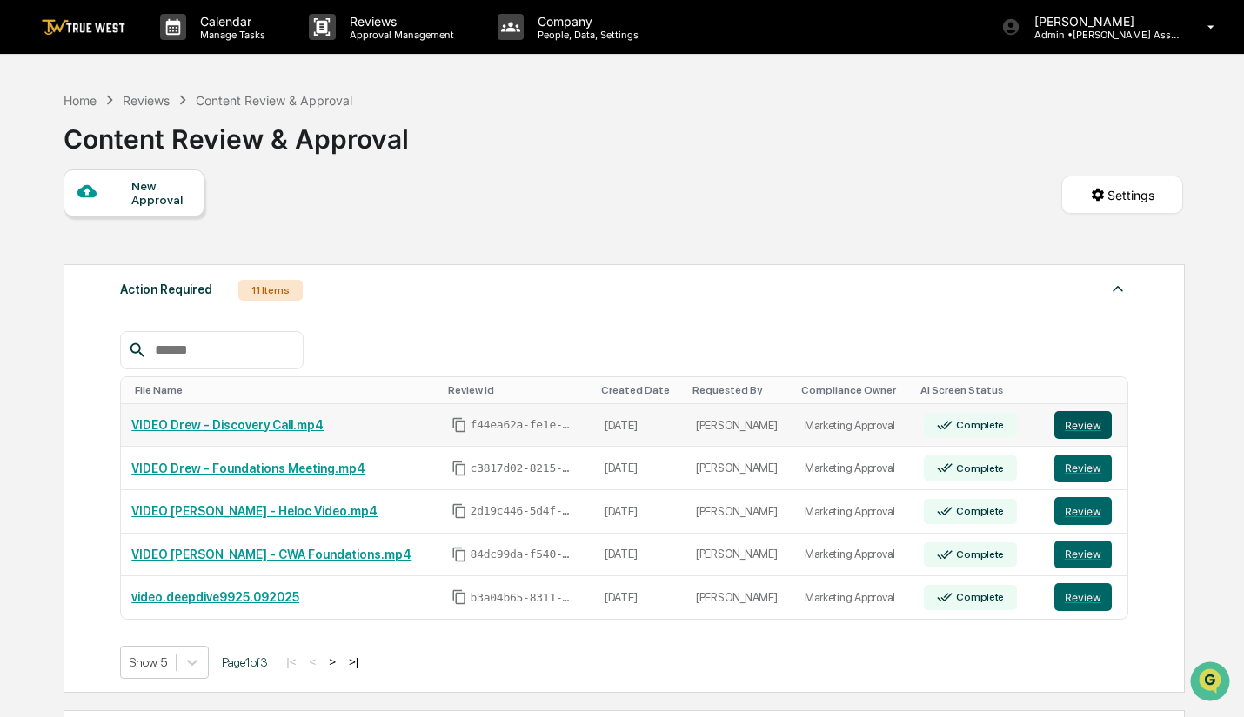
click at [1083, 420] on button "Review" at bounding box center [1082, 425] width 57 height 28
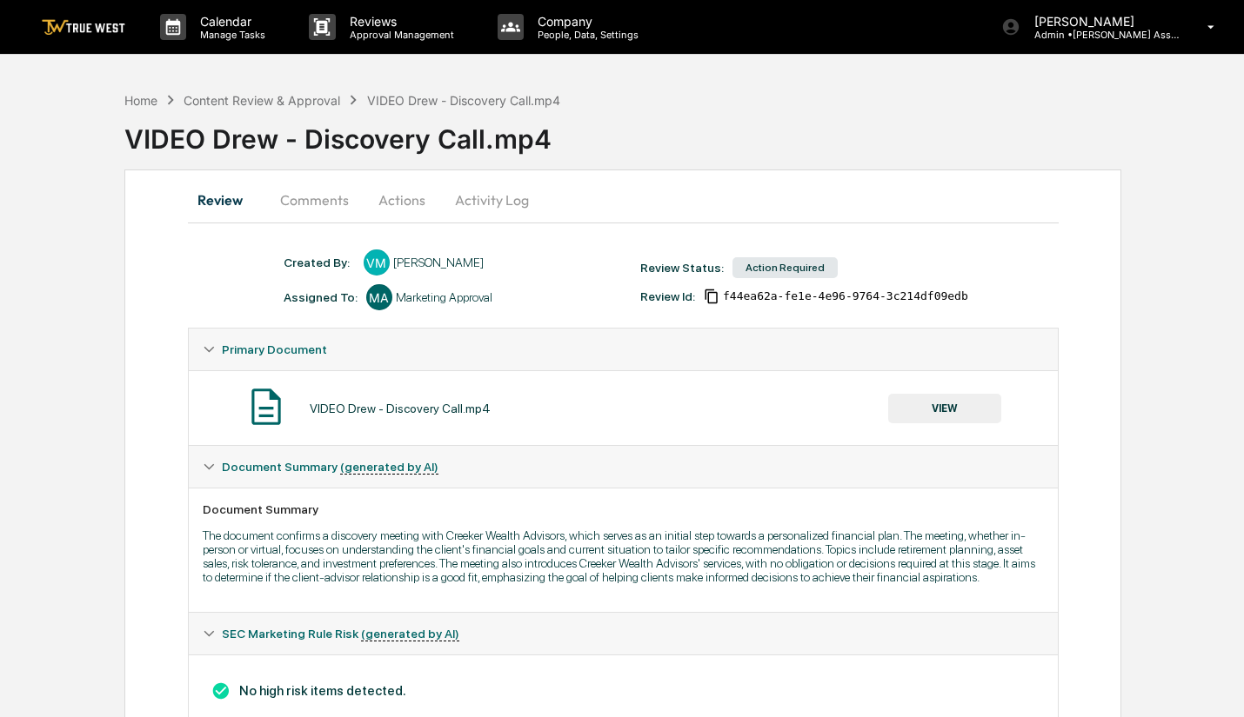
click at [944, 408] on button "VIEW" at bounding box center [944, 409] width 113 height 30
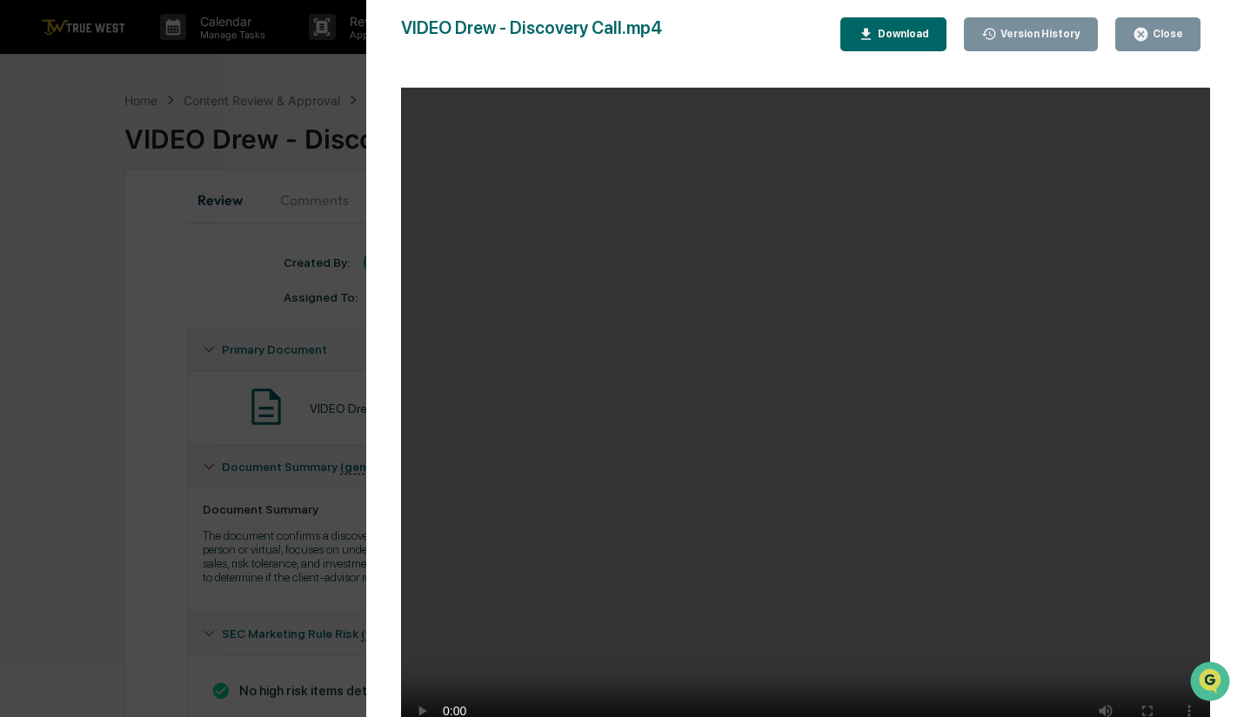
click at [1147, 32] on icon "button" at bounding box center [1140, 34] width 13 height 13
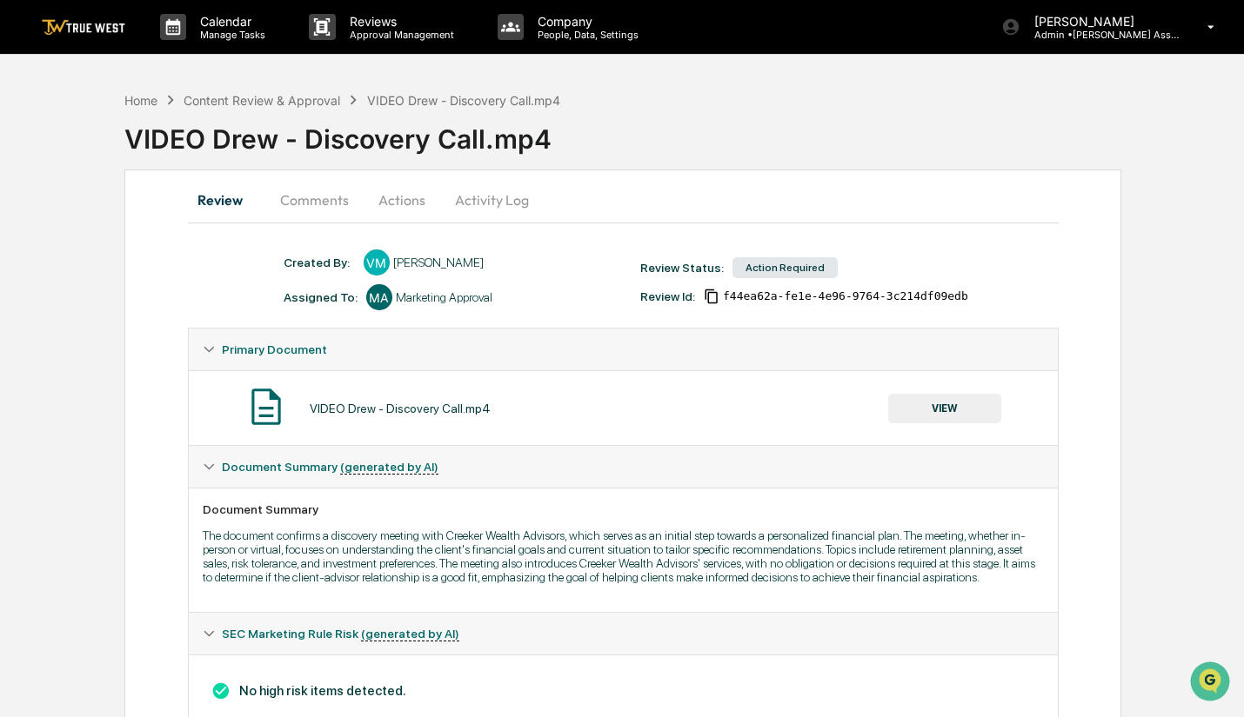
click at [504, 203] on button "Activity Log" at bounding box center [492, 200] width 102 height 42
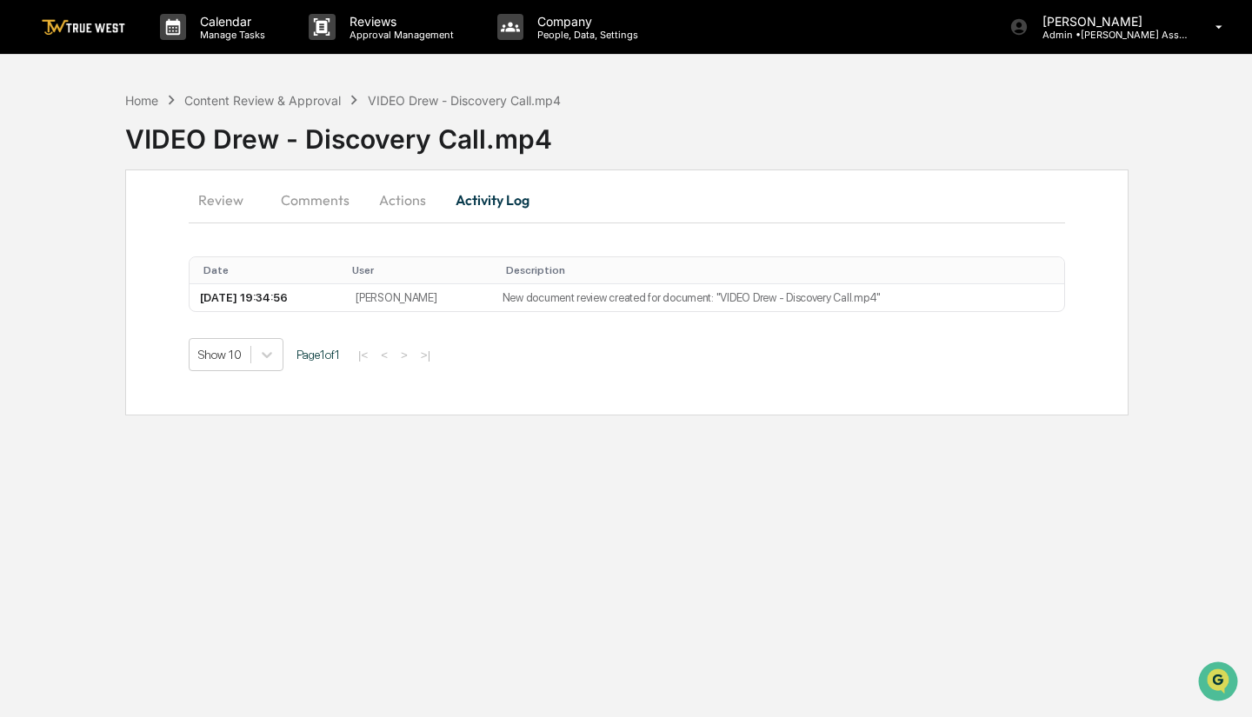
click at [377, 197] on button "Actions" at bounding box center [403, 200] width 78 height 42
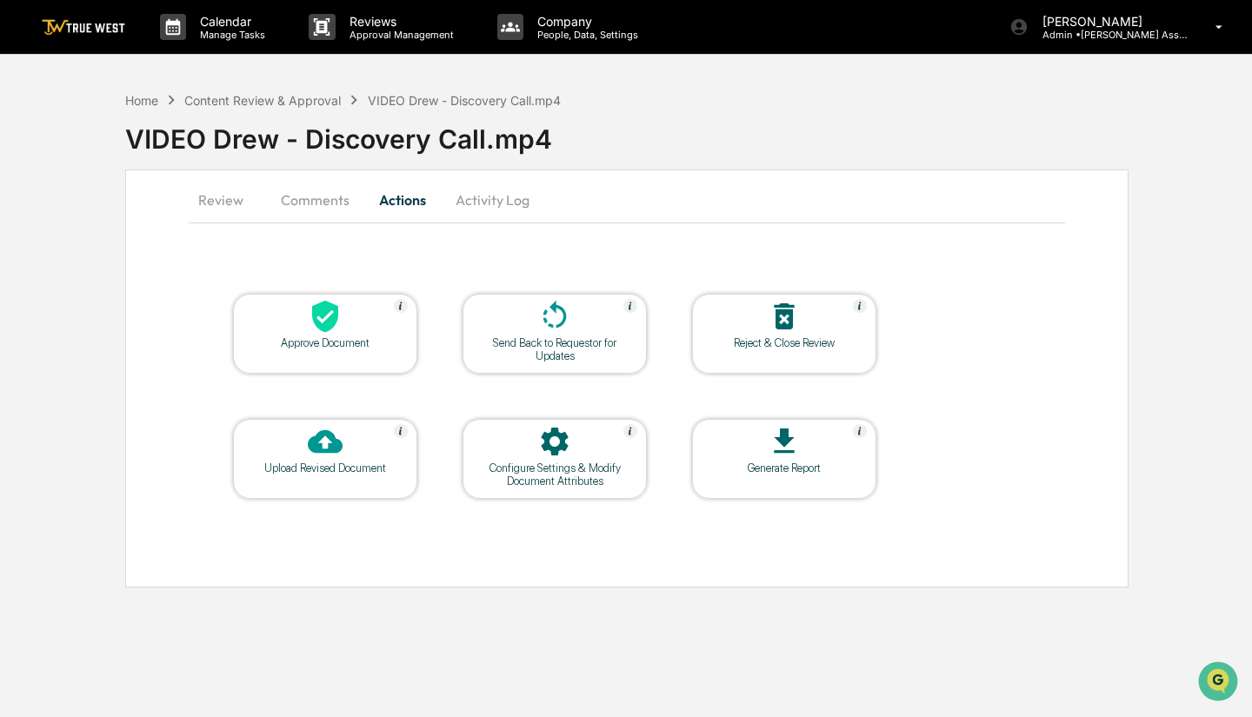
click at [791, 350] on div "Reject & Close Review" at bounding box center [784, 343] width 157 height 13
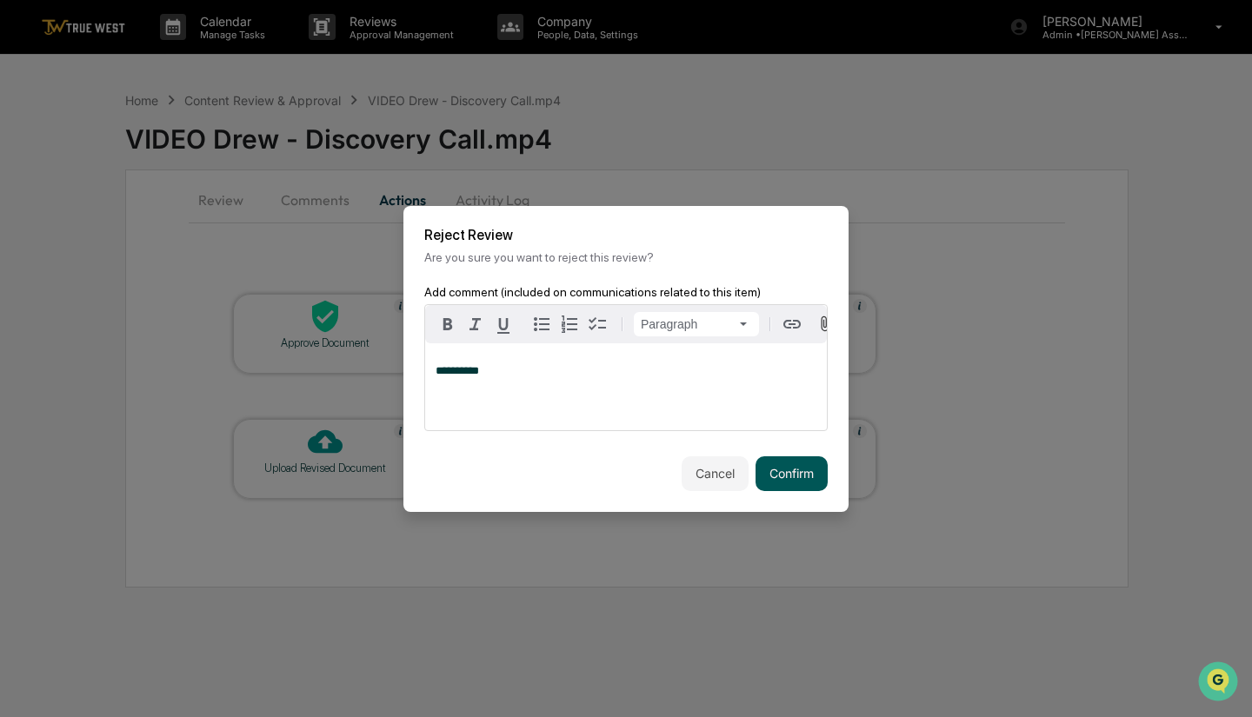
click at [806, 468] on button "Confirm" at bounding box center [792, 474] width 72 height 35
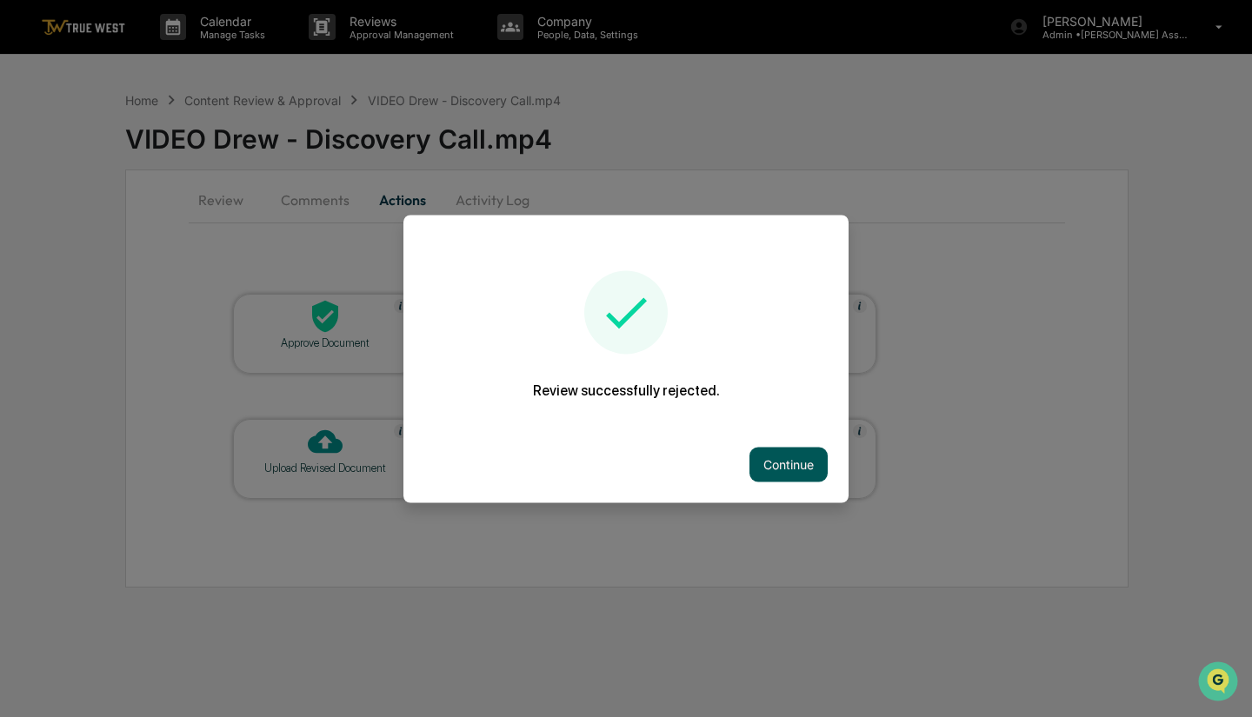
click at [768, 457] on button "Continue" at bounding box center [789, 464] width 78 height 35
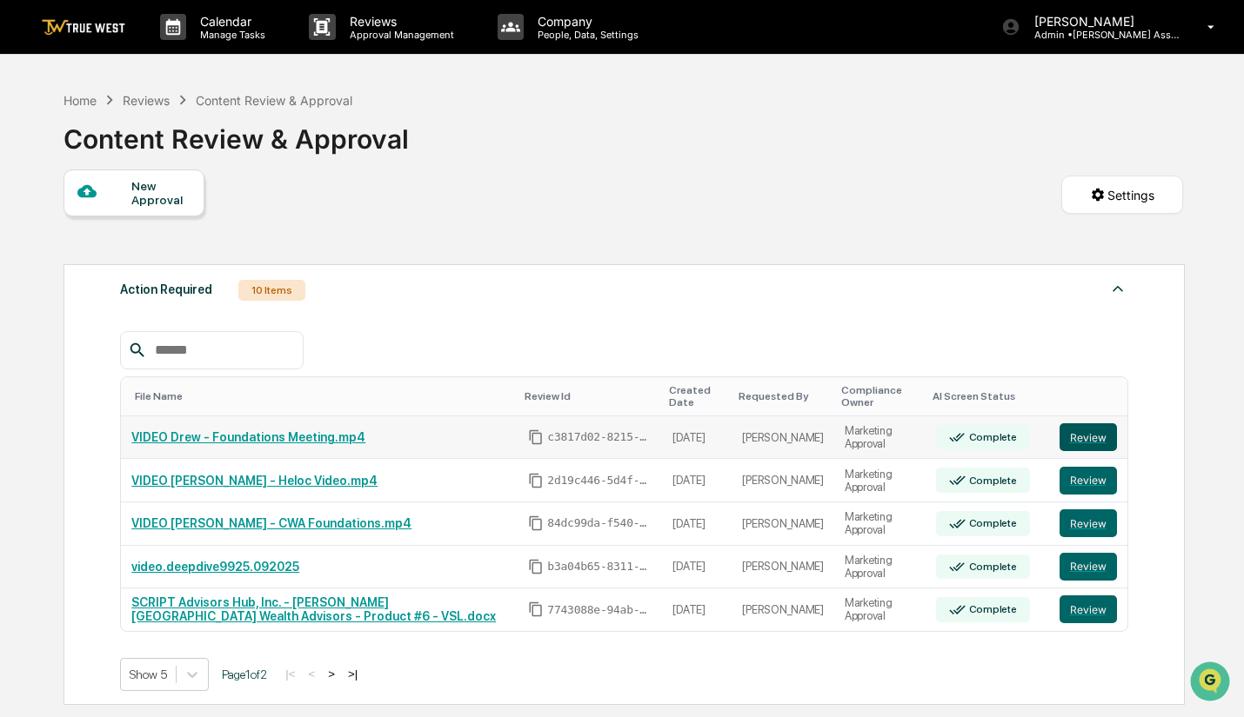
click at [1092, 439] on button "Review" at bounding box center [1087, 438] width 57 height 28
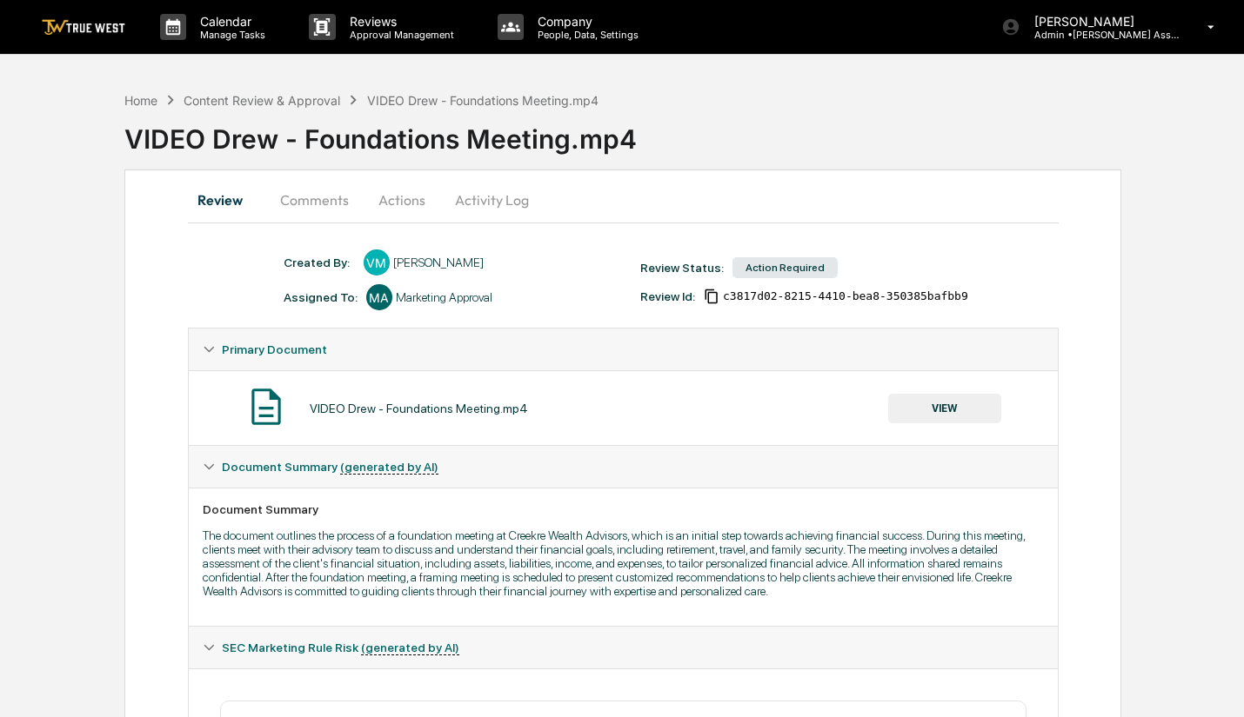
click at [956, 417] on button "VIEW" at bounding box center [944, 409] width 113 height 30
